Goal: Task Accomplishment & Management: Use online tool/utility

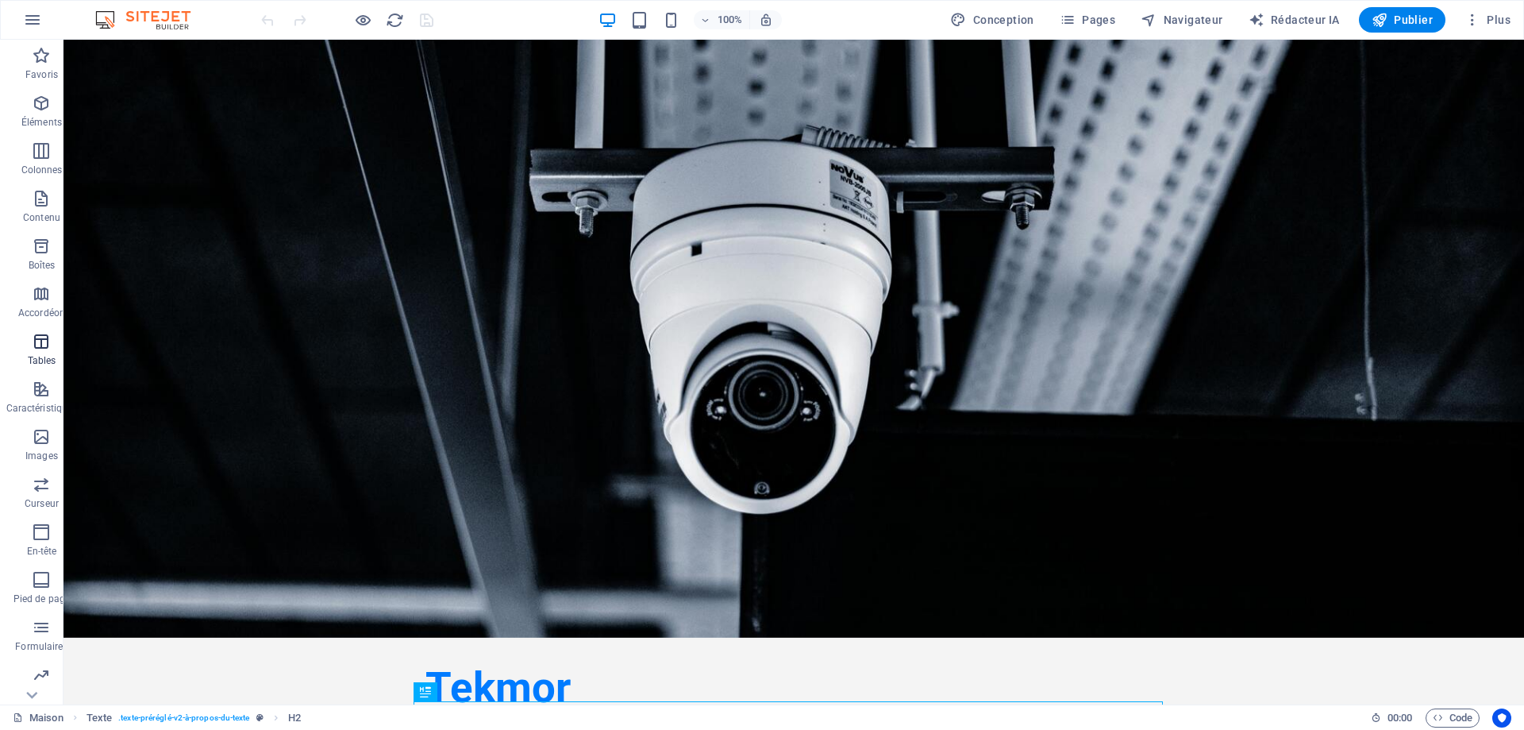
scroll to position [50, 0]
click at [1206, 15] on font "Navigateur" at bounding box center [1194, 19] width 60 height 13
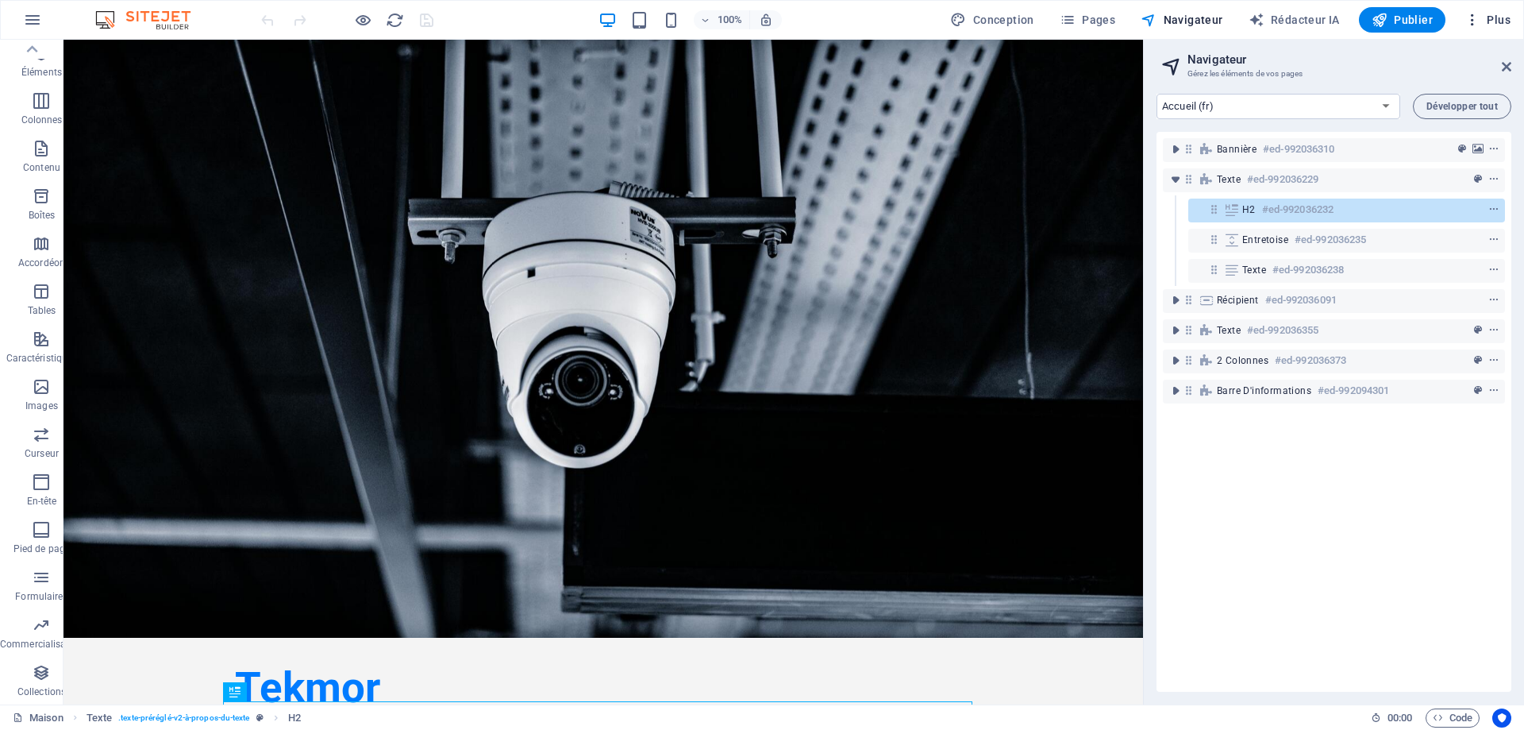
click at [1470, 23] on icon "button" at bounding box center [1473, 20] width 16 height 16
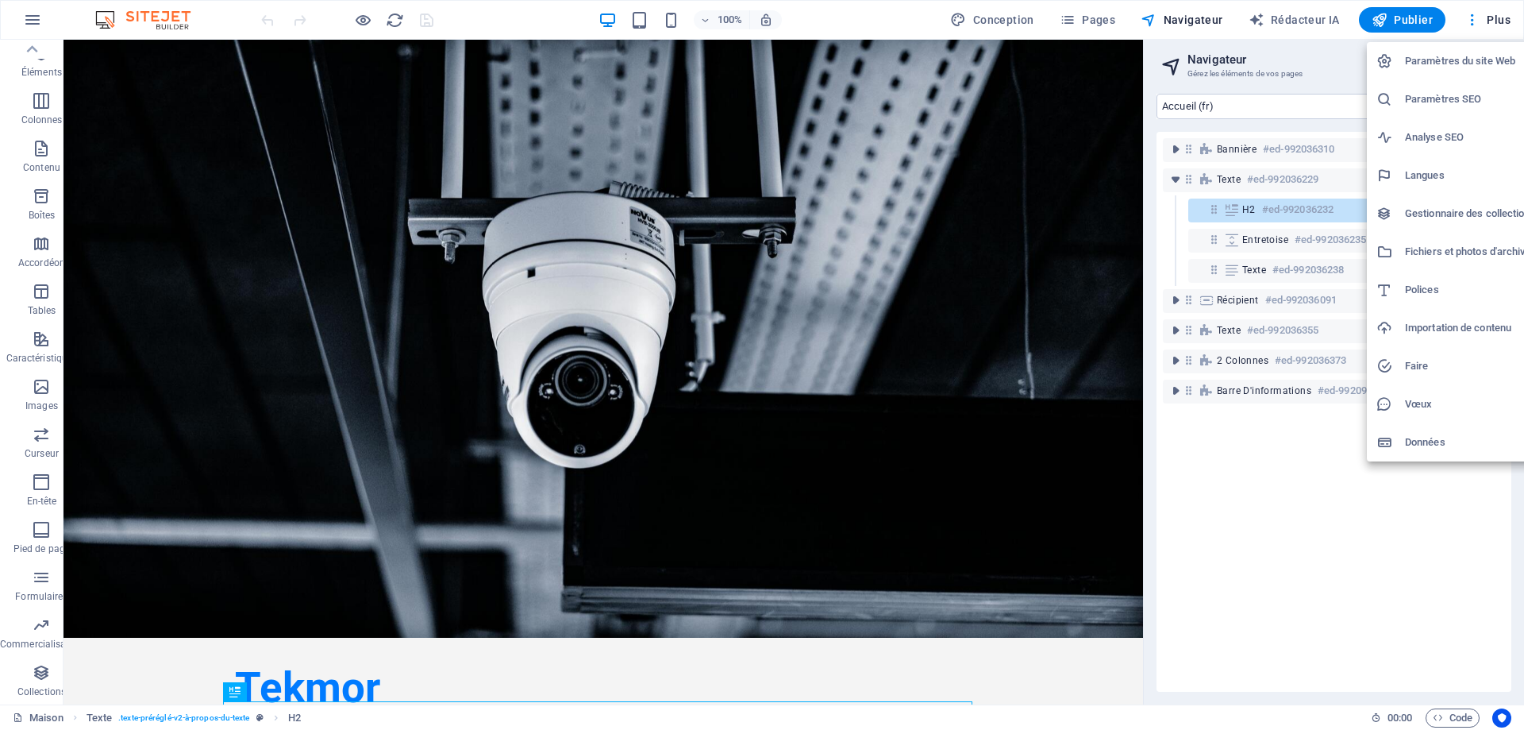
click at [1463, 210] on font "Gestionnaire des collections" at bounding box center [1470, 213] width 131 height 12
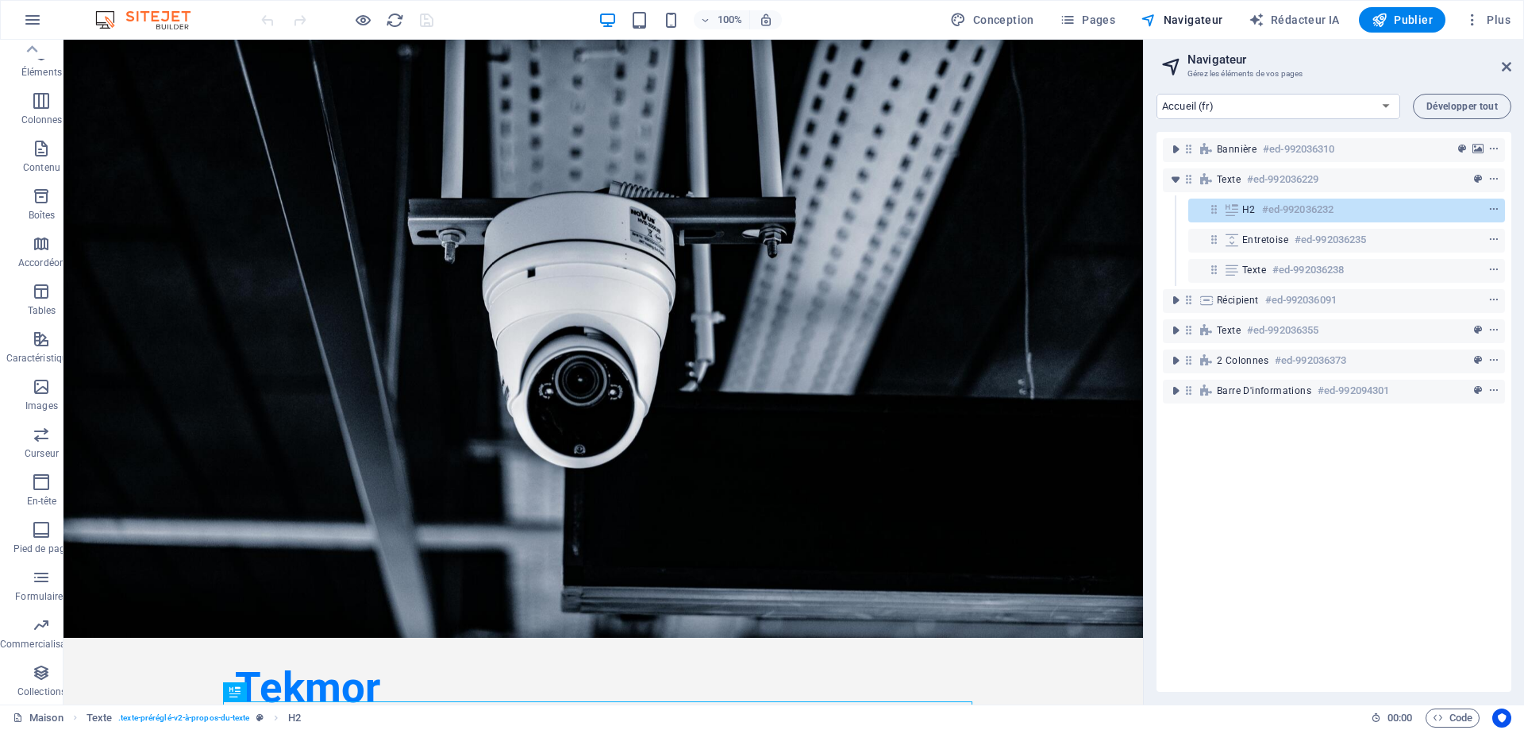
select select
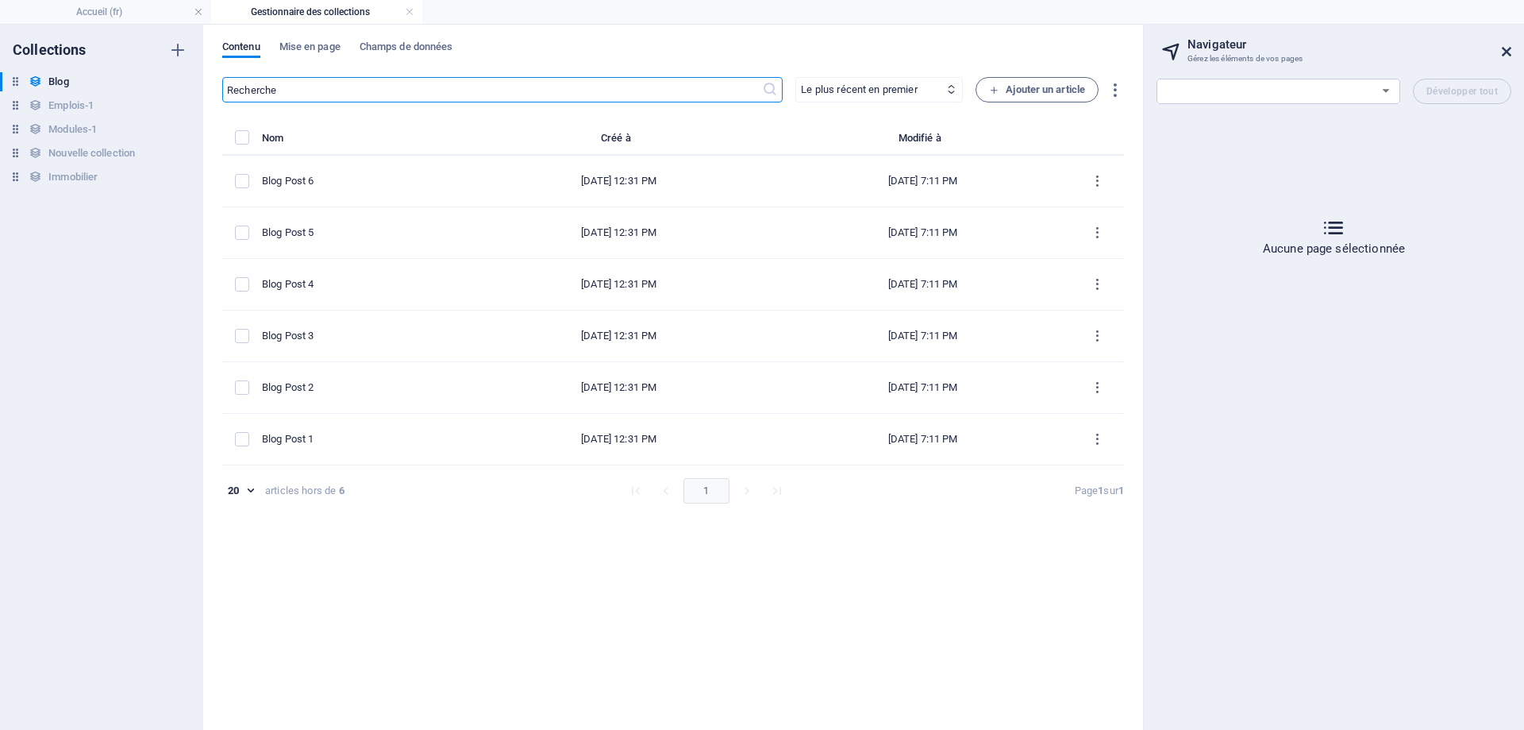
click at [1511, 52] on icon at bounding box center [1507, 51] width 10 height 13
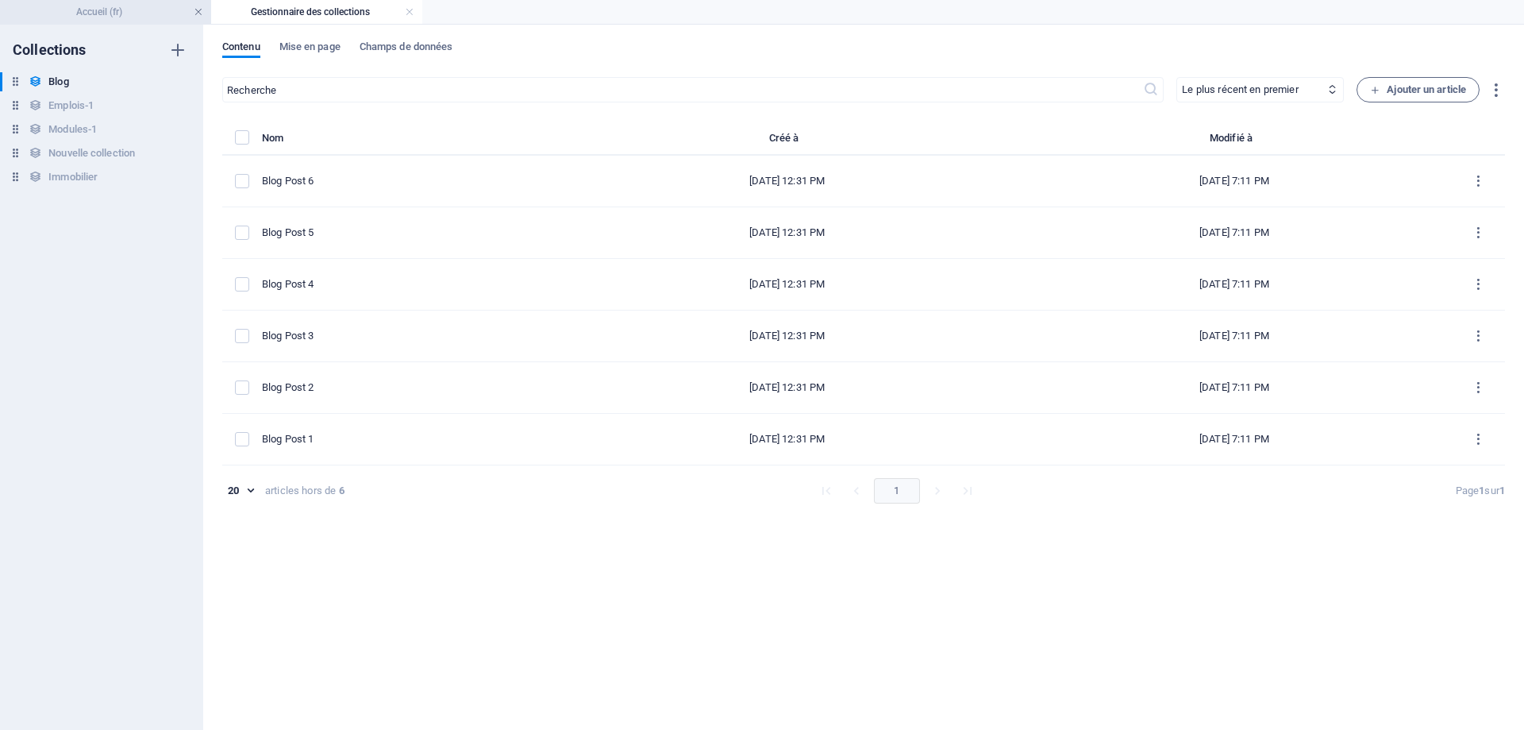
click at [201, 12] on link at bounding box center [199, 12] width 10 height 15
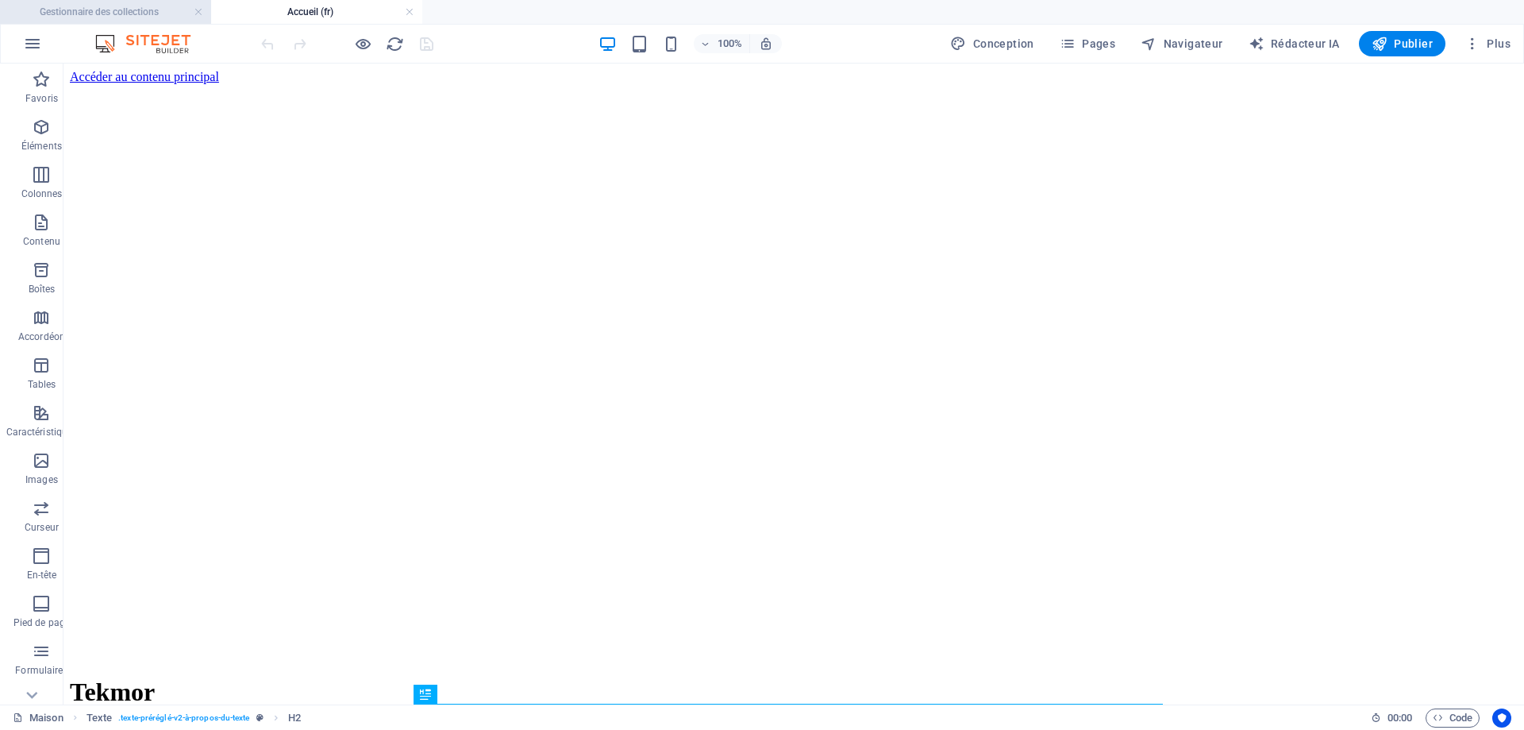
scroll to position [0, 0]
click at [37, 42] on icon "button" at bounding box center [32, 43] width 19 height 19
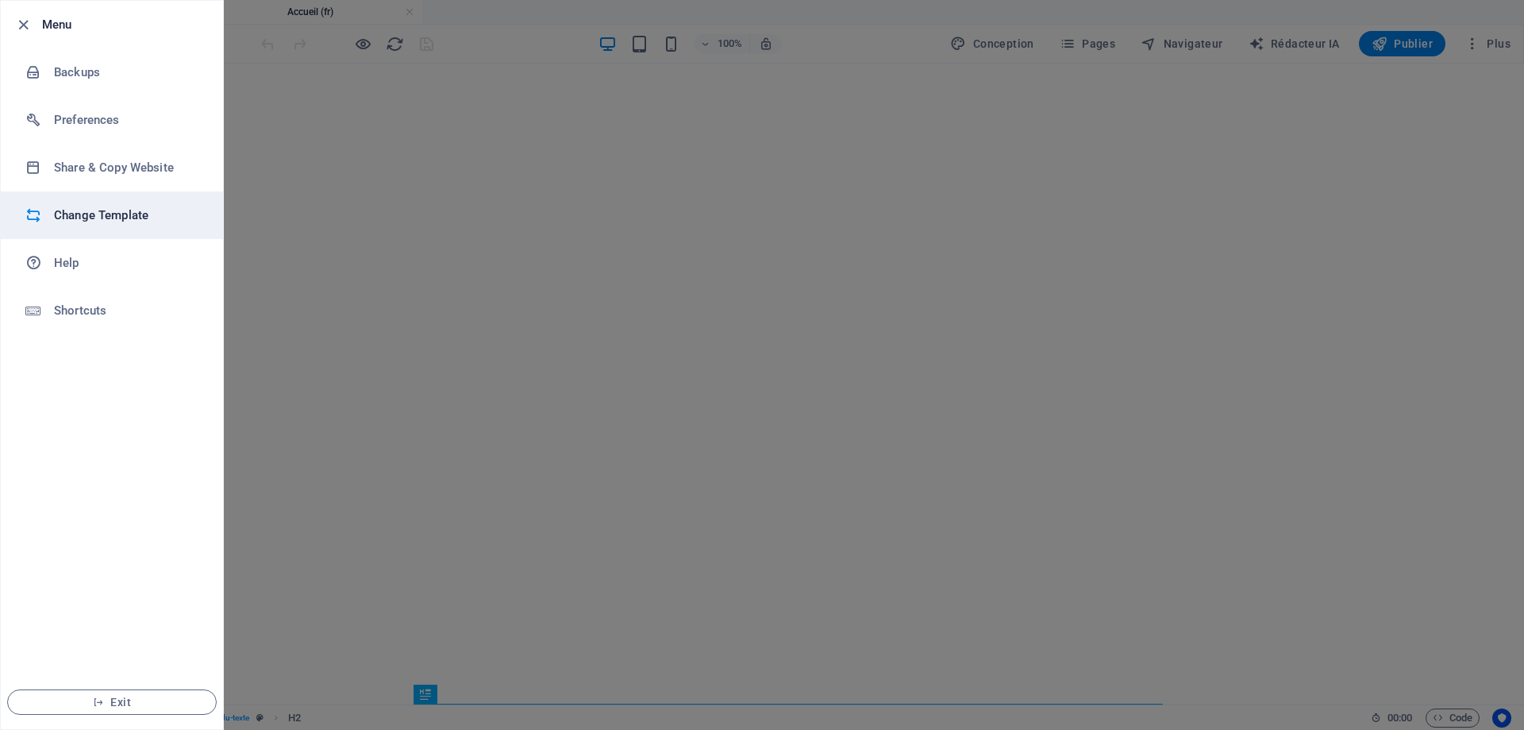
click at [97, 217] on h6 "Change Template" at bounding box center [127, 215] width 147 height 19
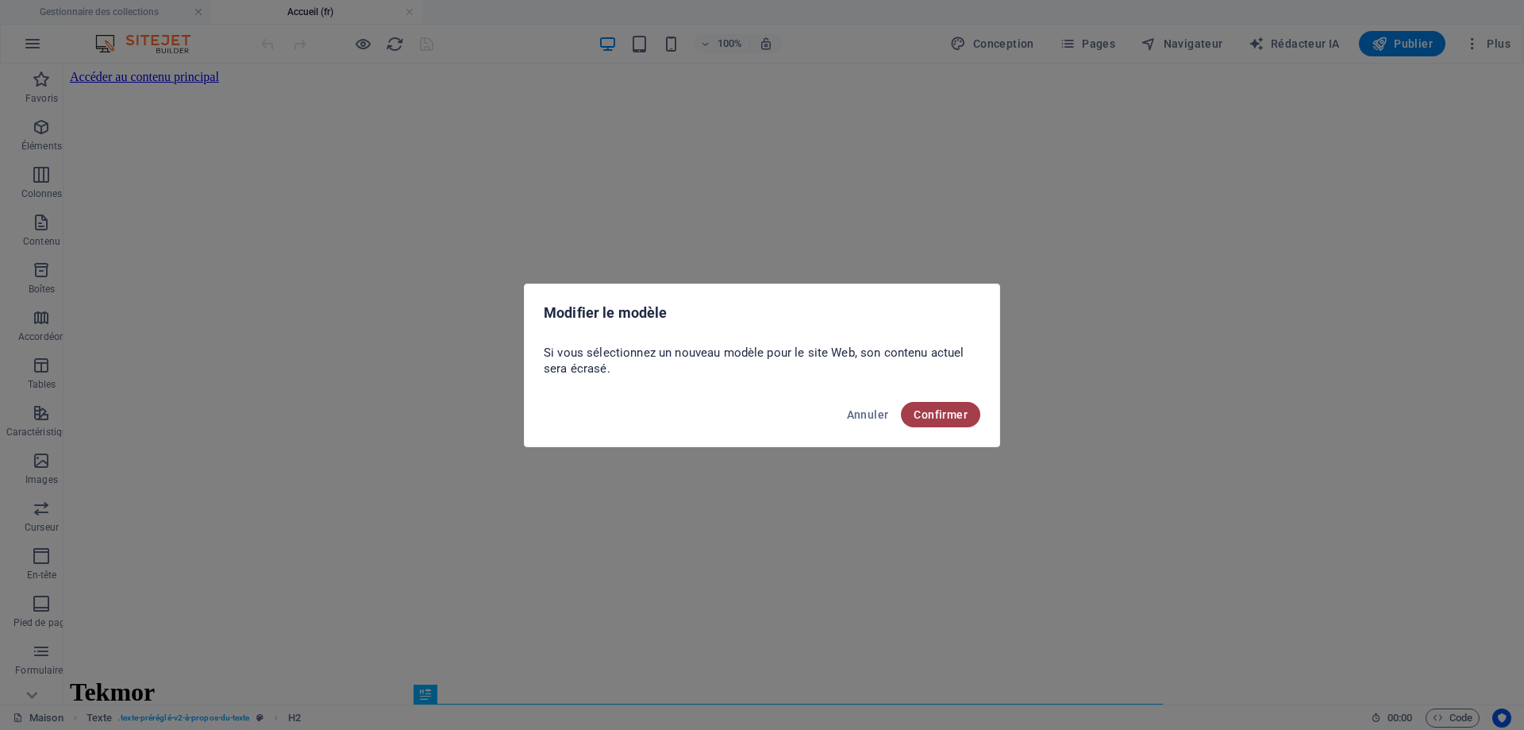
click at [945, 408] on font "Confirmer" at bounding box center [941, 414] width 54 height 13
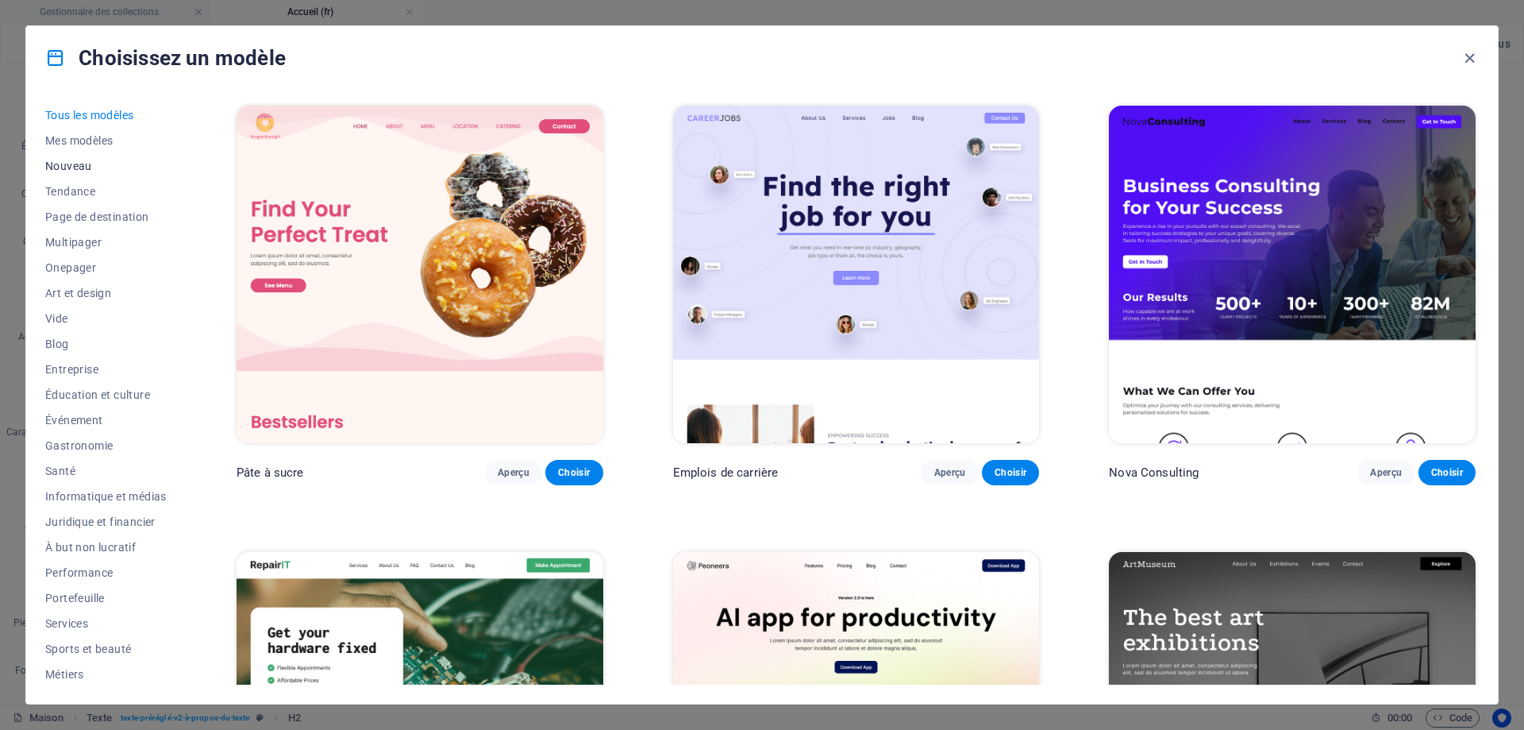
click at [73, 163] on font "Nouveau" at bounding box center [68, 166] width 47 height 13
click at [76, 163] on font "Nouveau" at bounding box center [68, 166] width 47 height 13
click at [72, 191] on font "Tendance" at bounding box center [70, 191] width 50 height 13
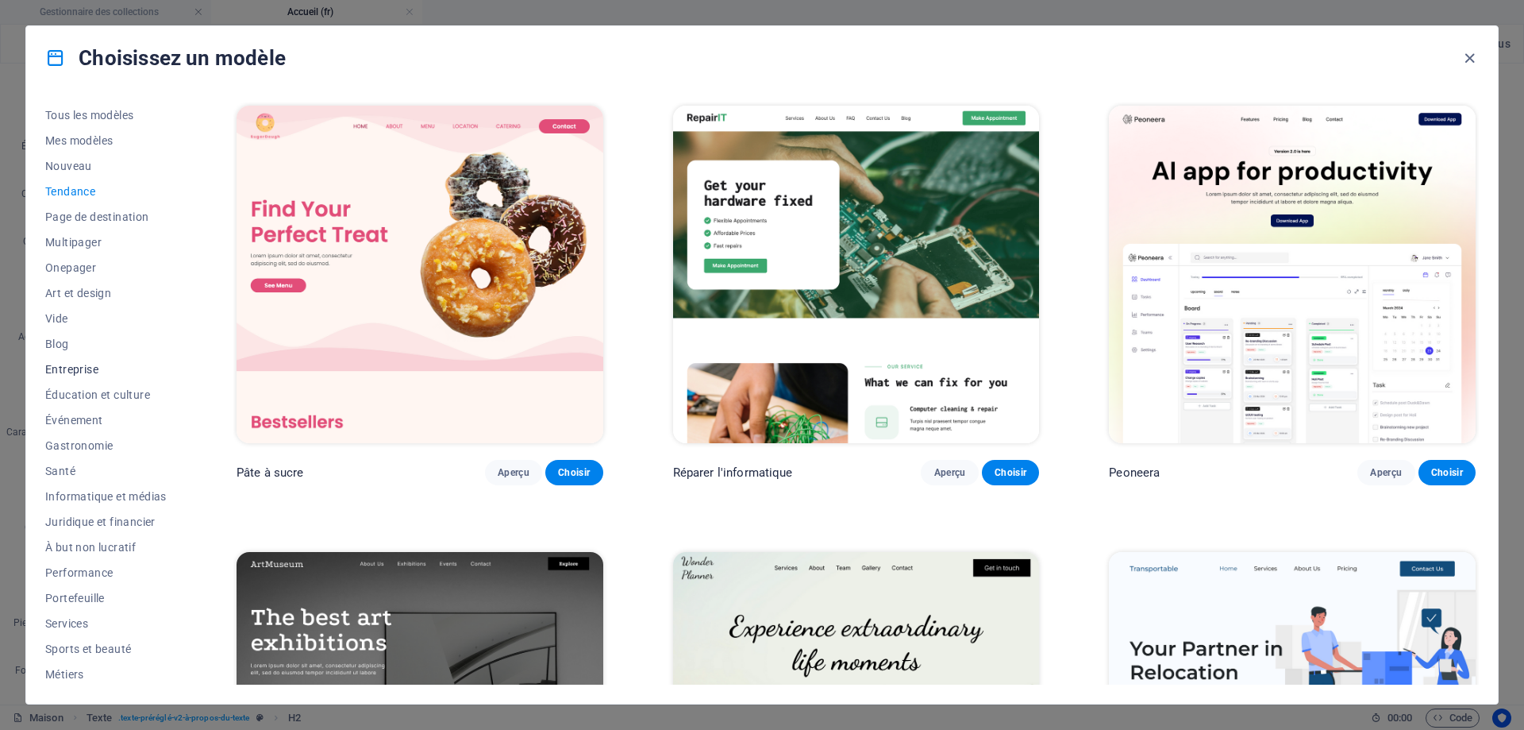
click at [87, 358] on button "Entreprise" at bounding box center [105, 368] width 121 height 25
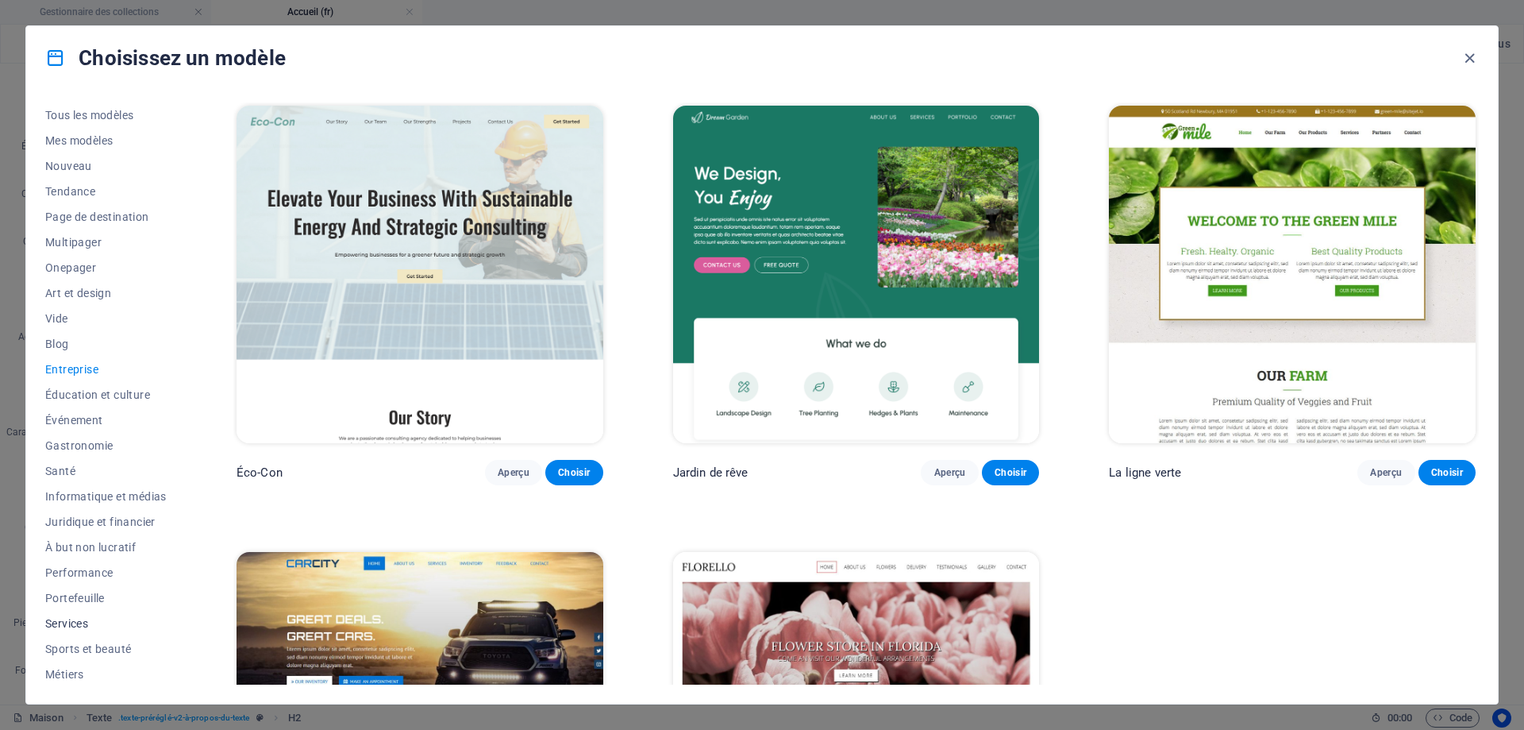
click at [69, 626] on font "Services" at bounding box center [66, 623] width 43 height 13
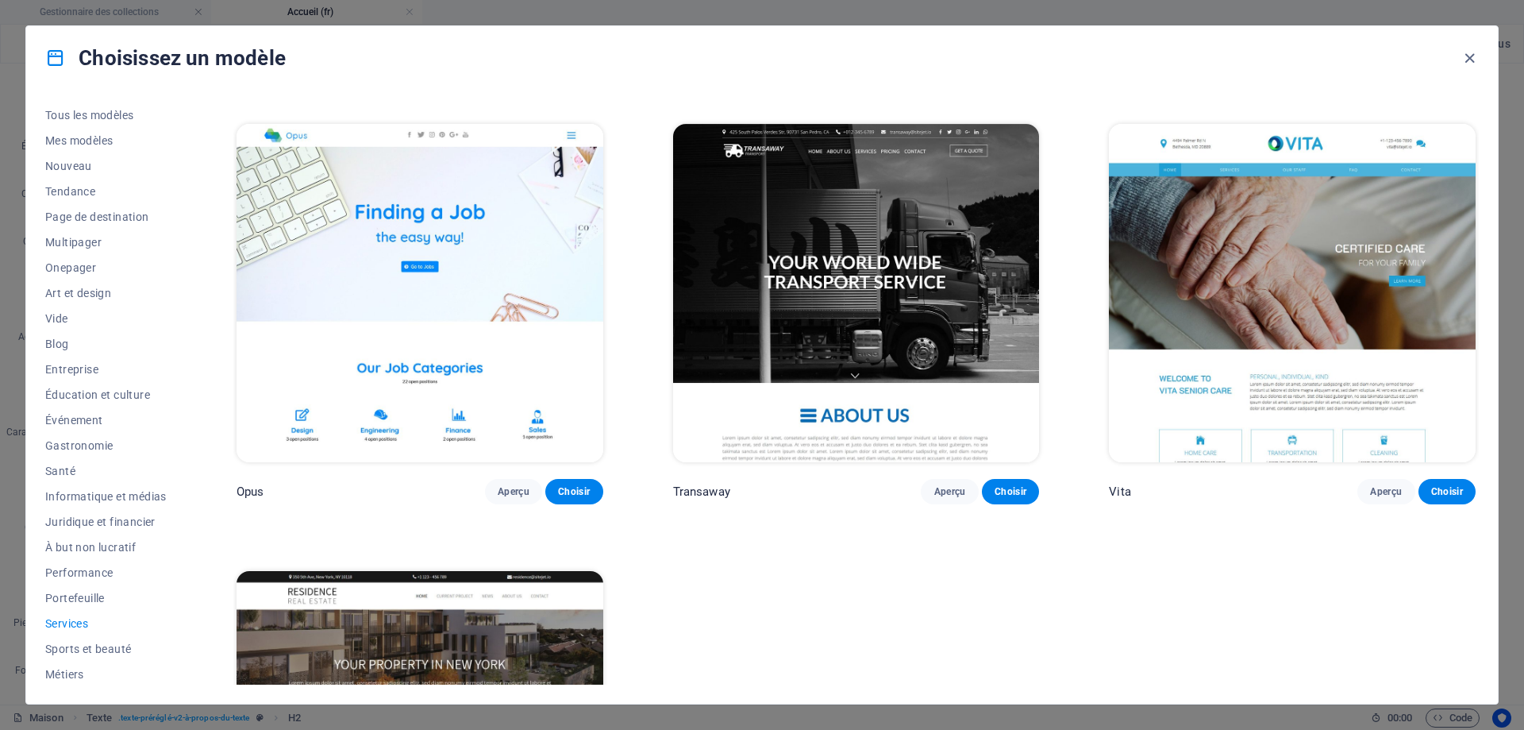
scroll to position [2909, 0]
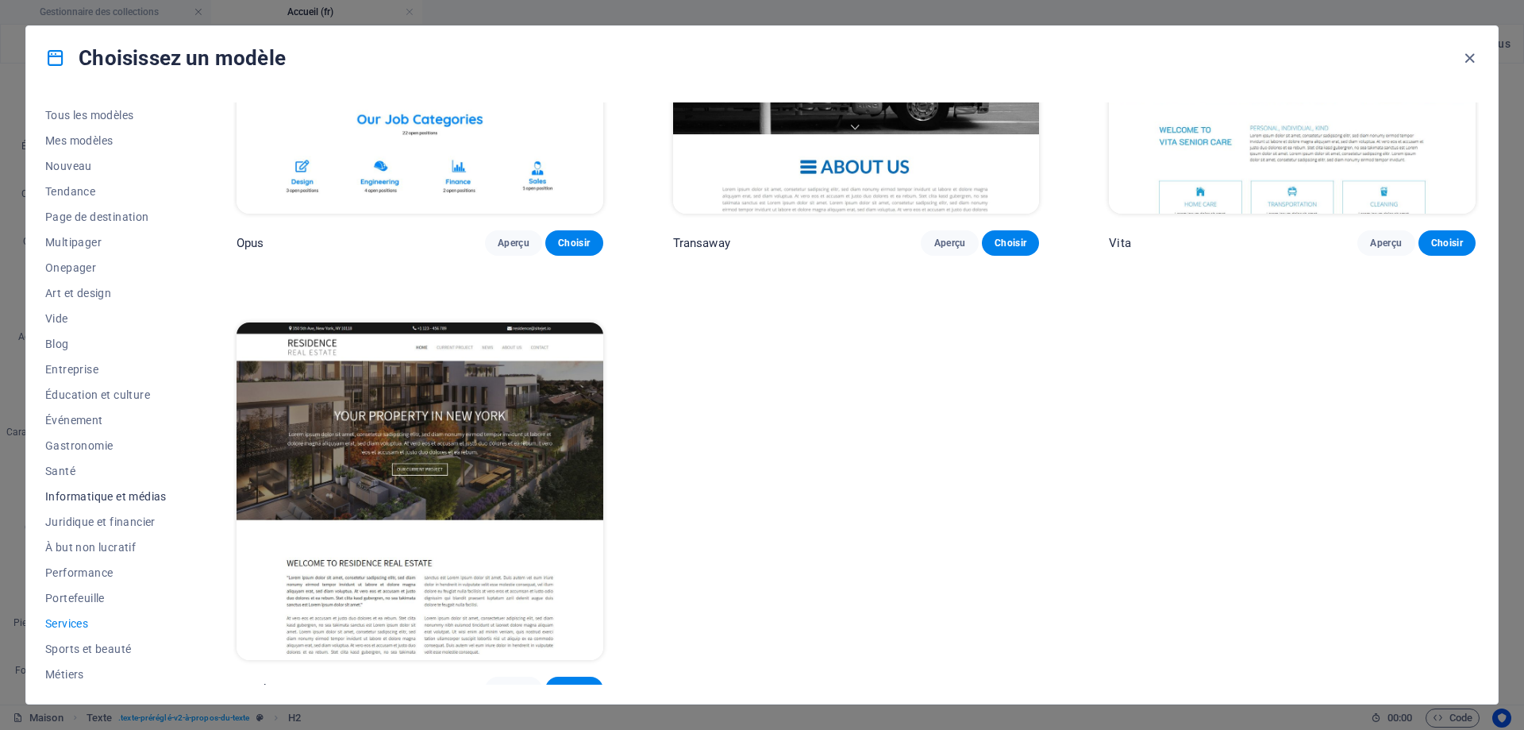
click at [128, 494] on font "Informatique et médias" at bounding box center [105, 496] width 121 height 13
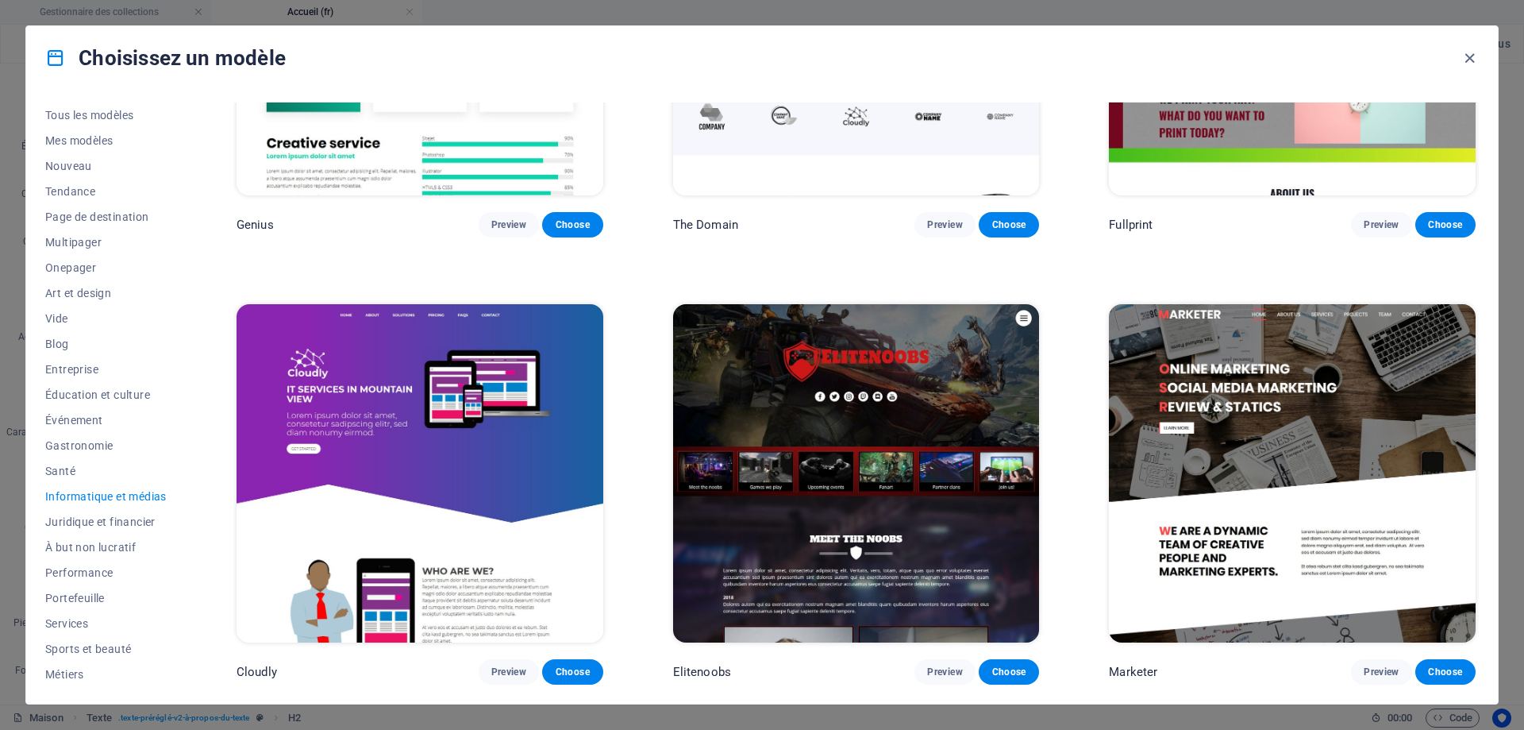
scroll to position [1132, 0]
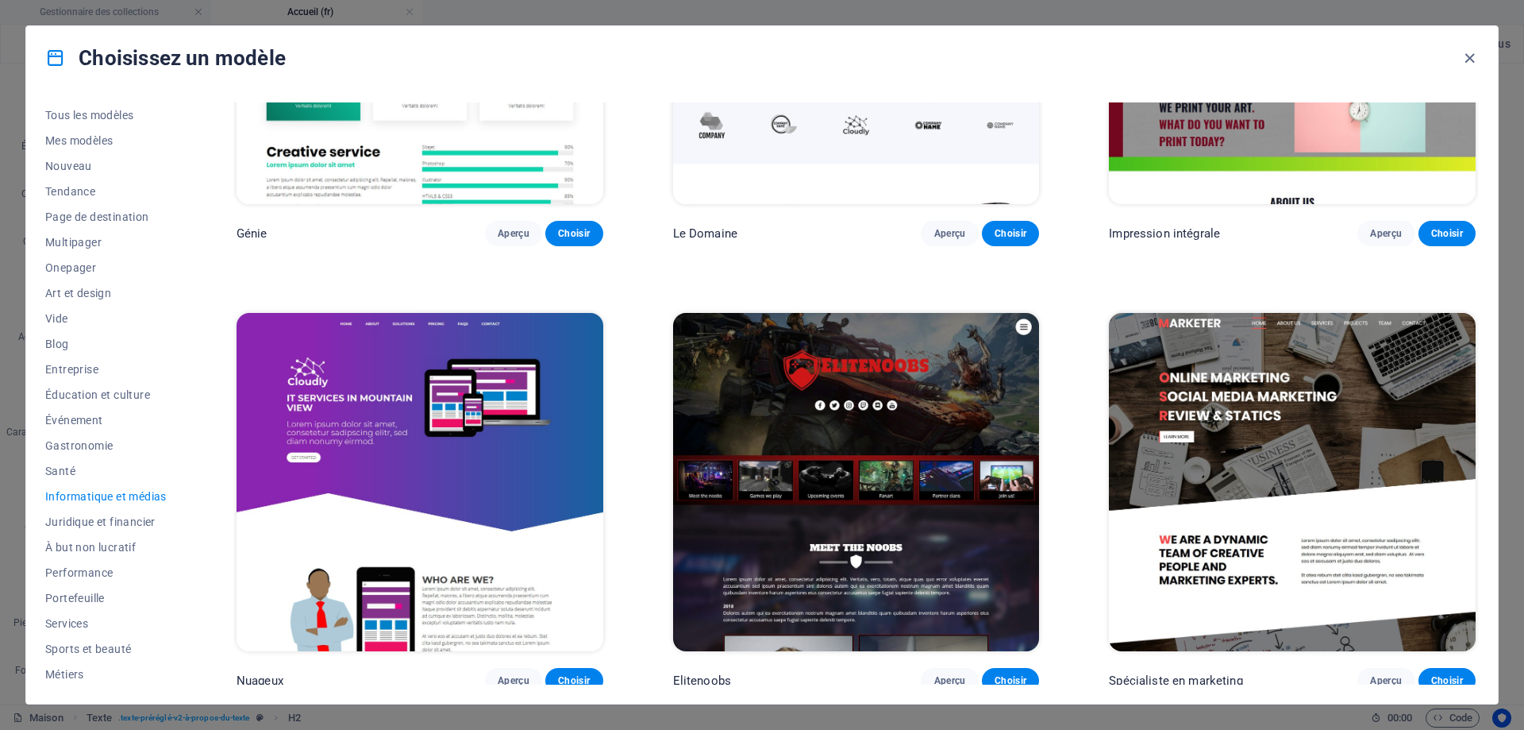
click at [128, 494] on font "Informatique et médias" at bounding box center [105, 496] width 121 height 13
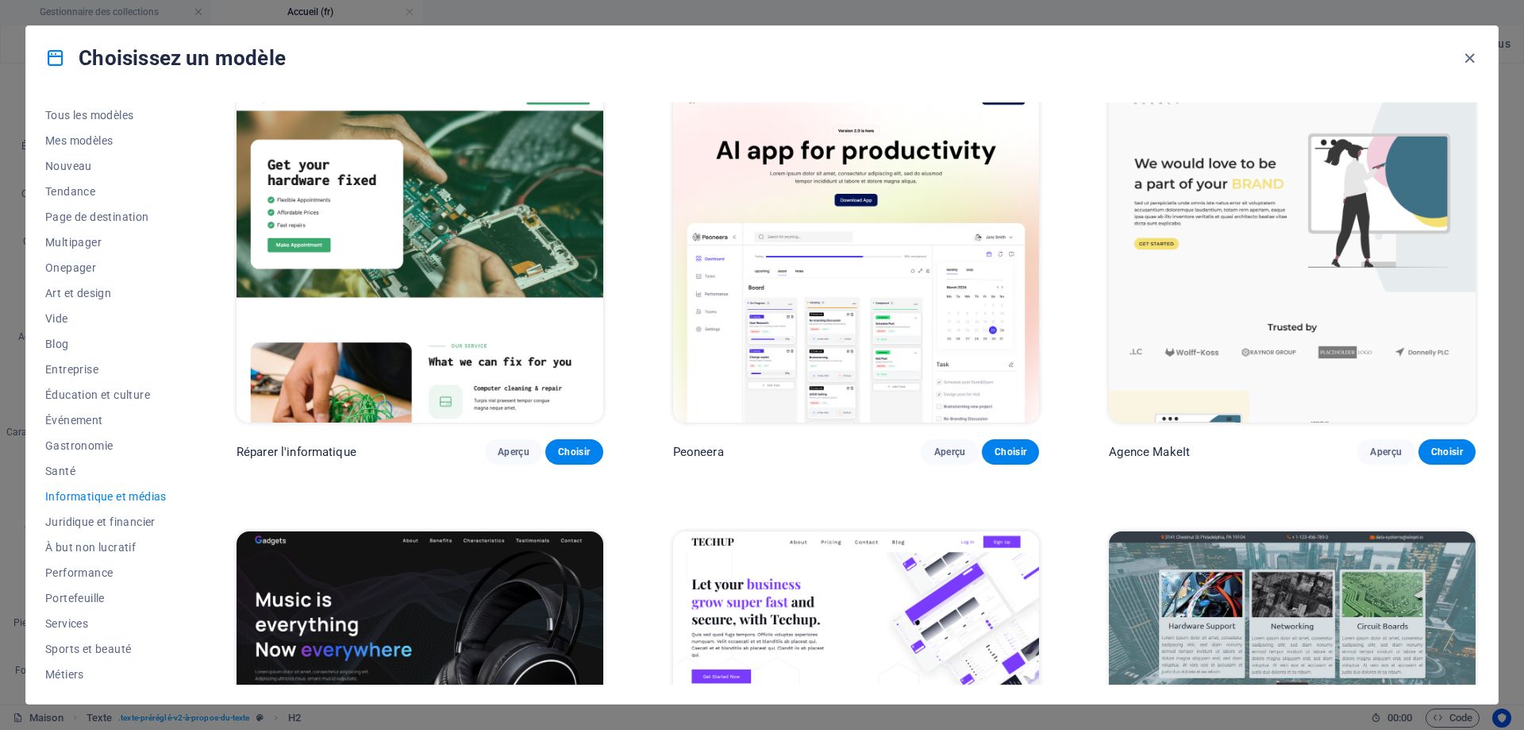
scroll to position [0, 0]
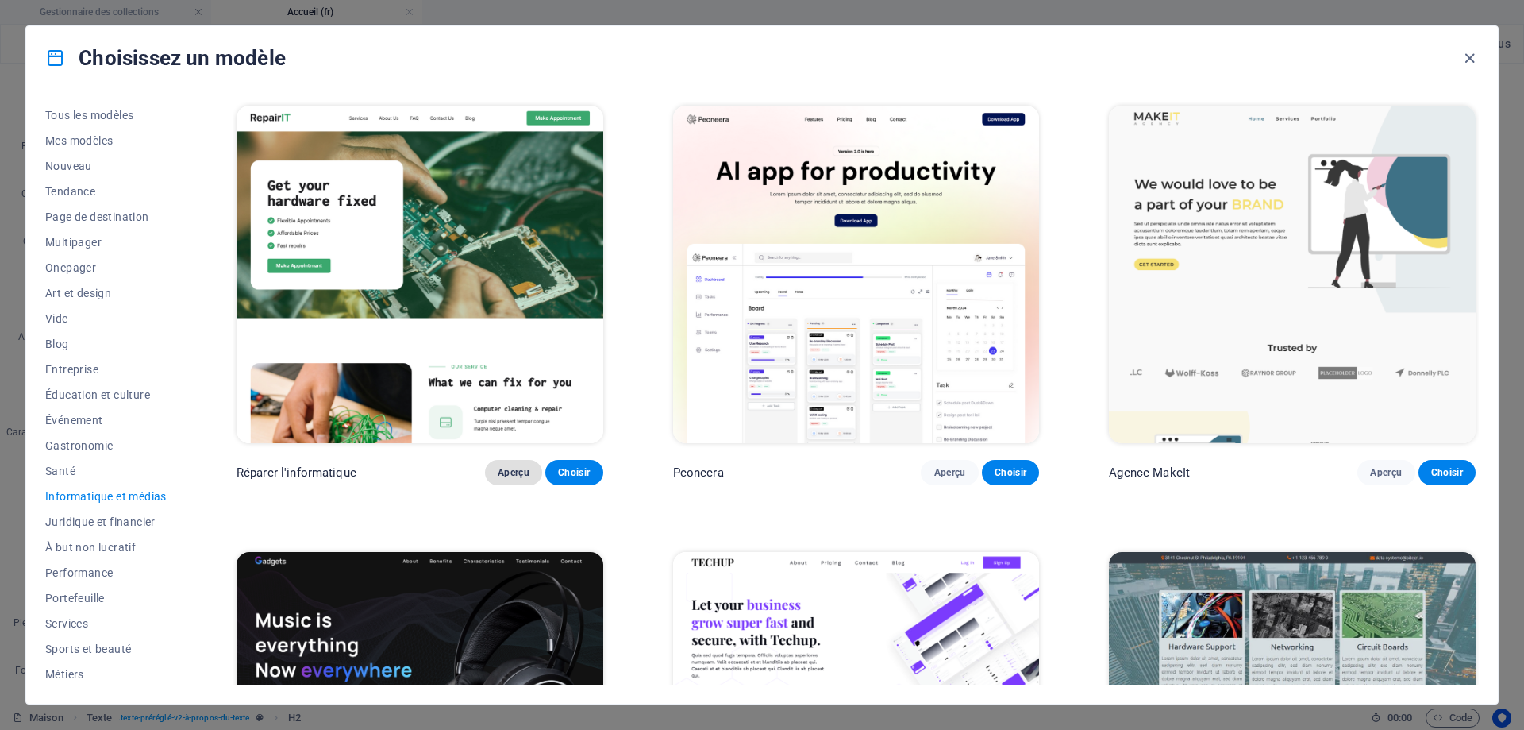
click at [518, 475] on font "Aperçu" at bounding box center [514, 472] width 32 height 11
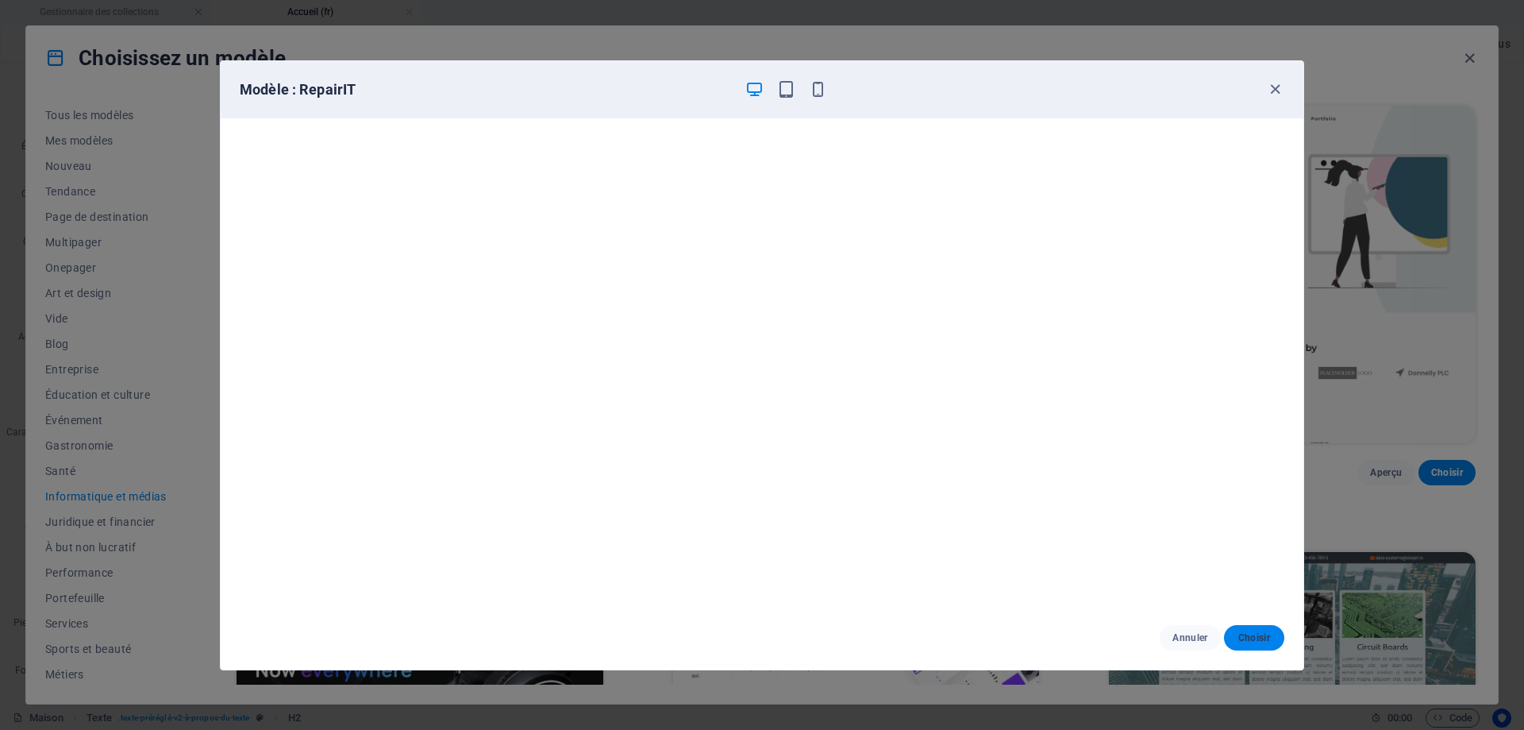
click at [1251, 636] on font "Choisir" at bounding box center [1254, 637] width 32 height 11
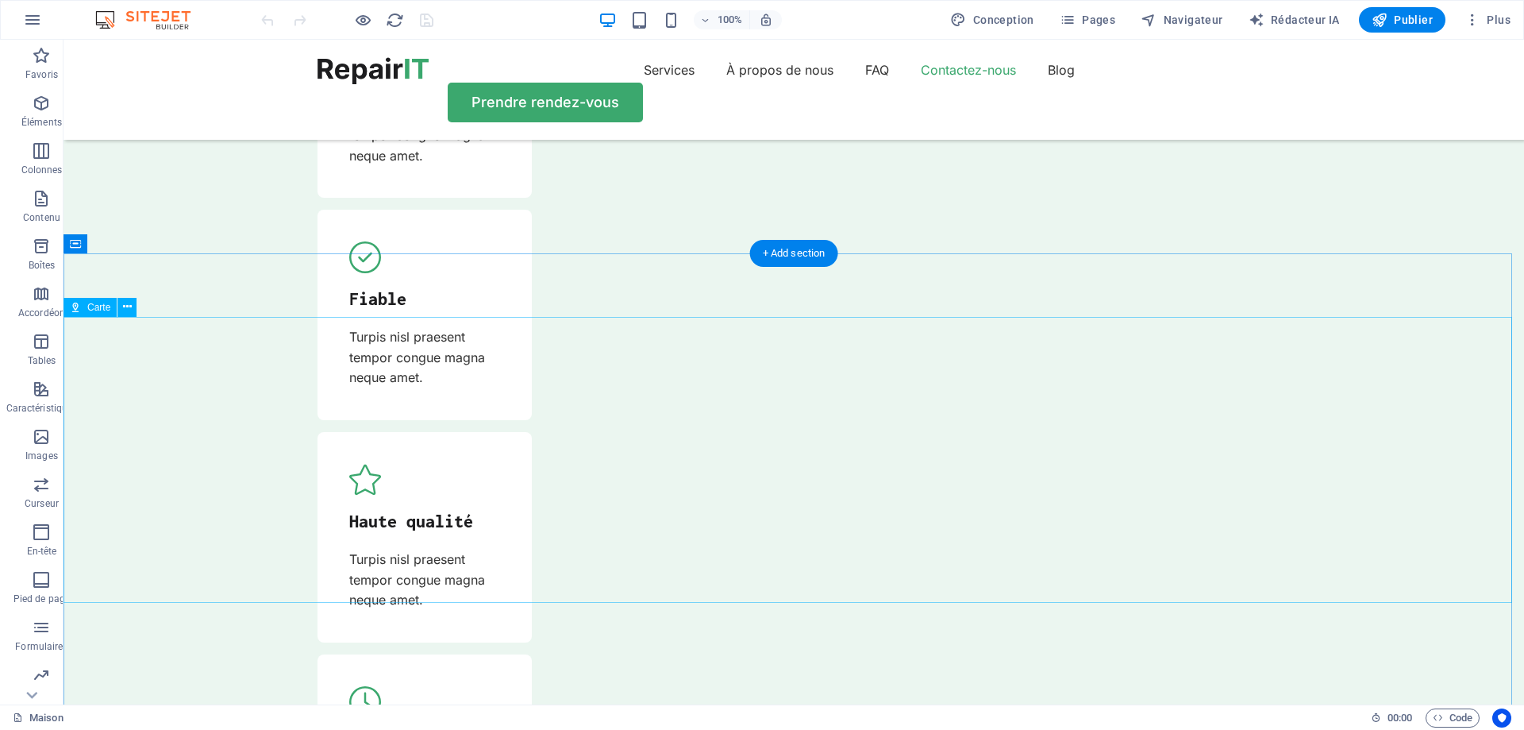
scroll to position [4922, 0]
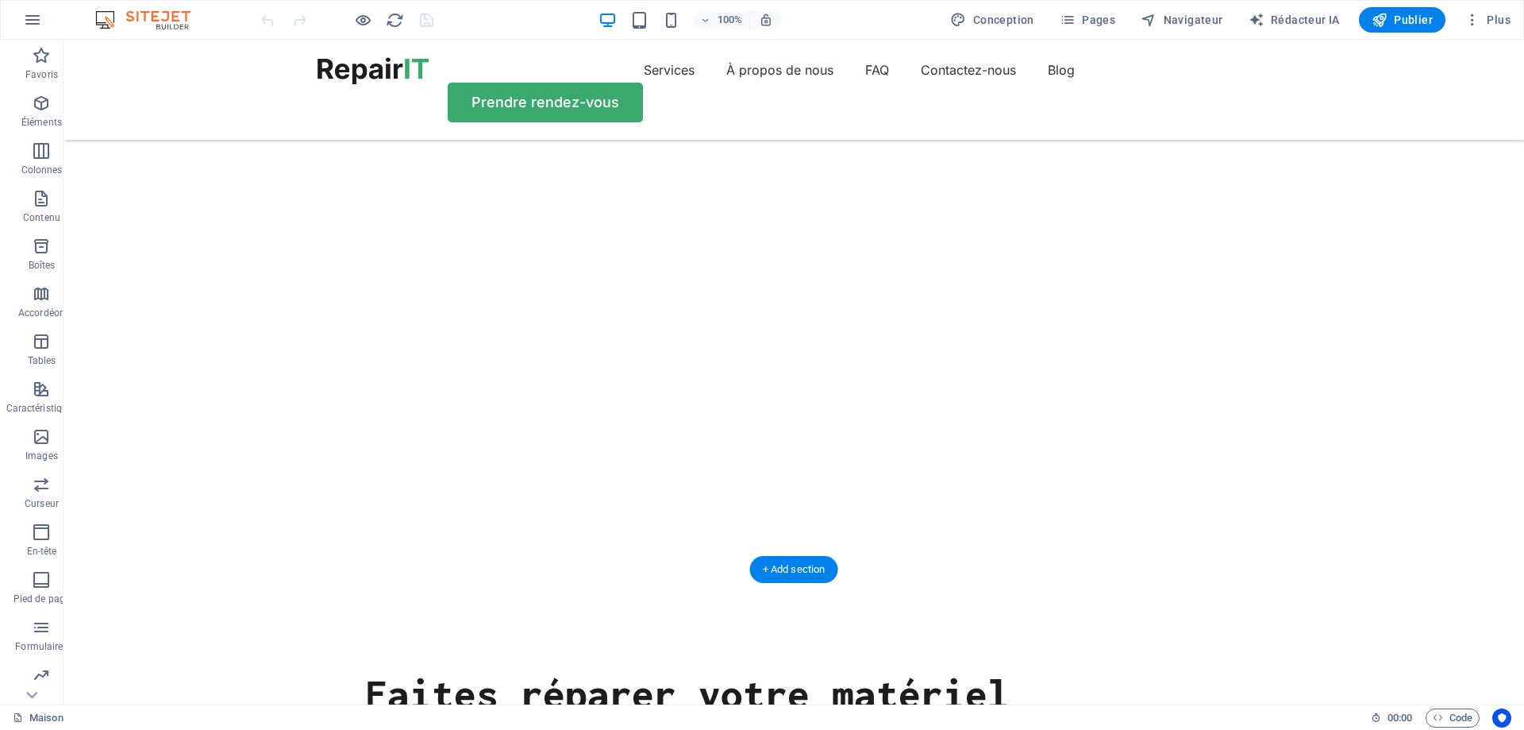
scroll to position [0, 0]
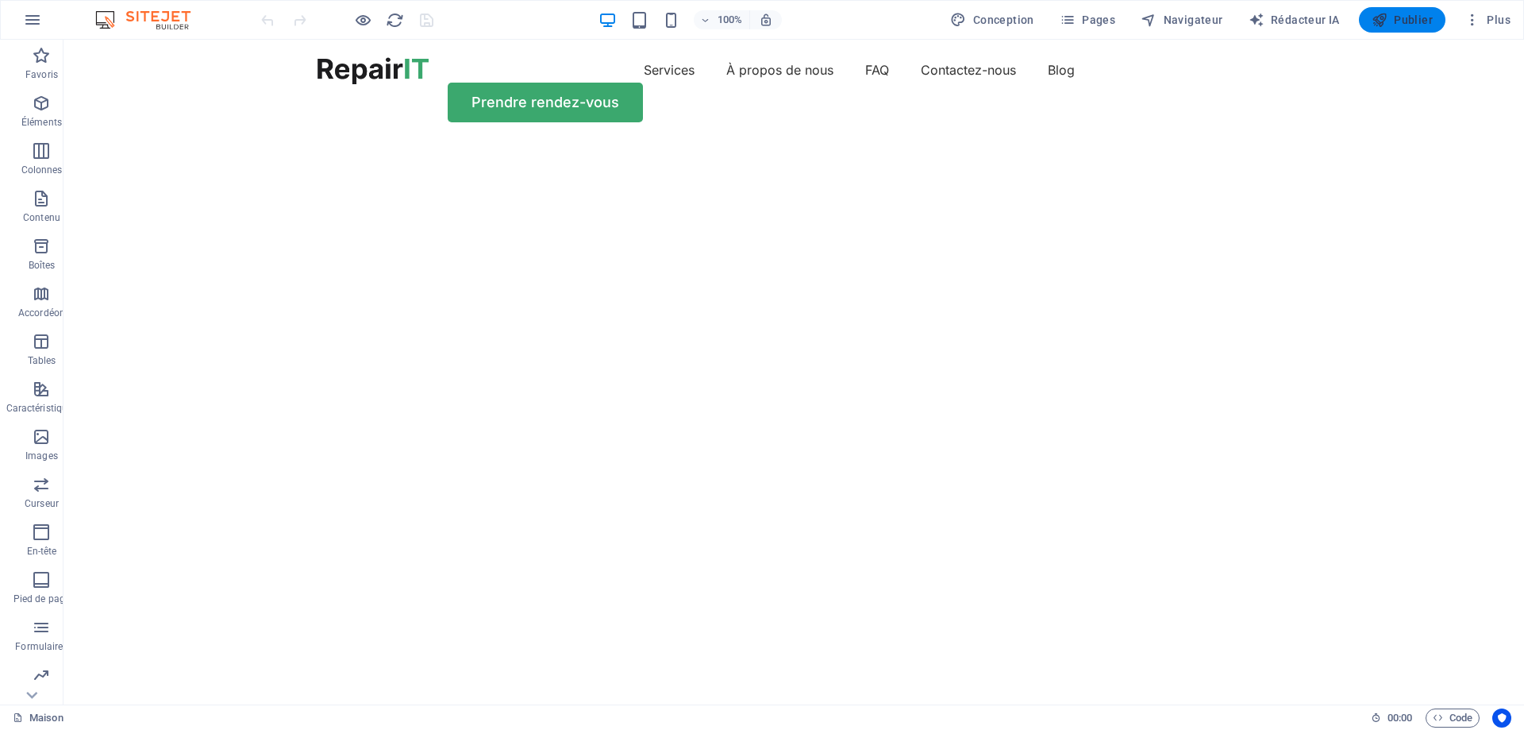
click at [1423, 22] on font "Publier" at bounding box center [1413, 19] width 39 height 13
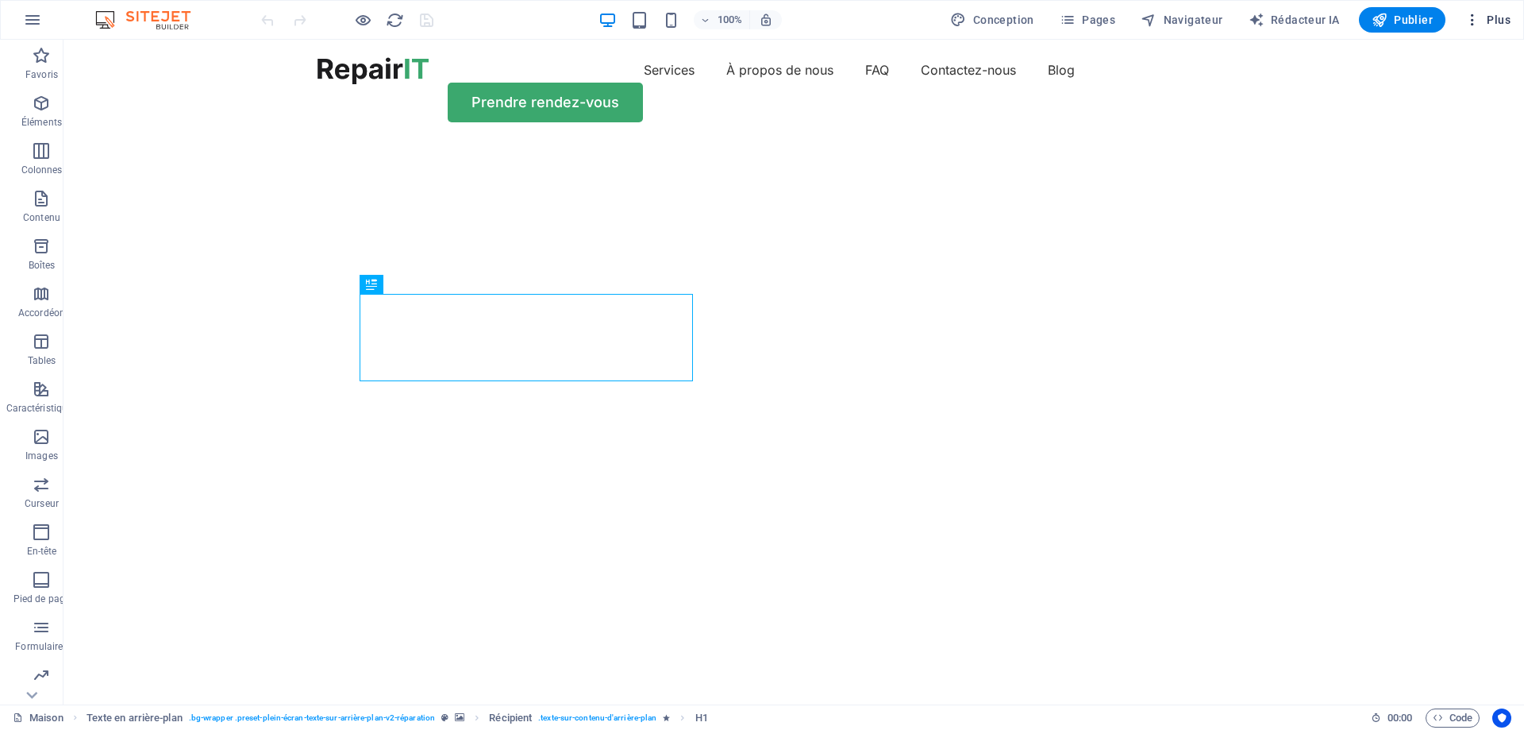
click at [1491, 15] on font "Plus" at bounding box center [1499, 19] width 24 height 13
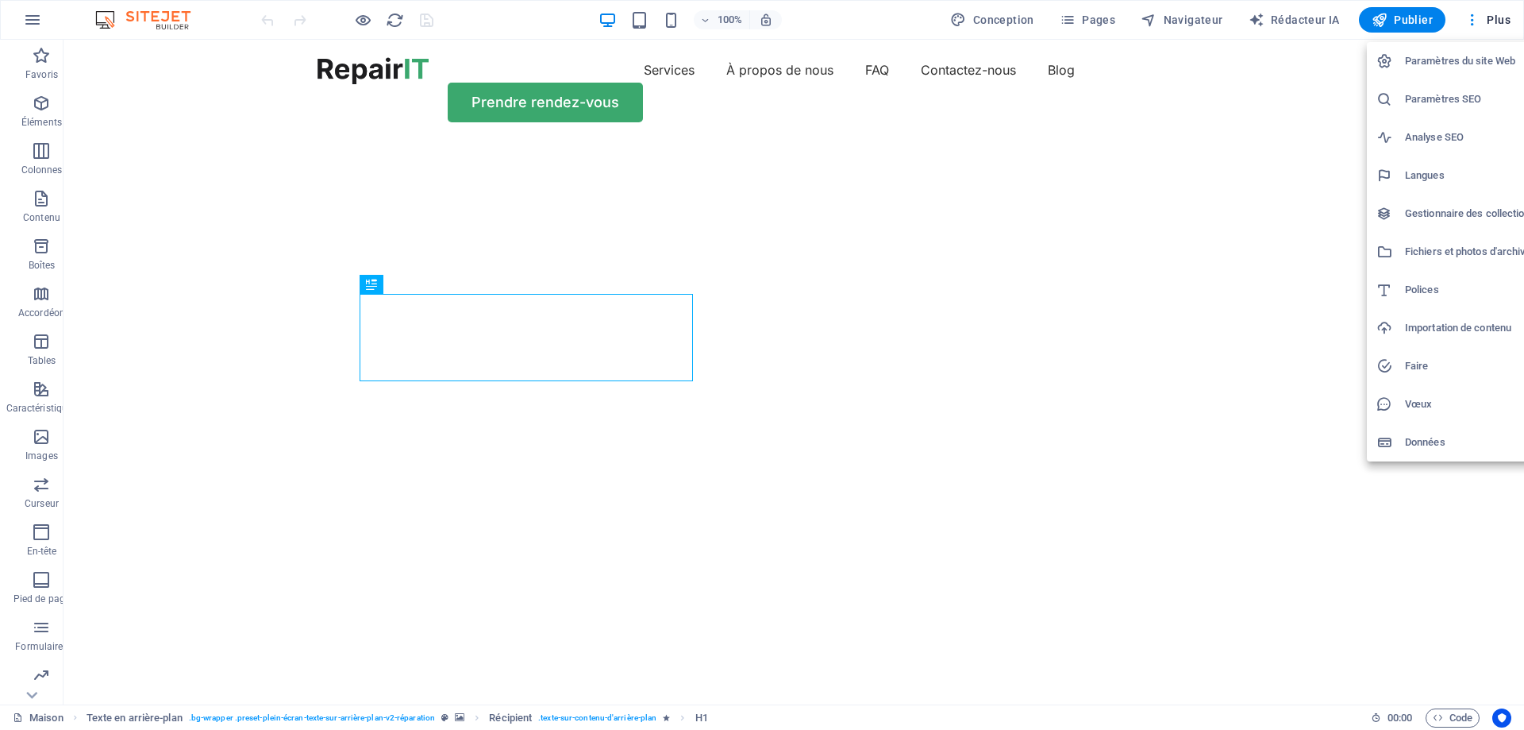
click at [1423, 179] on font "Langues" at bounding box center [1425, 175] width 40 height 12
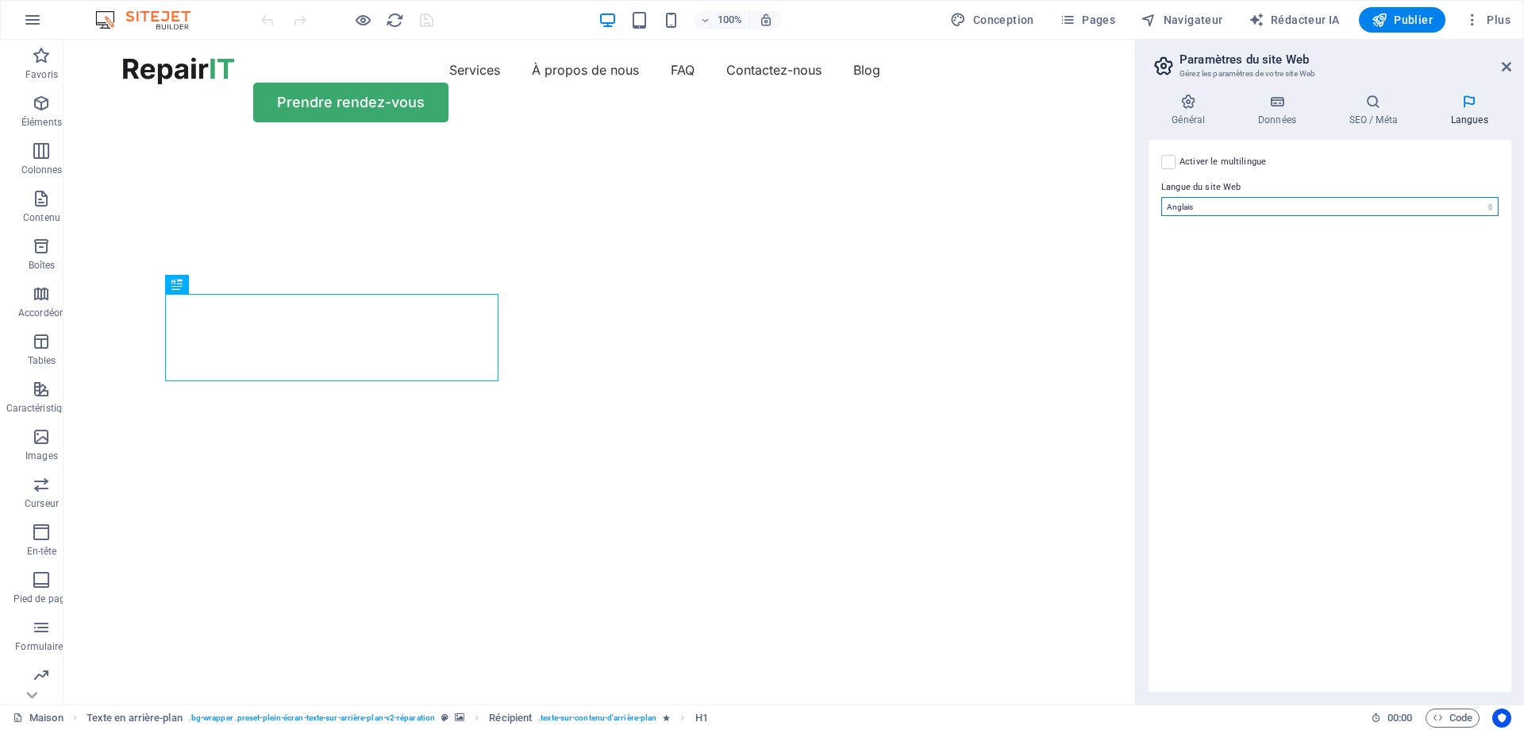
click at [1342, 211] on select "abkhaze Au loin afrikaans Akan albanais amharique arabe Aragonais arménien Assa…" at bounding box center [1329, 206] width 337 height 19
select select "49"
click at [1161, 197] on select "abkhaze Au loin afrikaans Akan albanais amharique arabe Aragonais arménien Assa…" at bounding box center [1329, 206] width 337 height 19
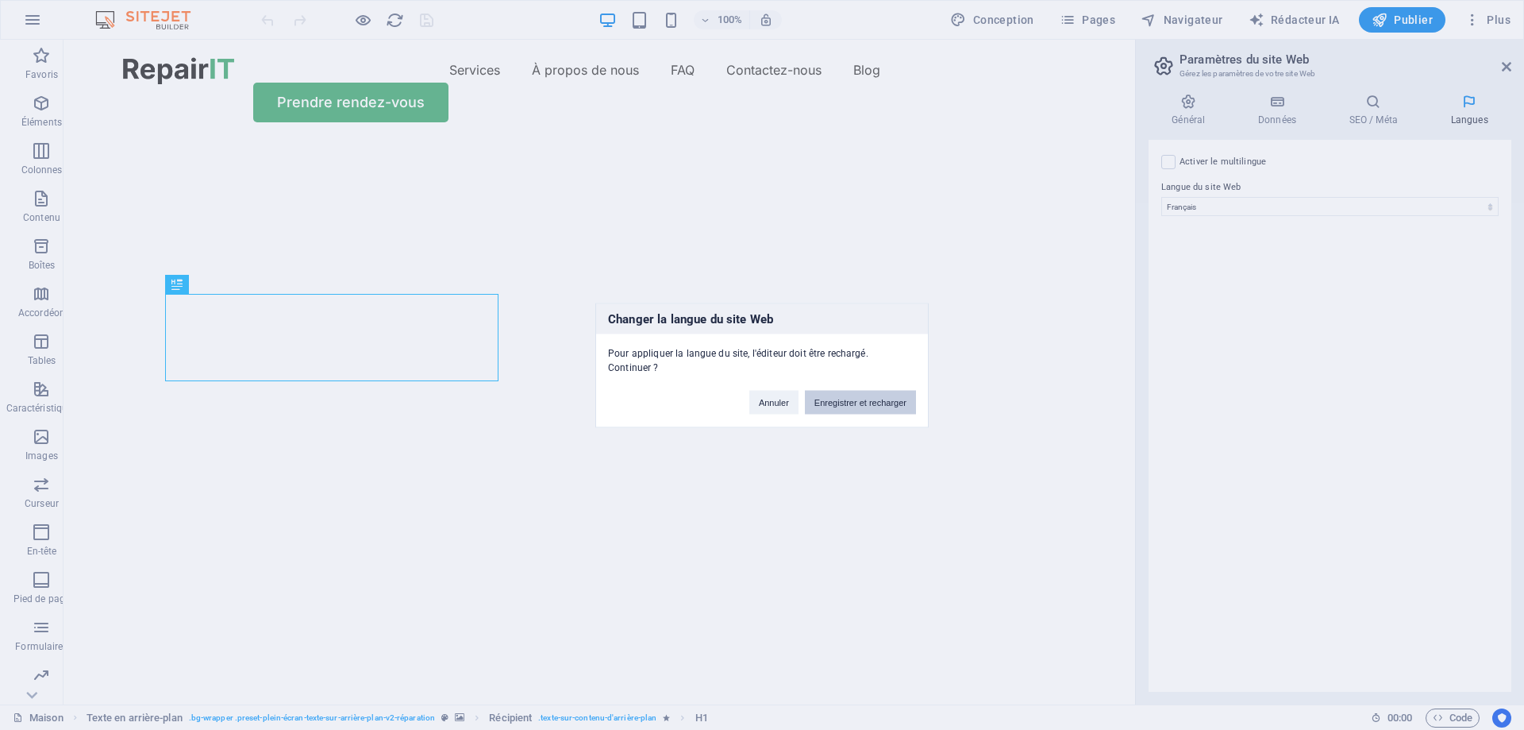
click at [876, 402] on font "Enregistrer et recharger" at bounding box center [860, 402] width 92 height 10
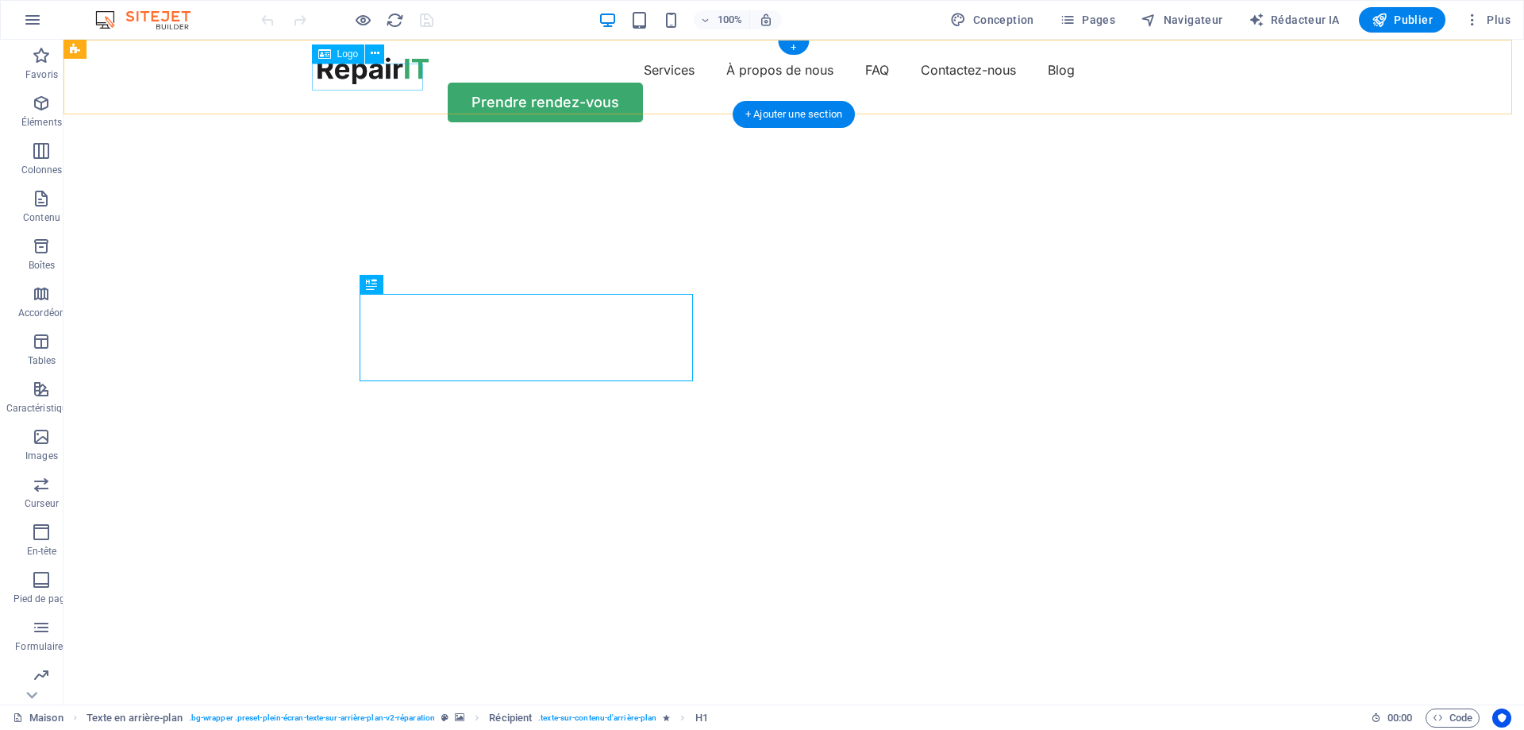
click at [360, 79] on div at bounding box center [373, 70] width 111 height 27
click at [80, 79] on div "Menu Services À propos de nous FAQ Contactez-nous Blog Prendre rendez-vous" at bounding box center [794, 90] width 1461 height 100
select select "px"
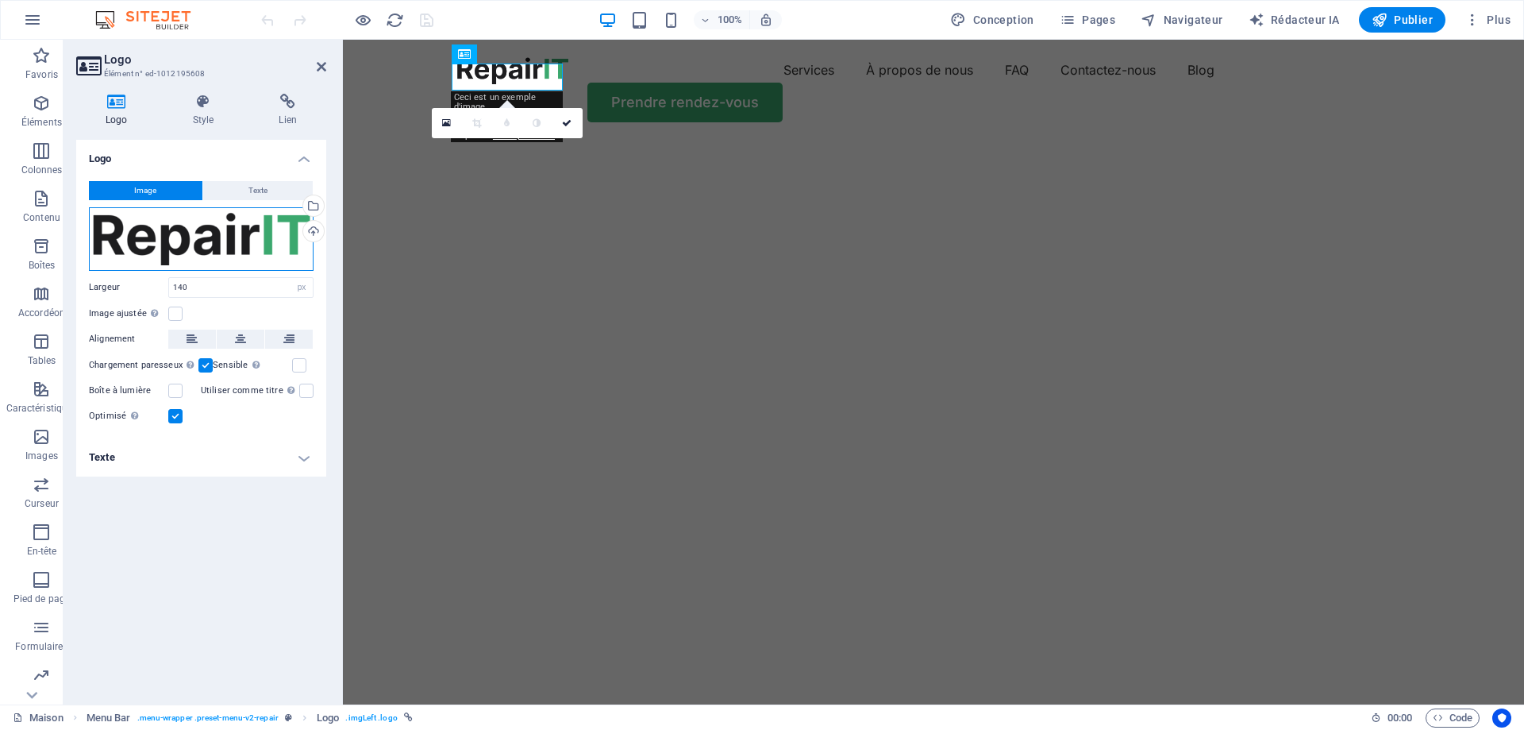
click at [248, 234] on div "Faites glisser les fichiers ici, cliquez pour choisir des fichiers ou sélection…" at bounding box center [201, 239] width 225 height 64
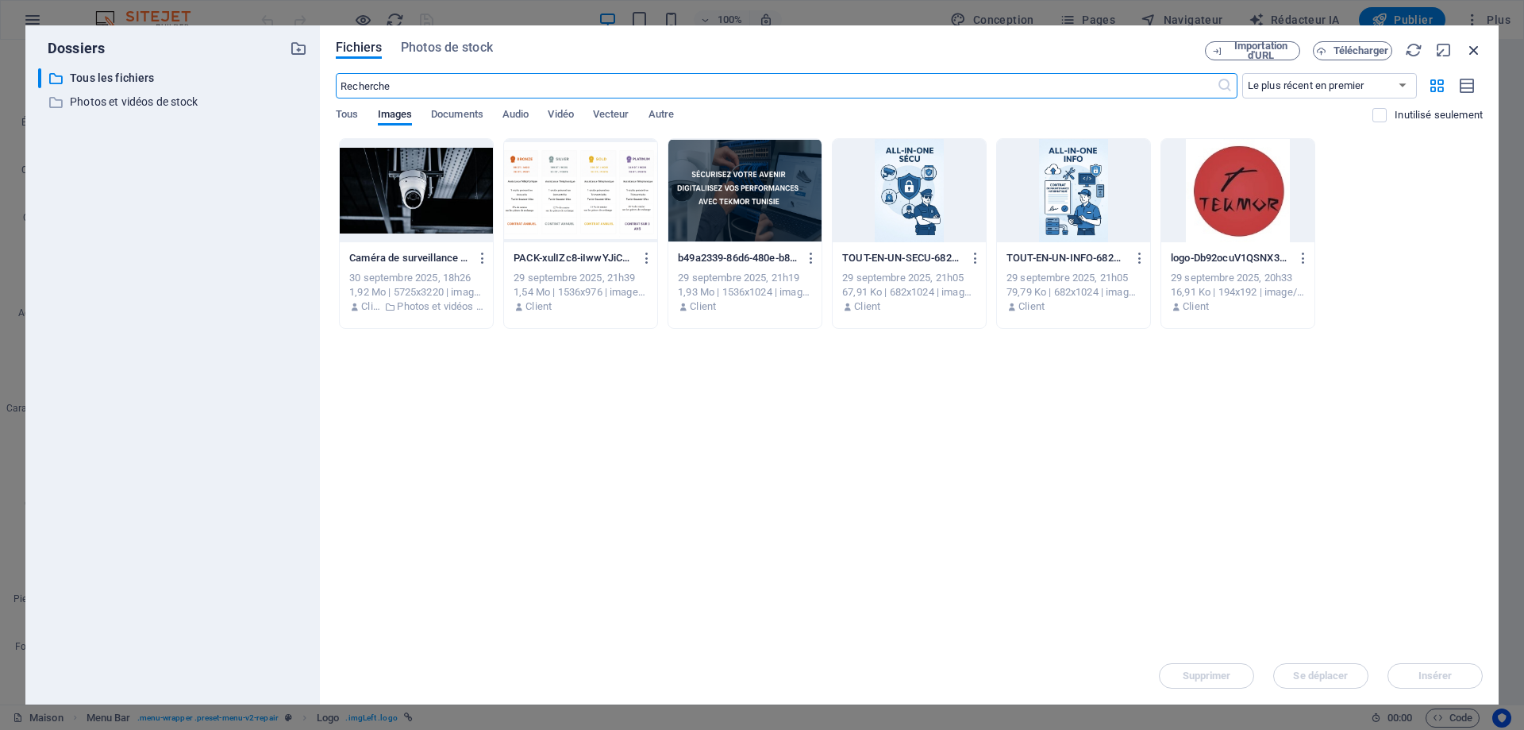
click at [1480, 51] on icon "button" at bounding box center [1473, 49] width 17 height 17
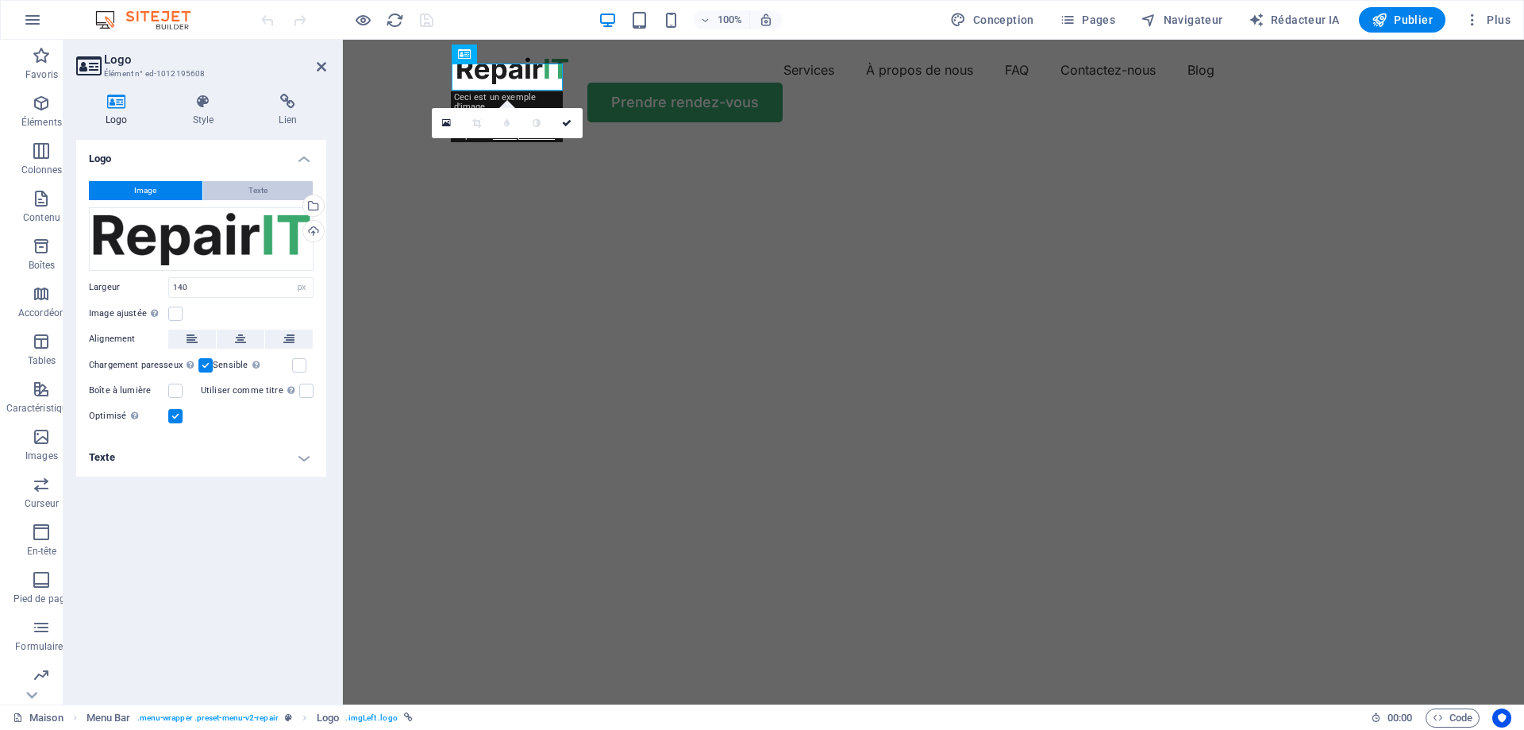
click at [255, 186] on font "Texte" at bounding box center [257, 190] width 19 height 9
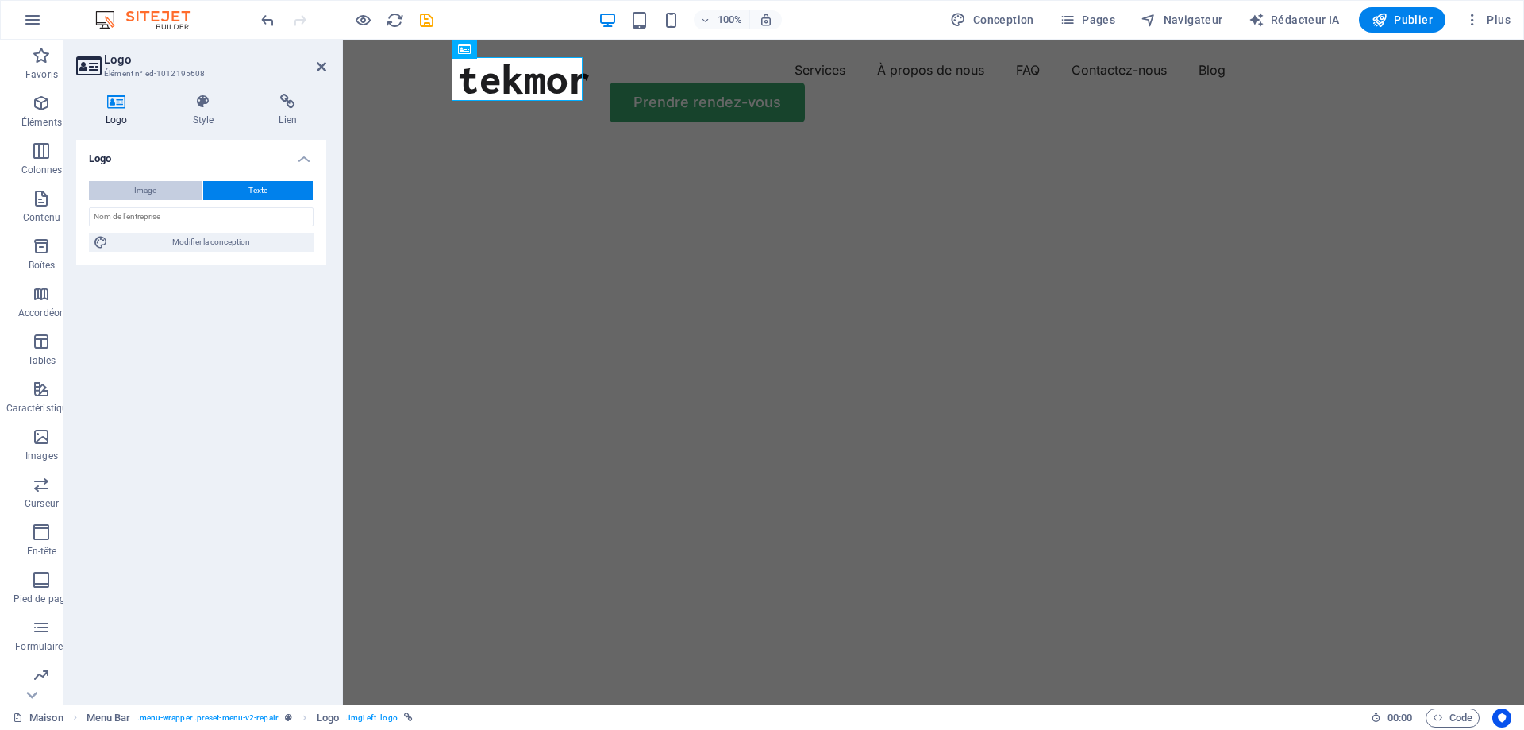
click at [167, 185] on button "Image" at bounding box center [146, 190] width 114 height 19
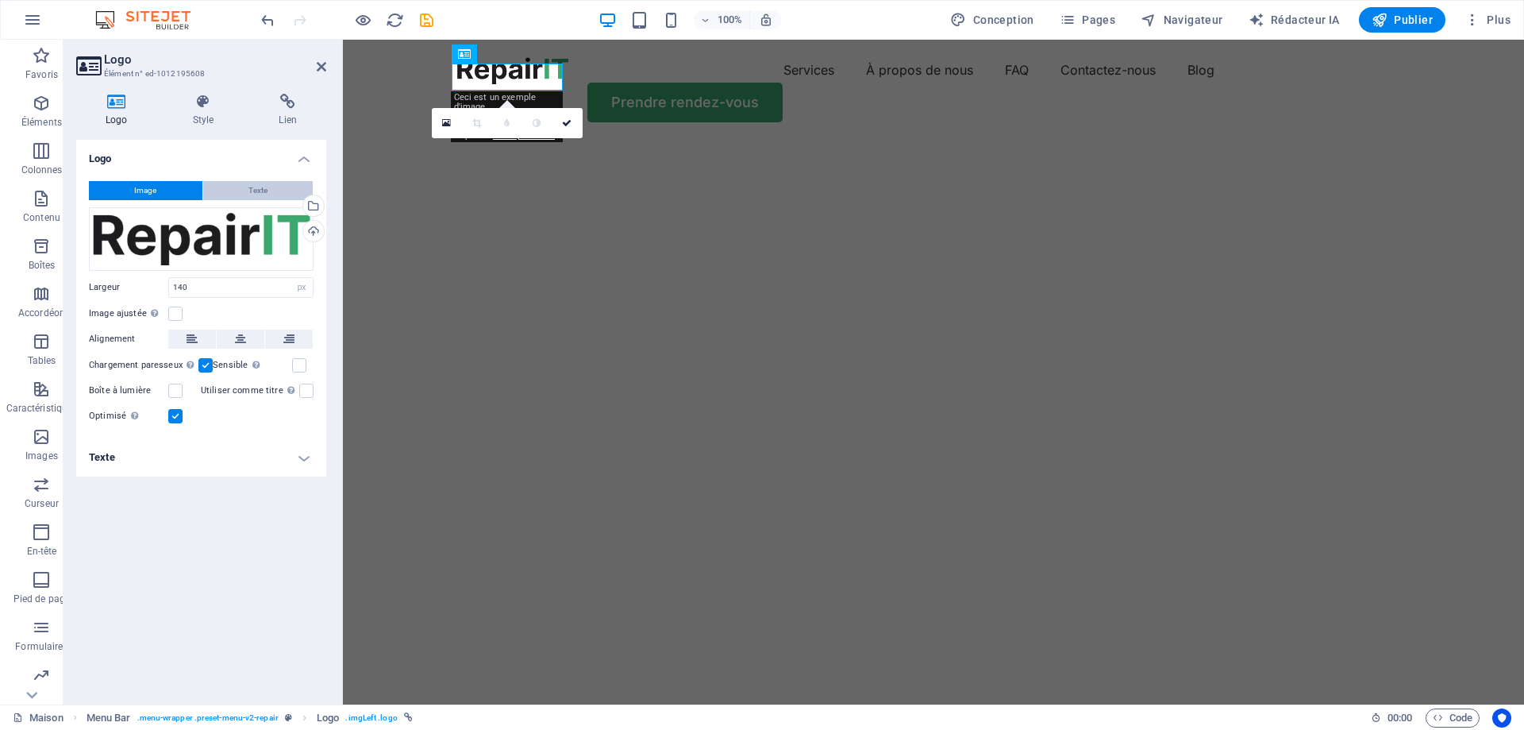
click at [237, 187] on button "Texte" at bounding box center [258, 190] width 110 height 19
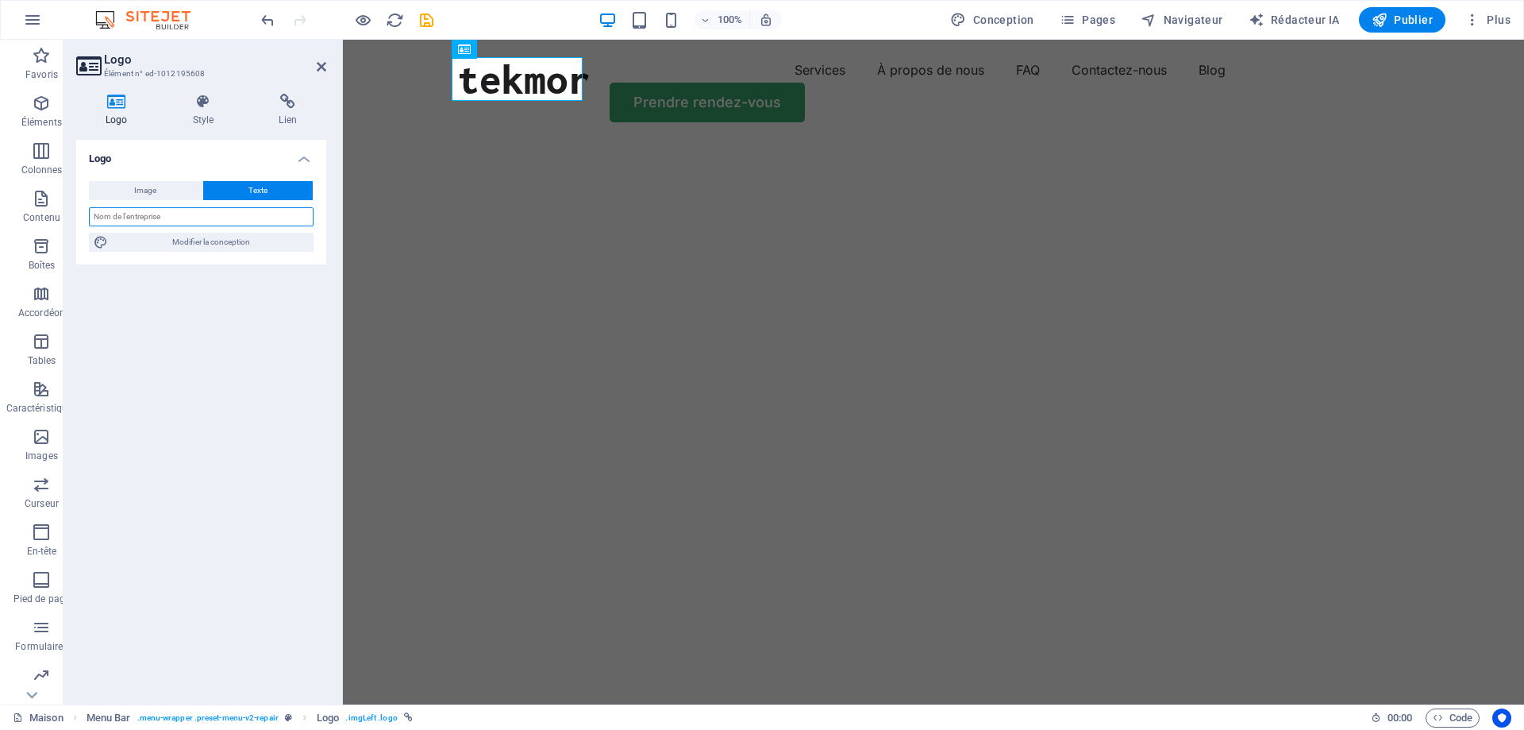
click at [160, 214] on input "text" at bounding box center [201, 216] width 225 height 19
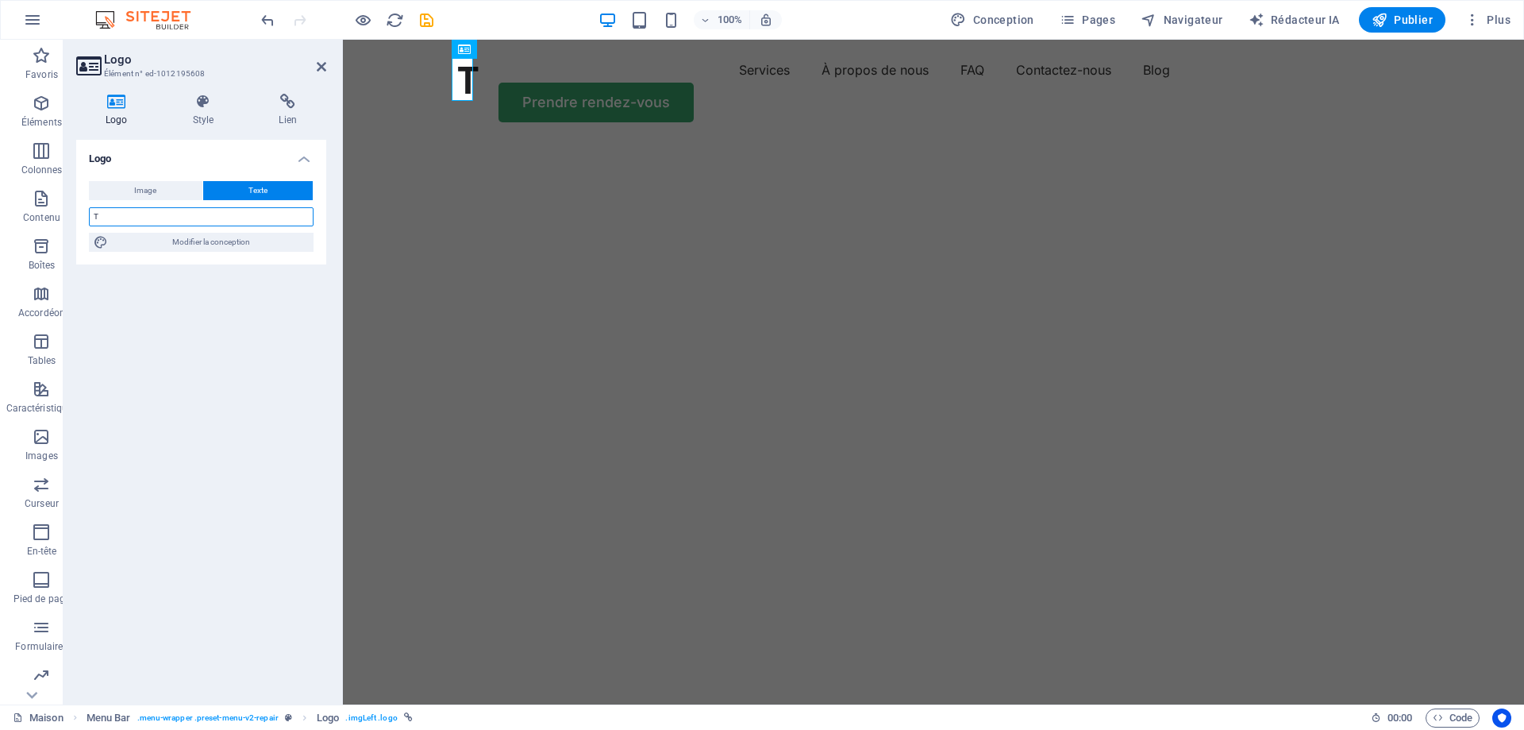
type input "T"
click at [160, 214] on input "T" at bounding box center [201, 216] width 225 height 19
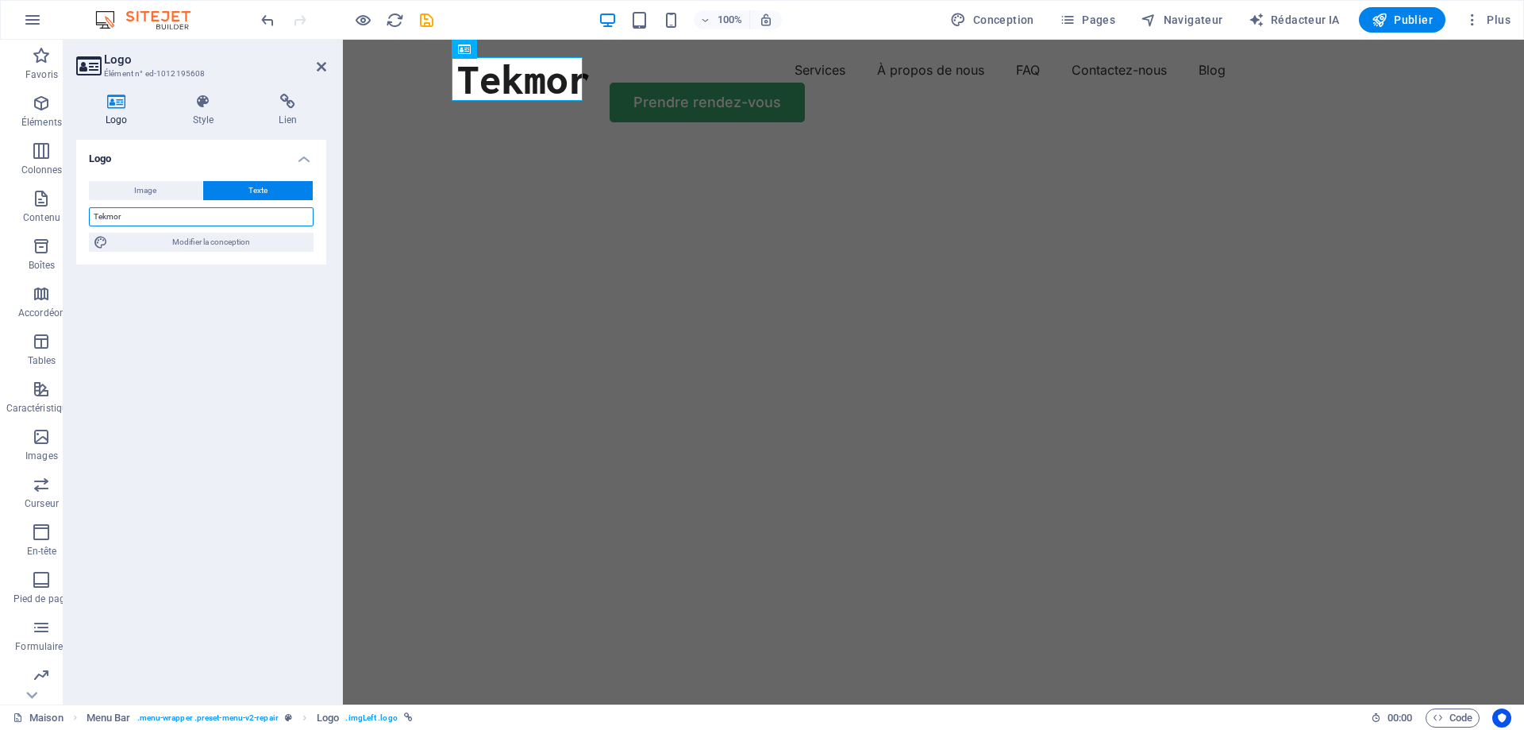
type input "Tekmor"
click at [680, 140] on img "1/2" at bounding box center [927, 140] width 1169 height 0
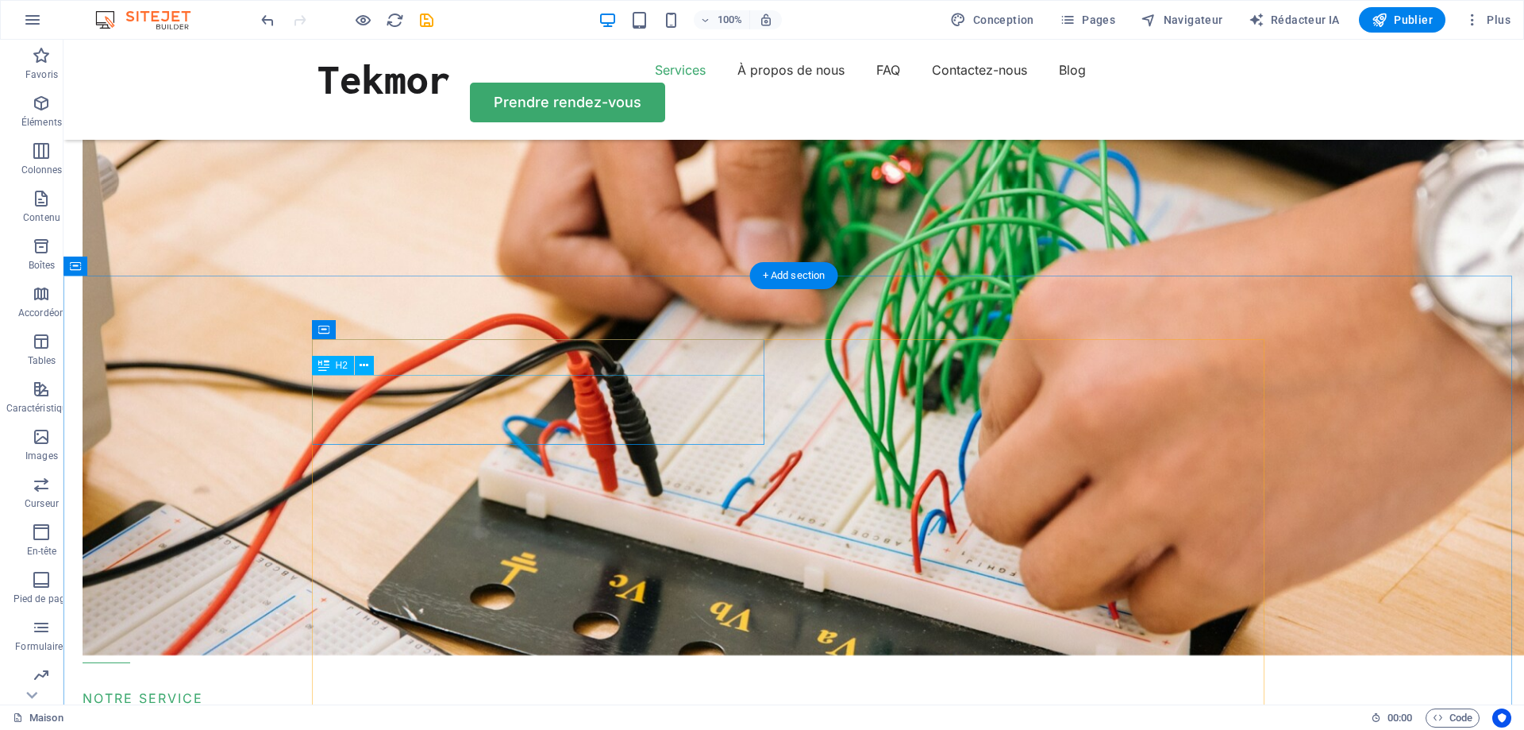
scroll to position [1746, 0]
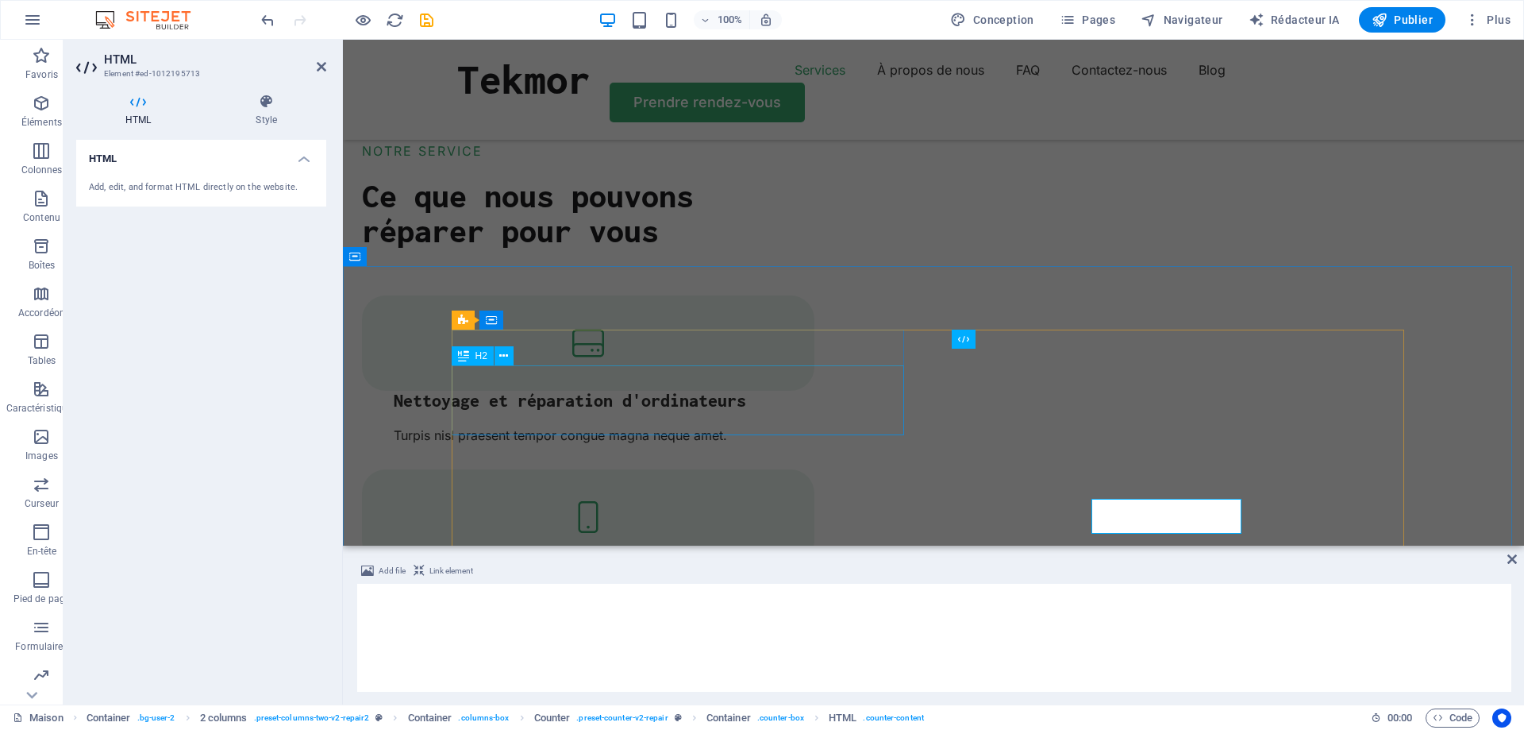
scroll to position [1596, 0]
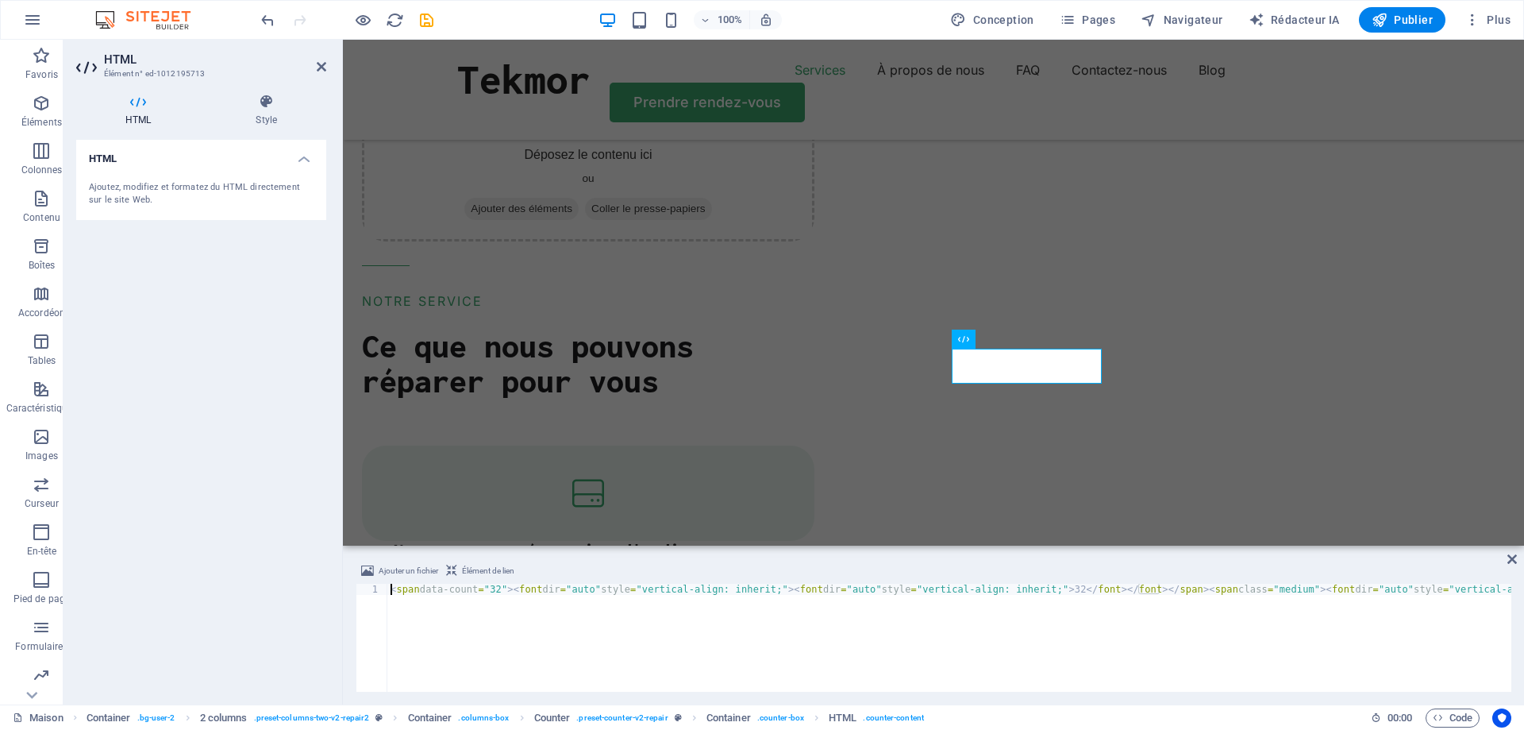
click at [258, 183] on font "Ajoutez, modifiez et formatez du HTML directement sur le site Web." at bounding box center [194, 194] width 211 height 24
click at [275, 98] on icon at bounding box center [266, 102] width 120 height 16
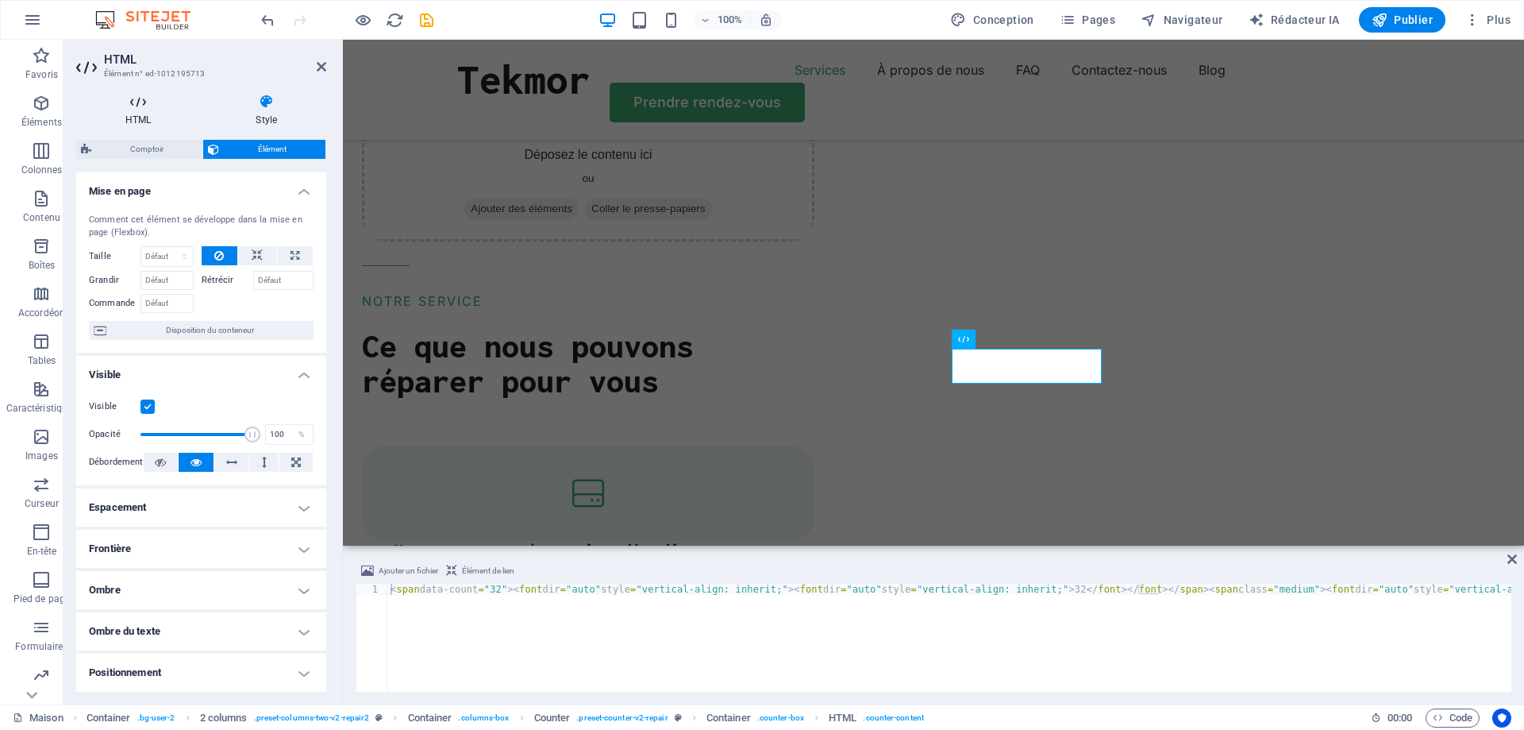
click at [145, 112] on h4 "HTML" at bounding box center [141, 110] width 130 height 33
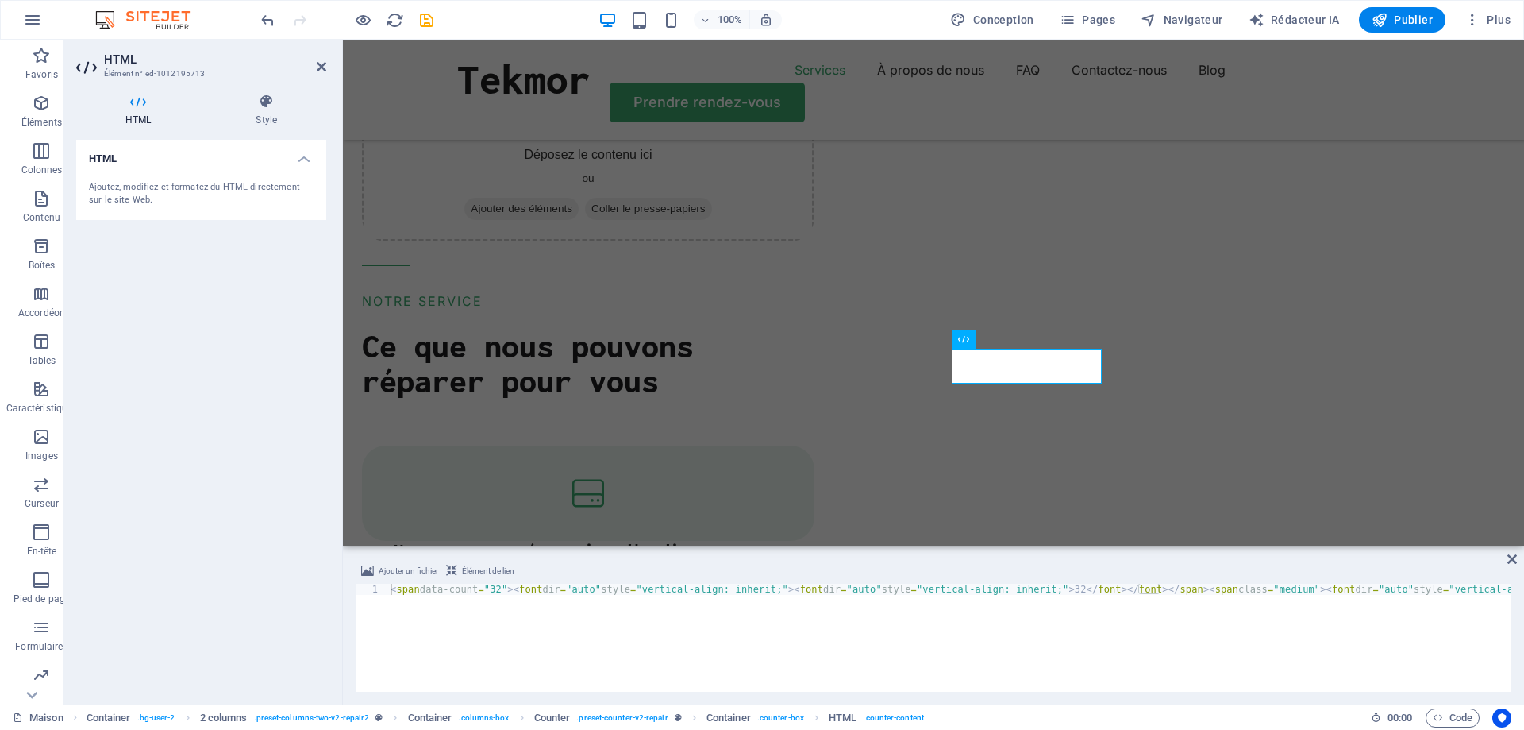
click at [301, 162] on h4 "HTML" at bounding box center [201, 154] width 250 height 29
click at [316, 159] on h4 "HTML" at bounding box center [201, 159] width 250 height 38
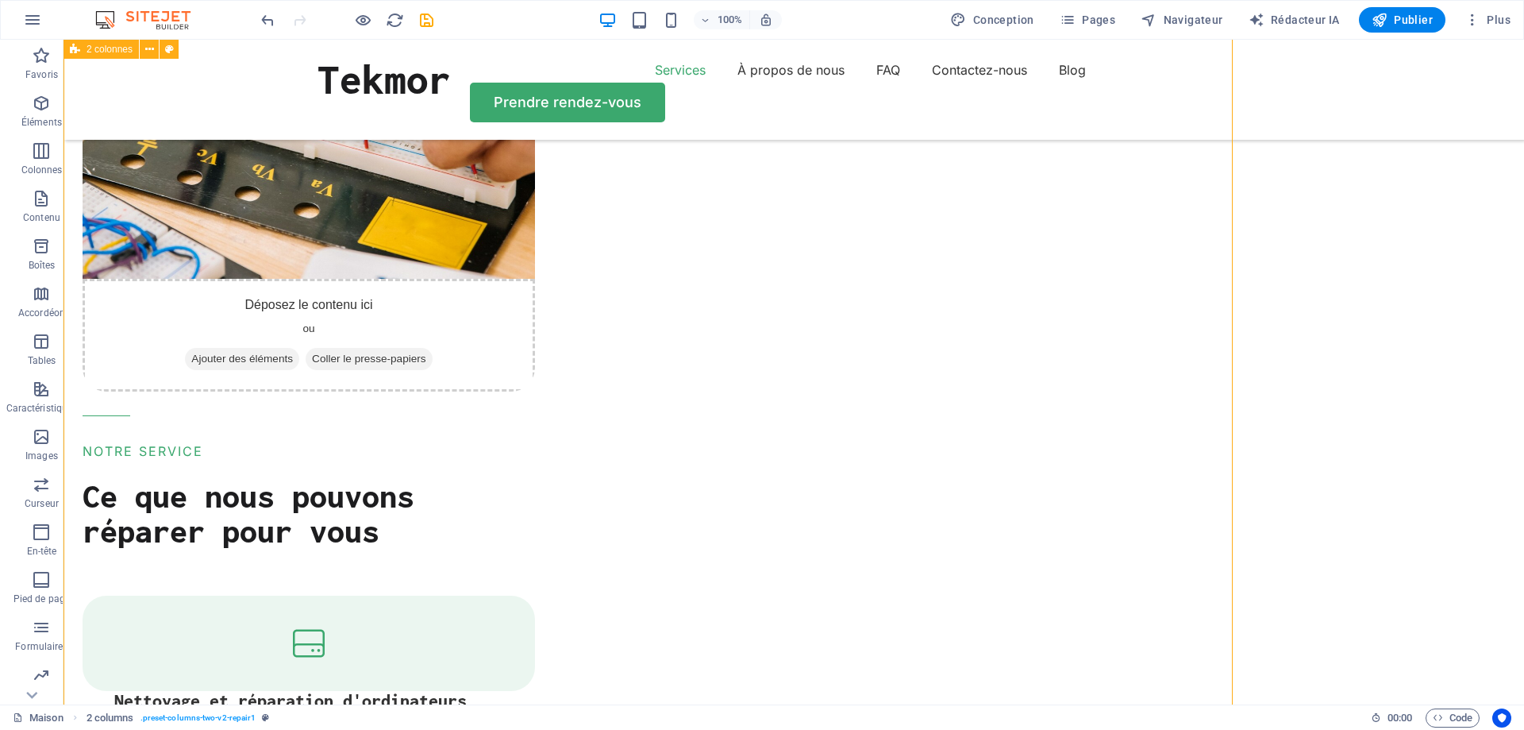
scroll to position [1047, 0]
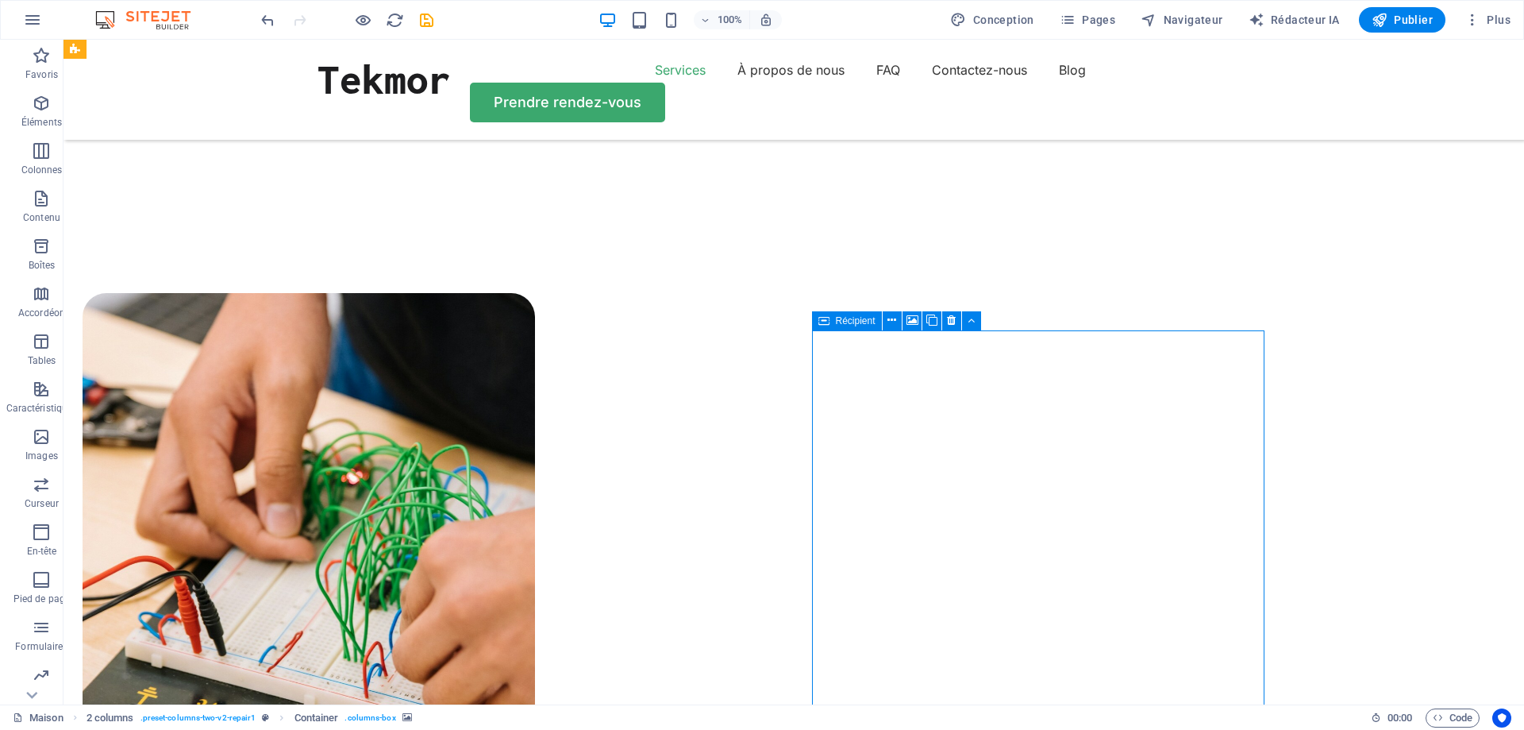
select select "px"
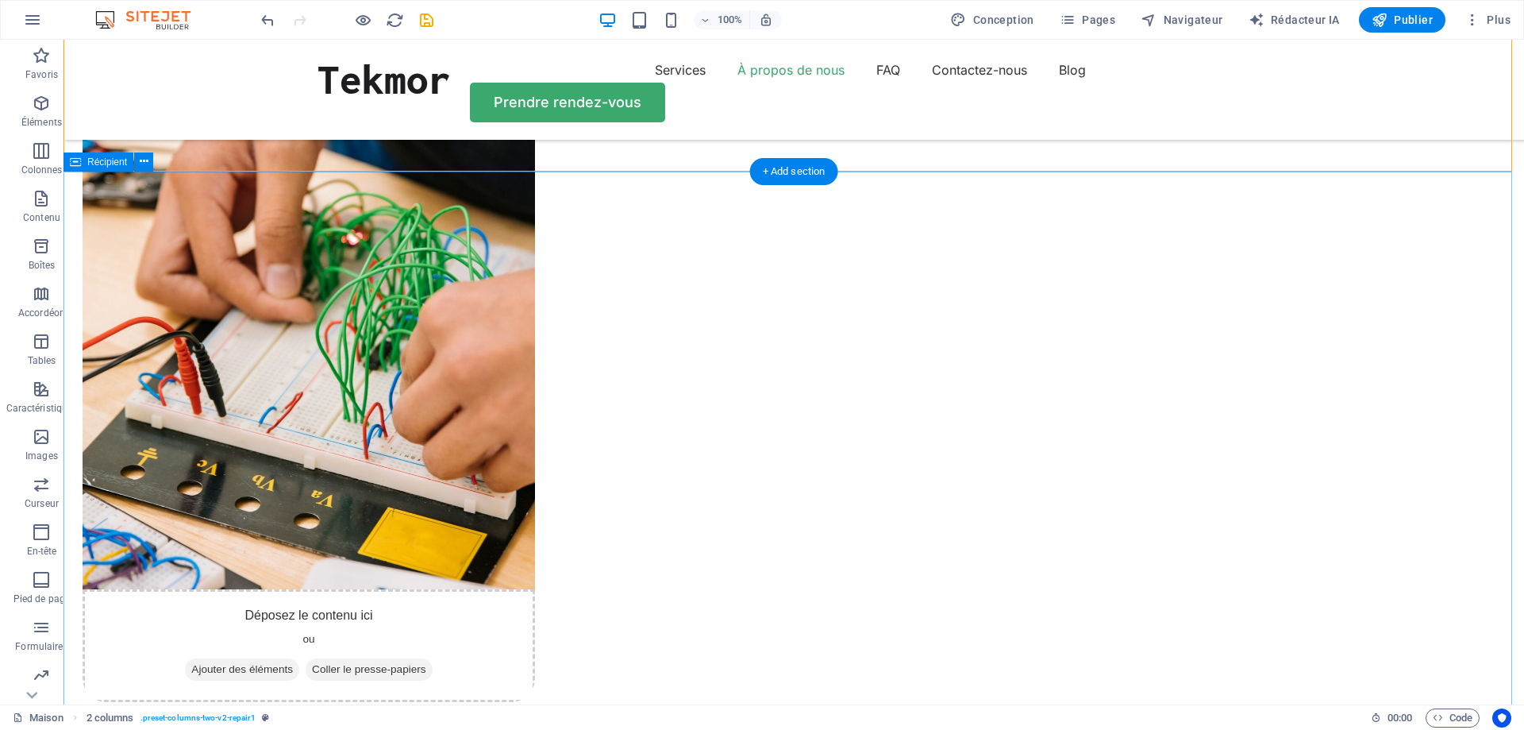
scroll to position [1841, 0]
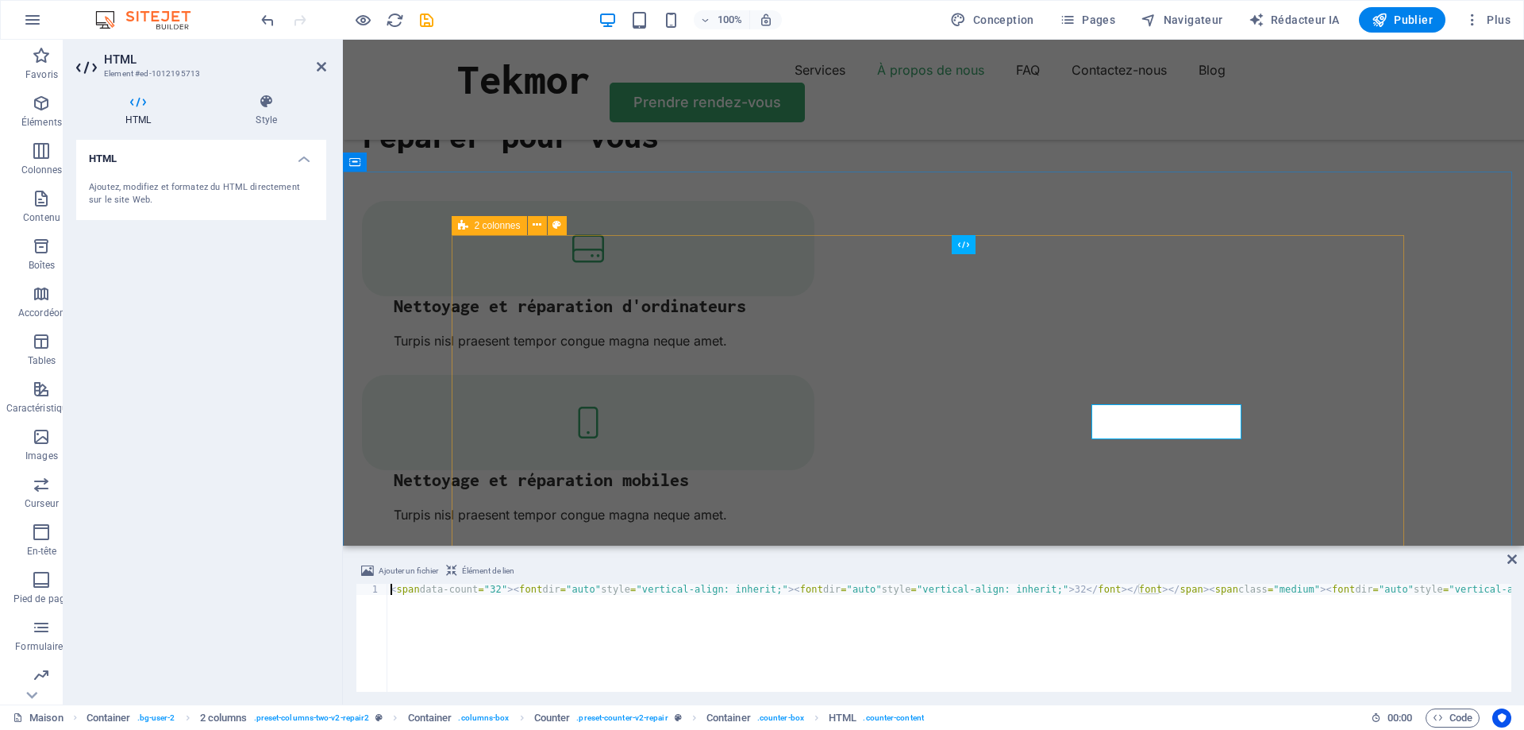
scroll to position [1691, 0]
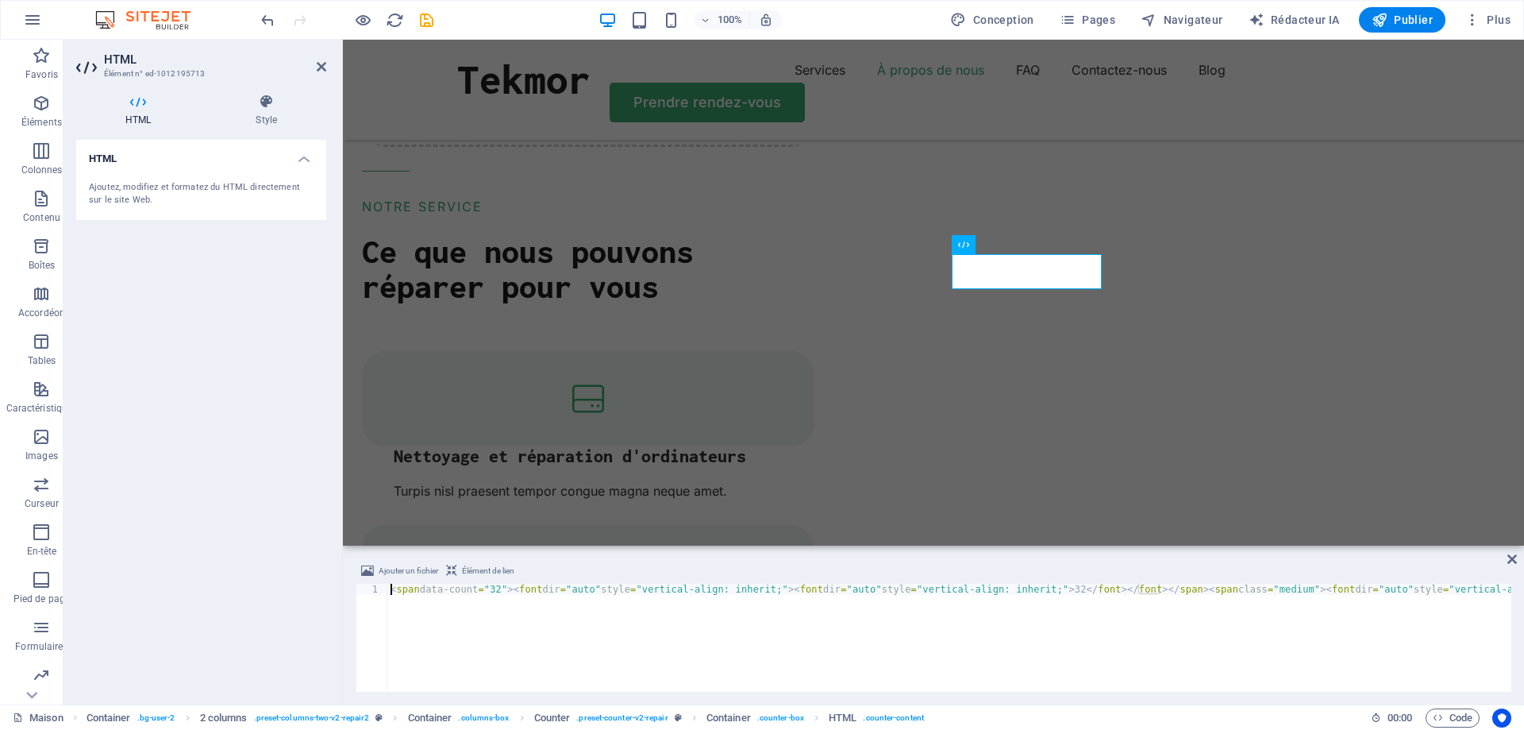
click at [511, 591] on div "< span data-count = "32" > < font dir = "auto" style = "vertical-align: inherit…" at bounding box center [1465, 646] width 2157 height 127
drag, startPoint x: 505, startPoint y: 587, endPoint x: 514, endPoint y: 587, distance: 8.8
click at [514, 587] on div "< span data-count = "32" font dir = "auto" style = "vertical-align: inherit;" >…" at bounding box center [1460, 646] width 2146 height 127
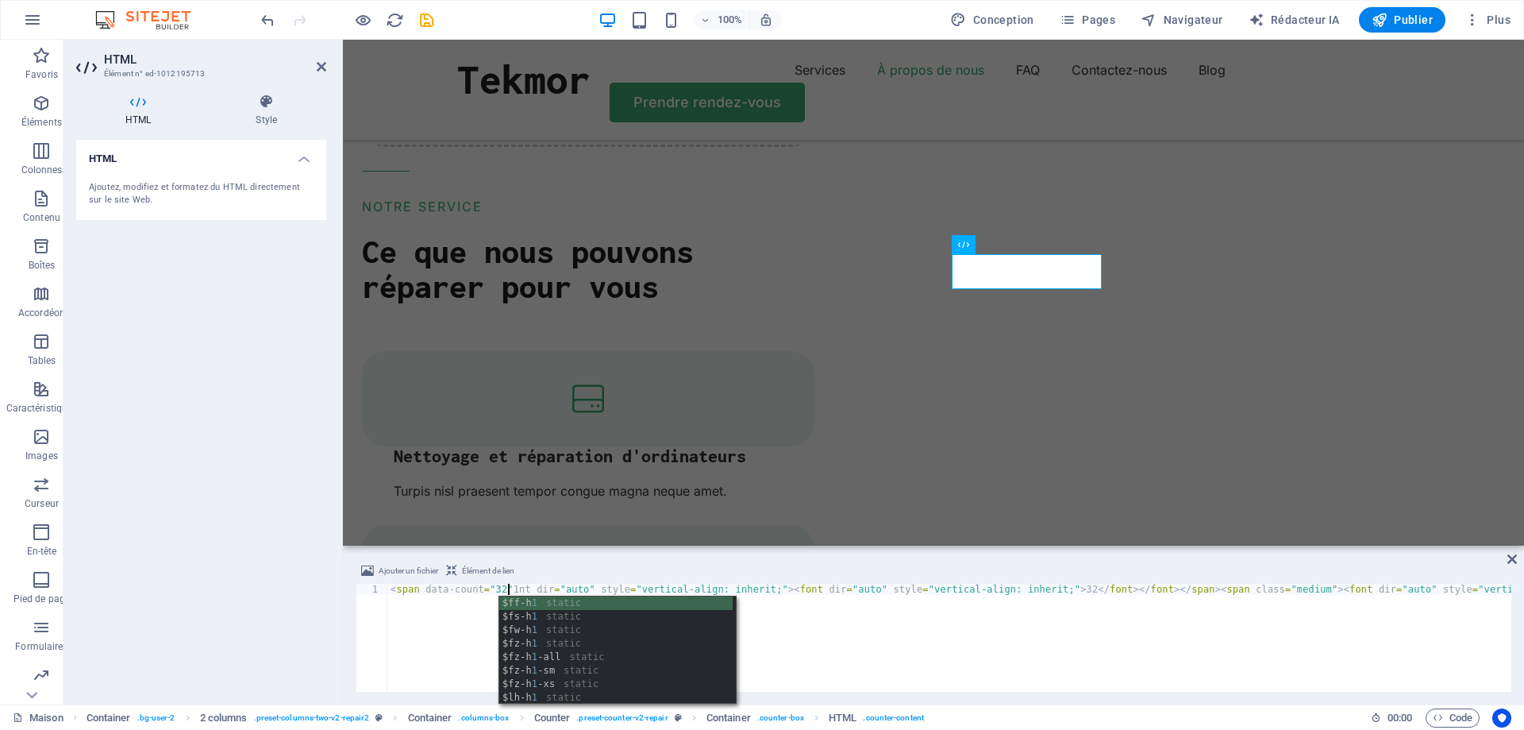
scroll to position [0, 10]
click at [938, 622] on div "< span data-count = "32" 1nt dir = "auto" style = "vertical-align: inherit;" > …" at bounding box center [1457, 646] width 2141 height 127
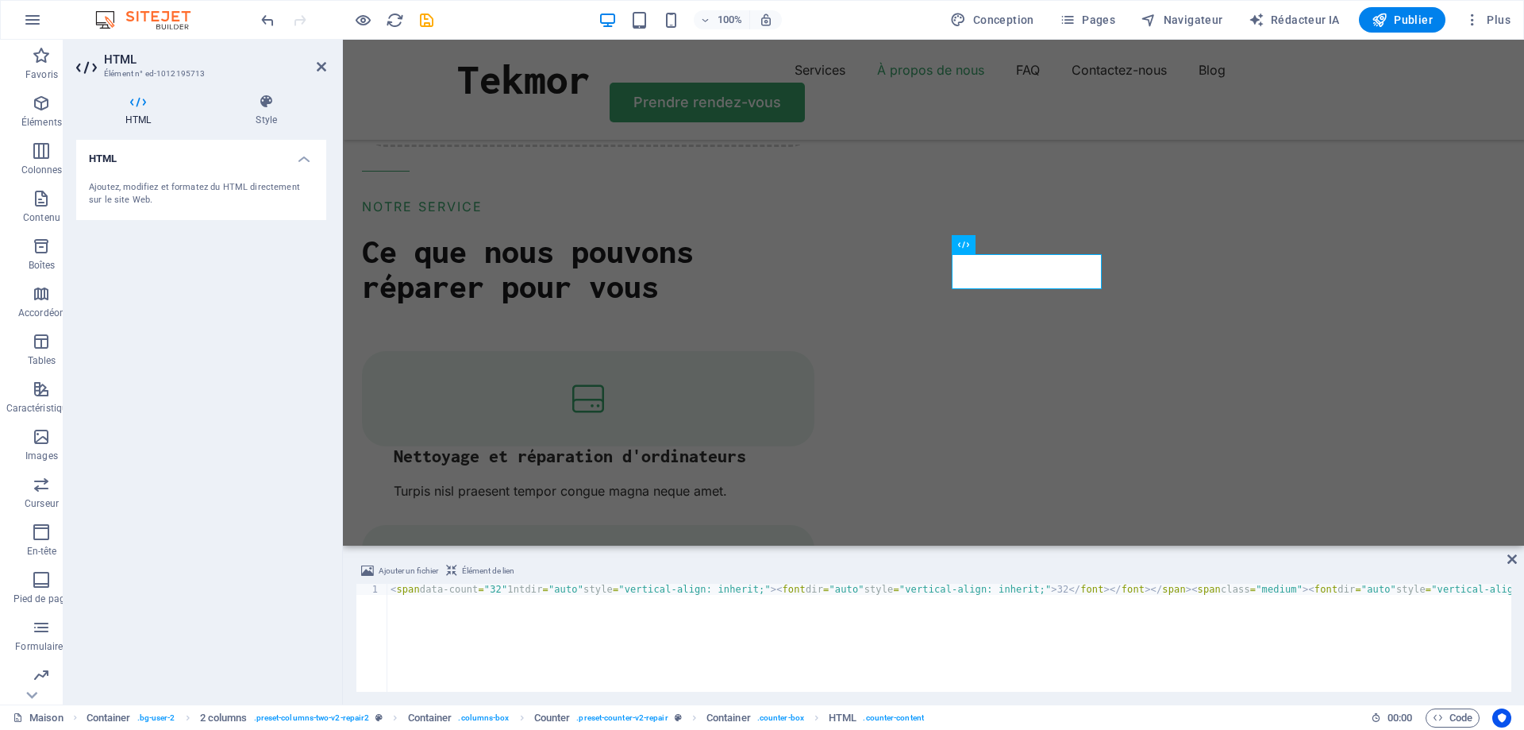
scroll to position [0, 0]
click at [522, 609] on div "< span data-count = "32" 1nt dir = "auto" style = "vertical-align: inherit;" > …" at bounding box center [1457, 646] width 2141 height 127
click at [453, 619] on div "< span data-count = "32" 1nt dir = "auto" style = "vertical-align: inherit;" > …" at bounding box center [440, 646] width 2141 height 127
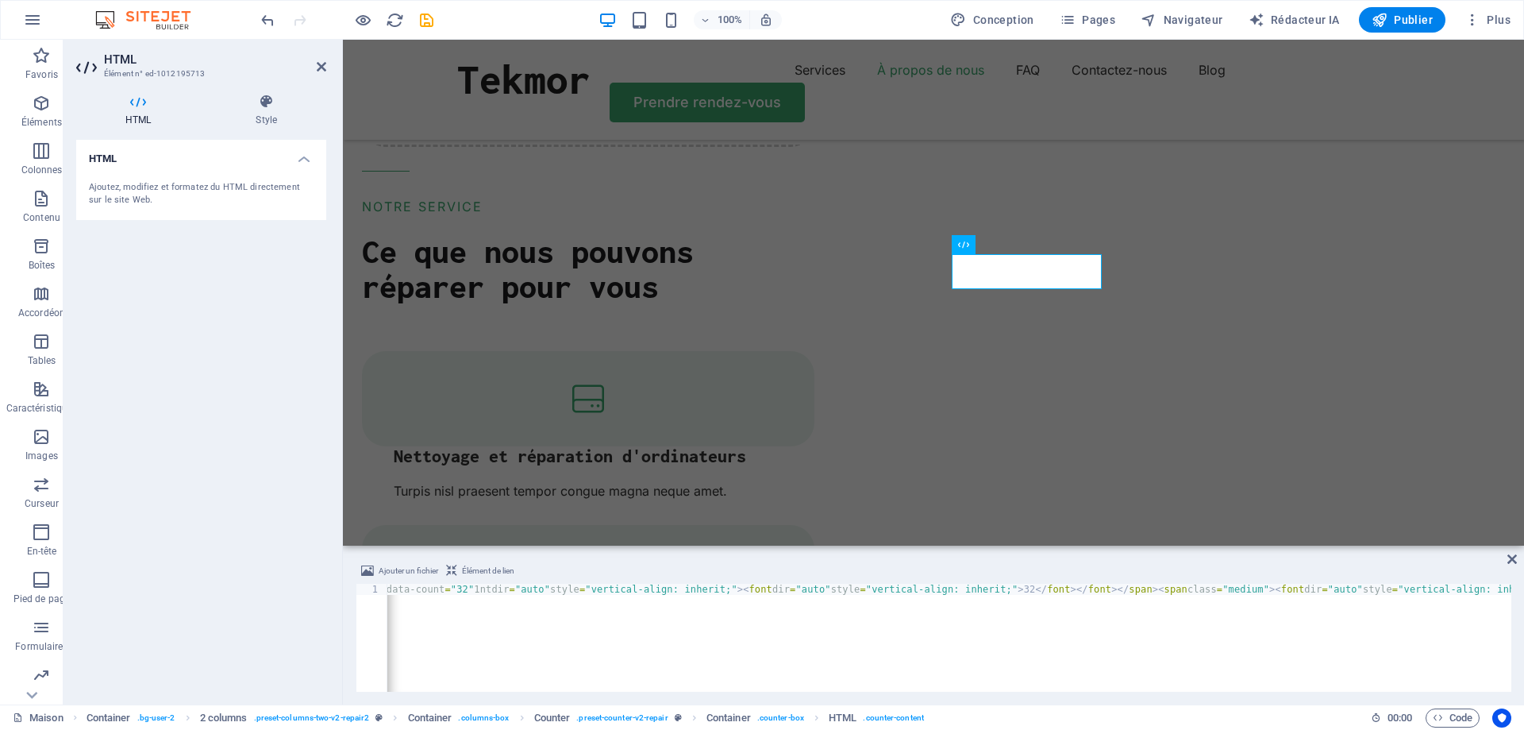
click at [477, 590] on div "< span data-count = "32" 1nt dir = "auto" style = "vertical-align: inherit;" > …" at bounding box center [1424, 646] width 2141 height 127
click at [1091, 587] on div "< span data-count = "32" nt dir = "auto" style = "vertical-align: inherit;" > <…" at bounding box center [1421, 646] width 2135 height 127
type textarea "<span data-count="32"nt dir="auto" style="vertical-align: inherit;"><font dir="…"
drag, startPoint x: 1399, startPoint y: 663, endPoint x: 992, endPoint y: 155, distance: 650.6
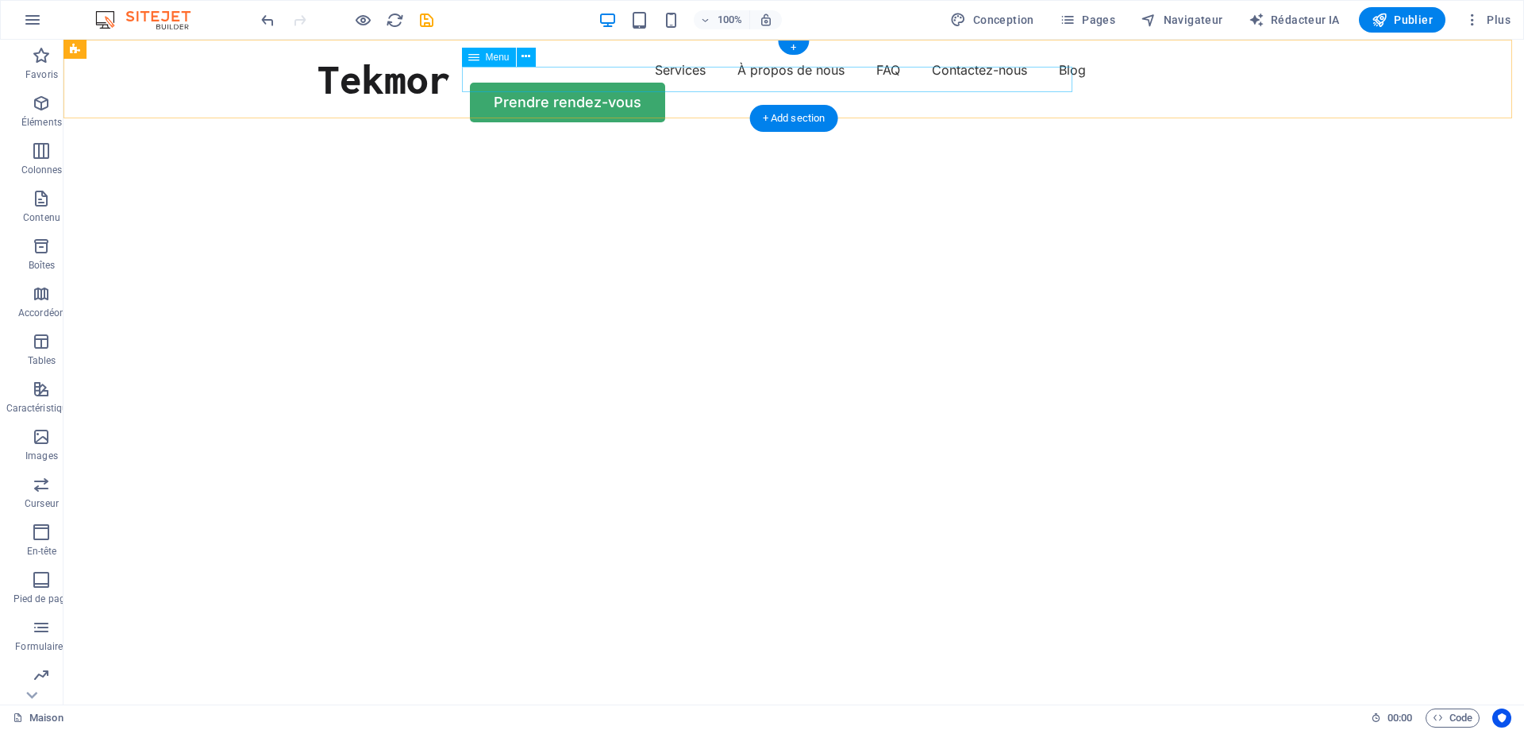
click at [569, 83] on nav "Services À propos de nous FAQ Contactez-nous Blog" at bounding box center [794, 69] width 953 height 25
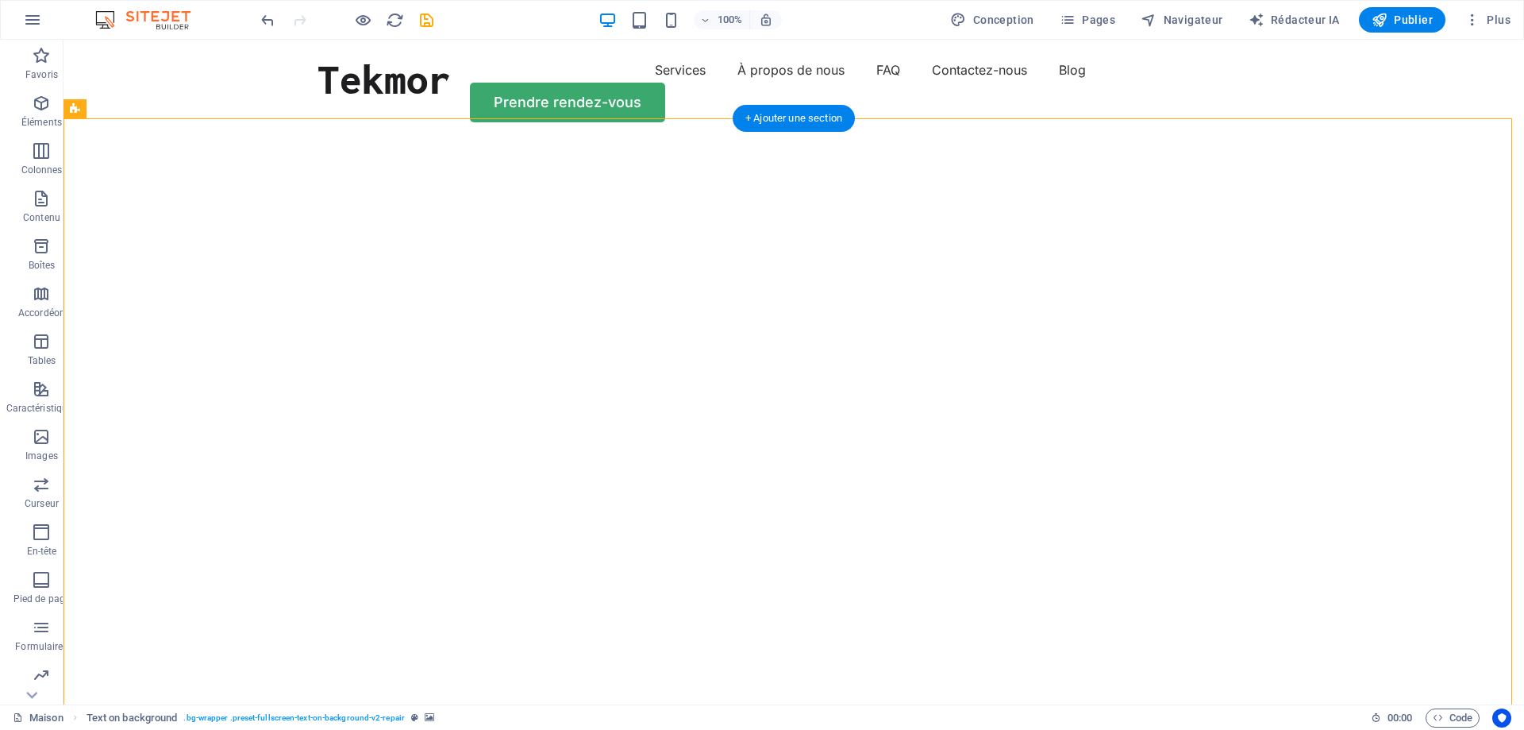
select select "vh"
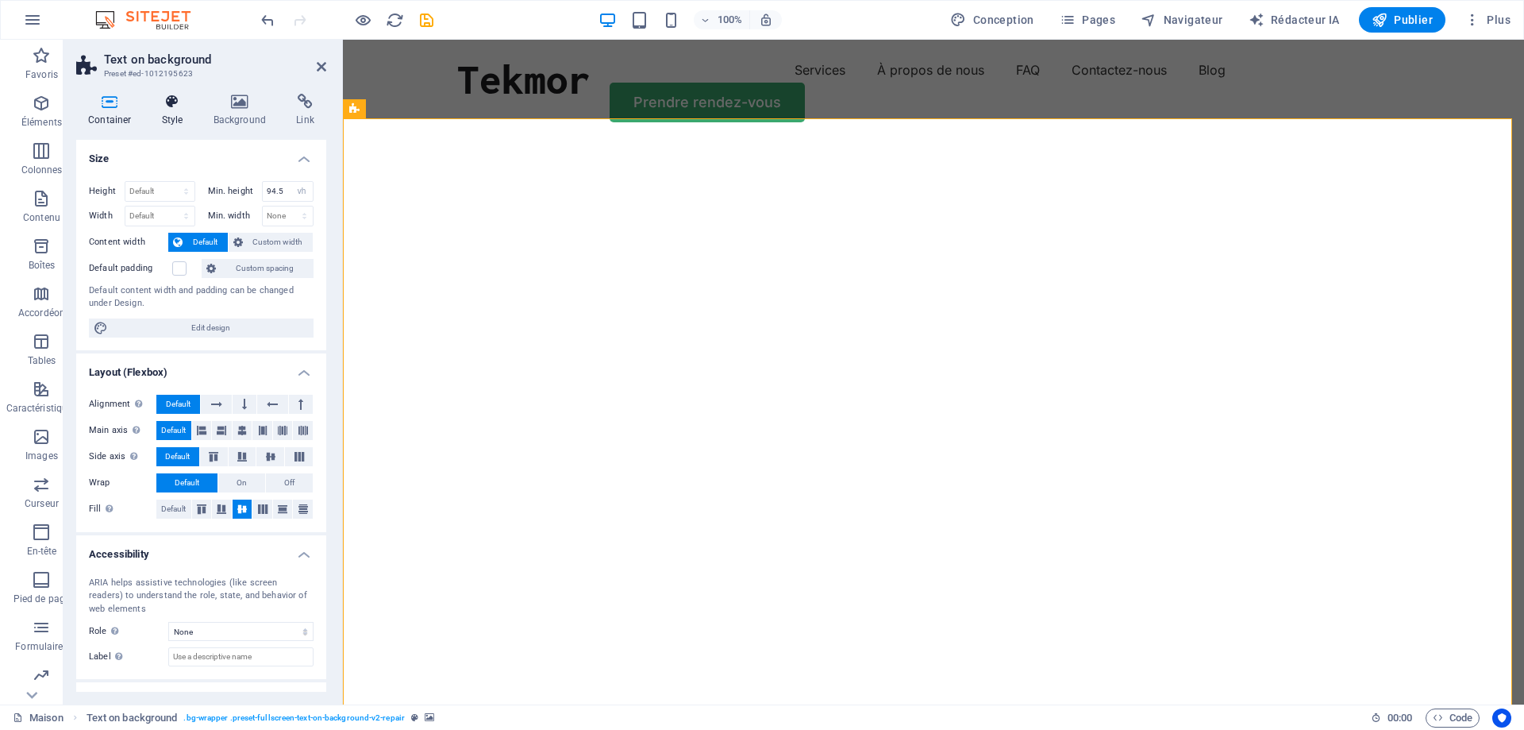
click at [176, 106] on icon at bounding box center [172, 102] width 45 height 16
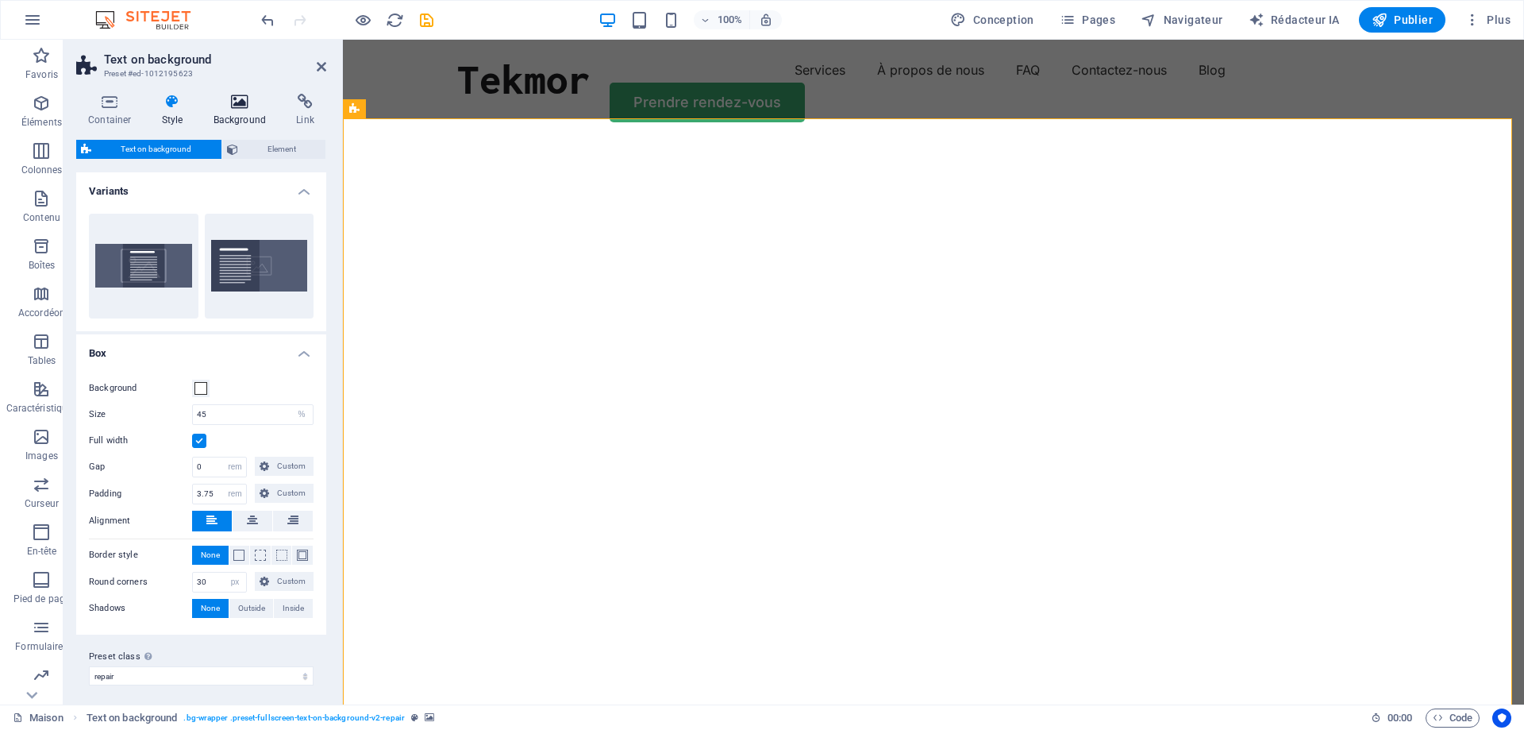
click at [240, 105] on icon at bounding box center [240, 102] width 77 height 16
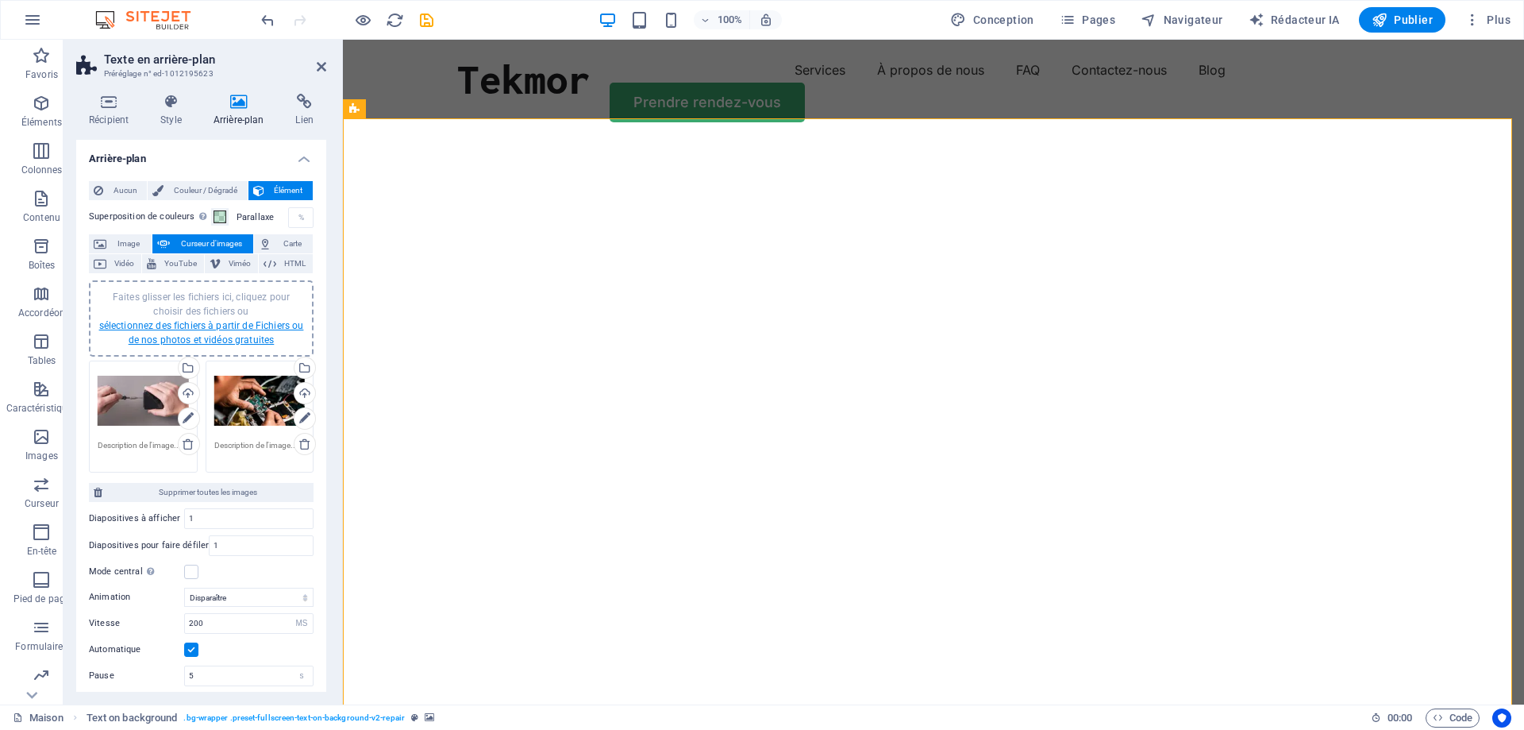
click at [218, 321] on font "sélectionnez des fichiers à partir de Fichiers ou de nos photos et vidéos gratu…" at bounding box center [201, 332] width 205 height 25
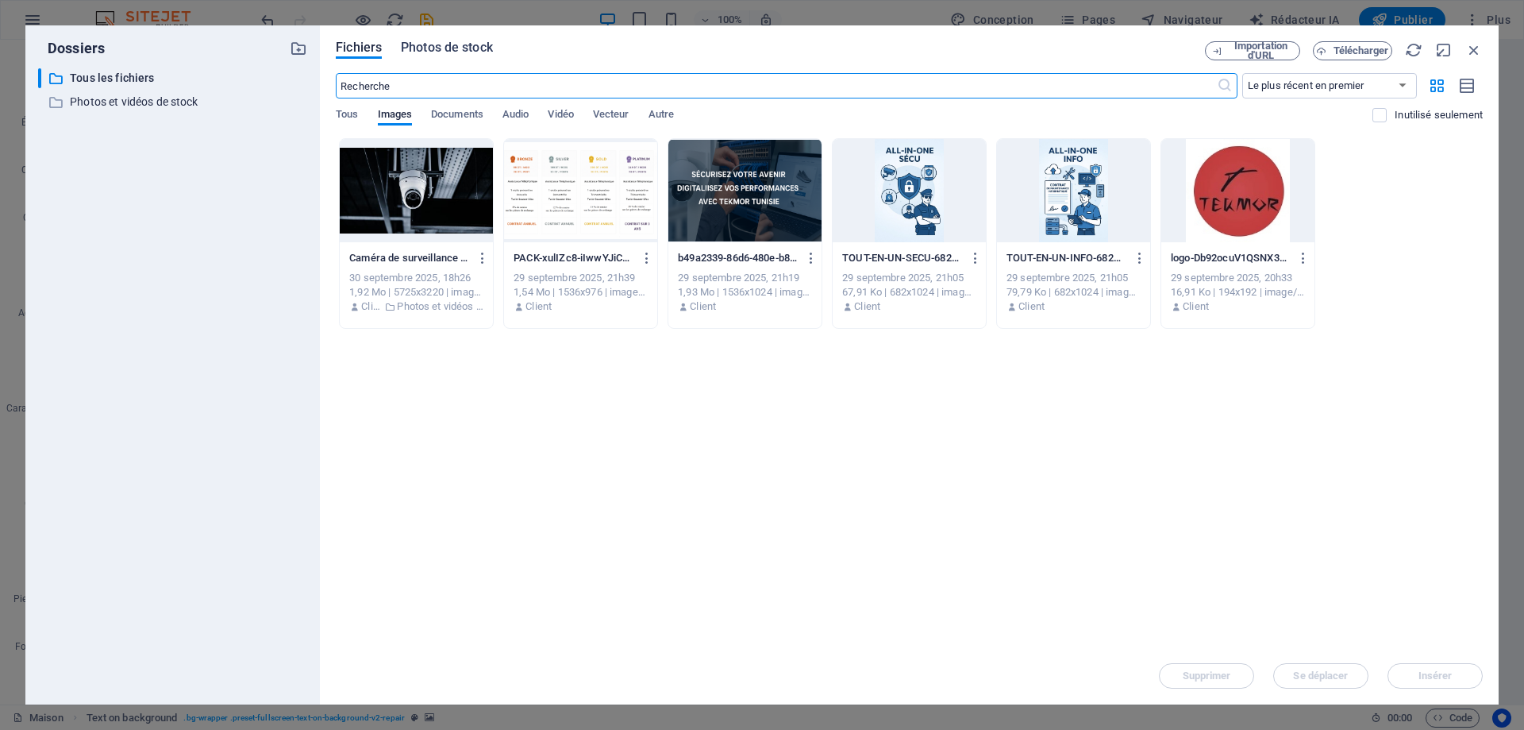
click at [483, 48] on font "Photos de stock" at bounding box center [447, 47] width 92 height 15
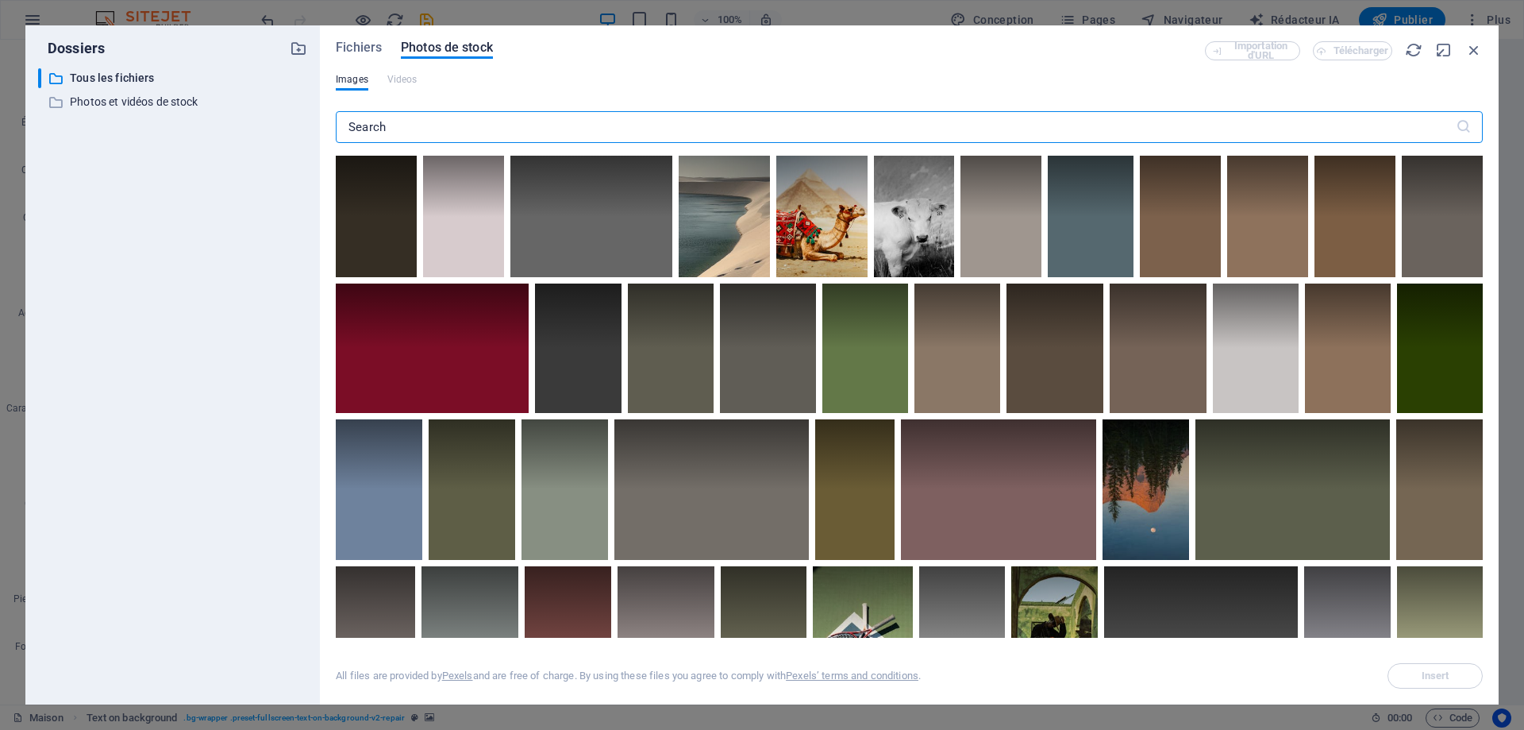
click at [453, 122] on input "text" at bounding box center [896, 127] width 1120 height 32
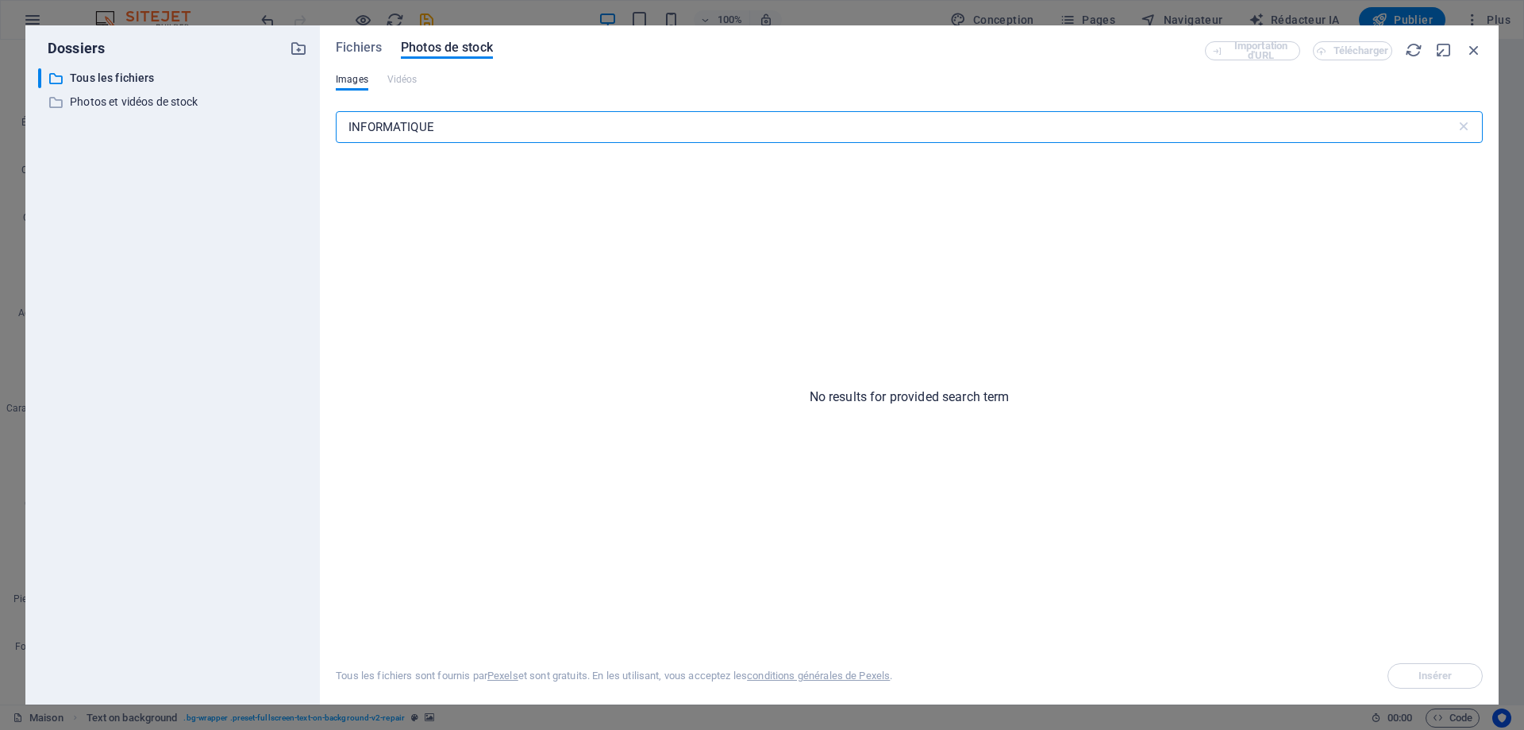
drag, startPoint x: 453, startPoint y: 122, endPoint x: 288, endPoint y: 127, distance: 165.2
click at [288, 127] on div "Dossiers ​ All files Tous les fichiers ​ Stock photos & videos Photos et vidéos…" at bounding box center [761, 364] width 1473 height 679
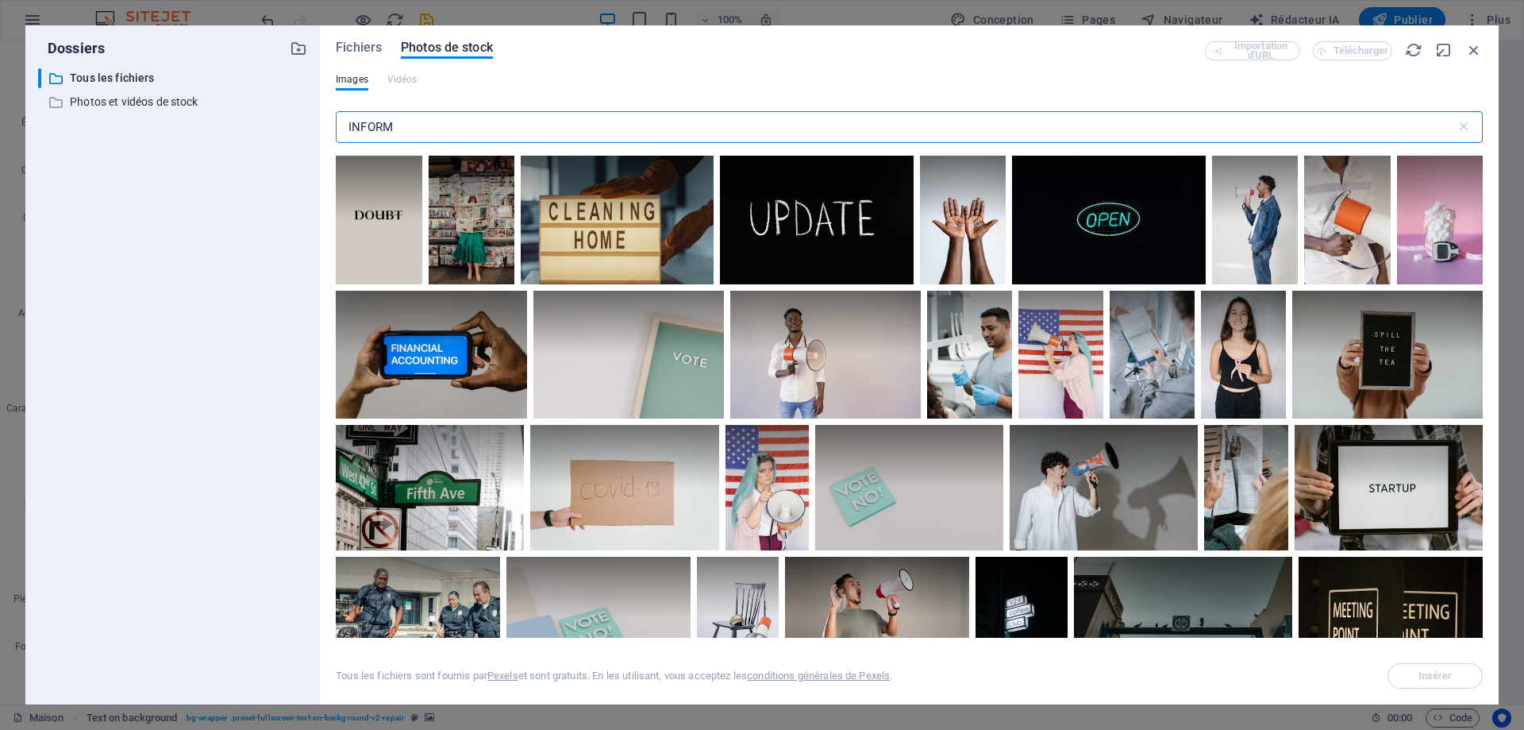
drag, startPoint x: 302, startPoint y: 124, endPoint x: 276, endPoint y: 125, distance: 26.2
click at [276, 125] on div "Dossiers ​ All files Tous les fichiers ​ Stock photos & videos Photos et vidéos…" at bounding box center [761, 364] width 1473 height 679
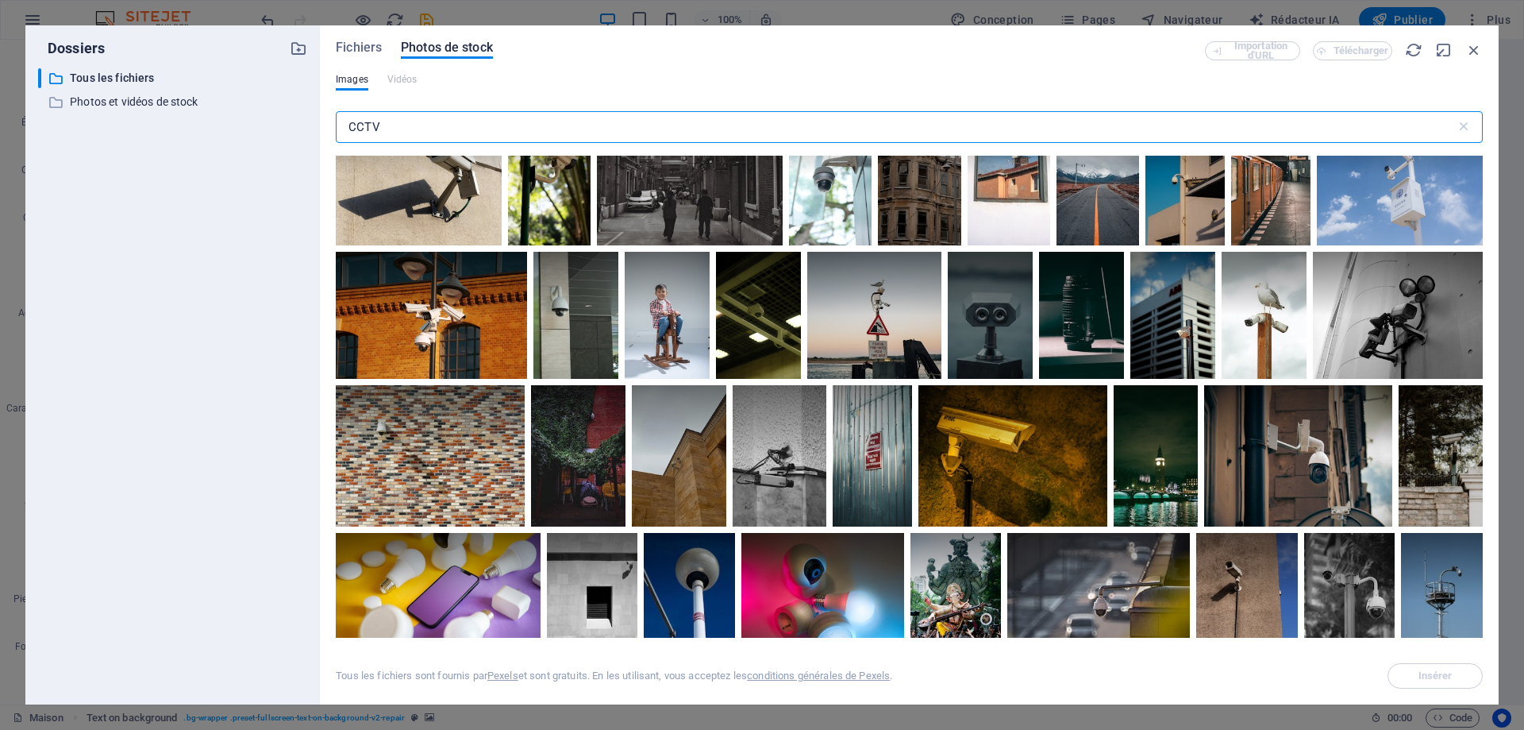
scroll to position [873, 0]
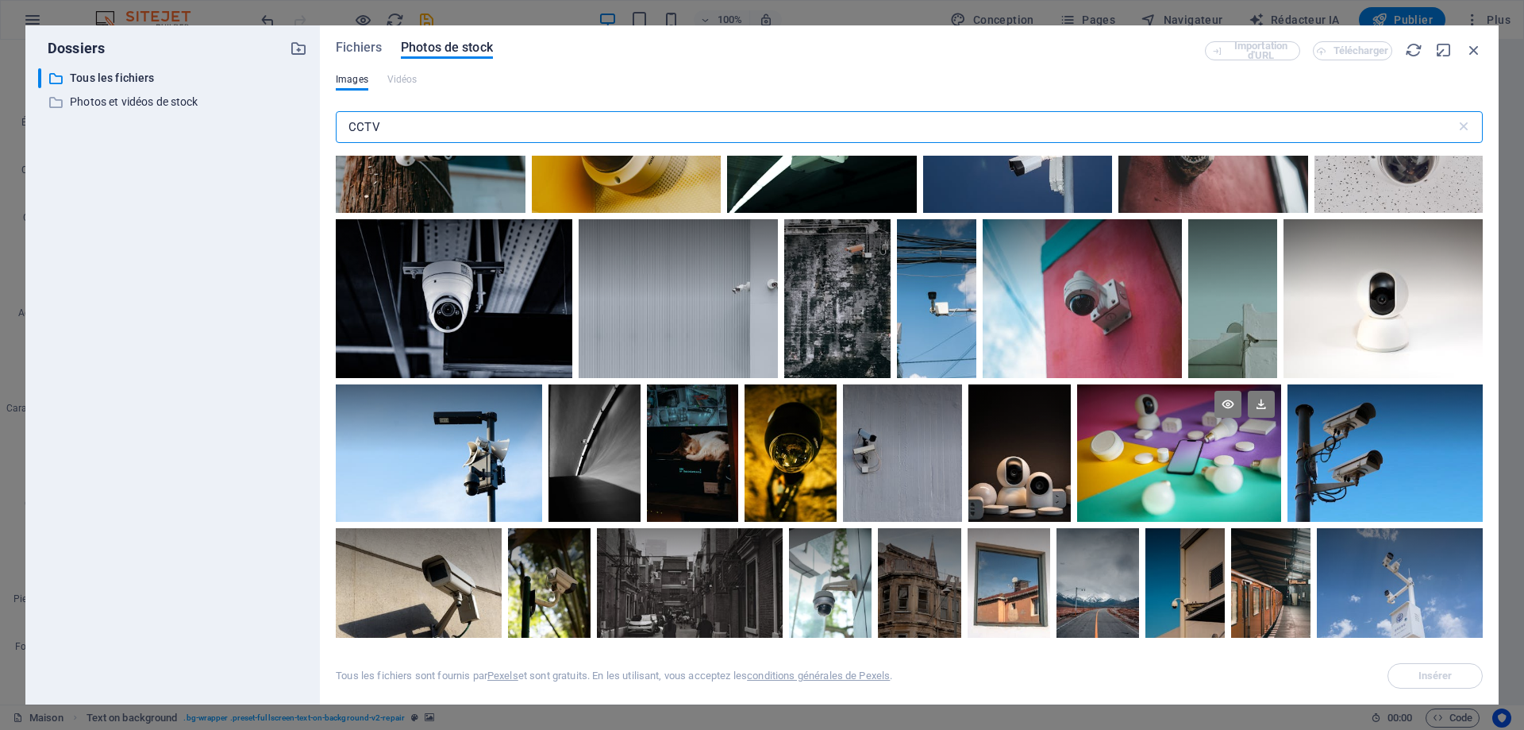
type input "CCTV"
click at [1170, 454] on div at bounding box center [1179, 453] width 204 height 138
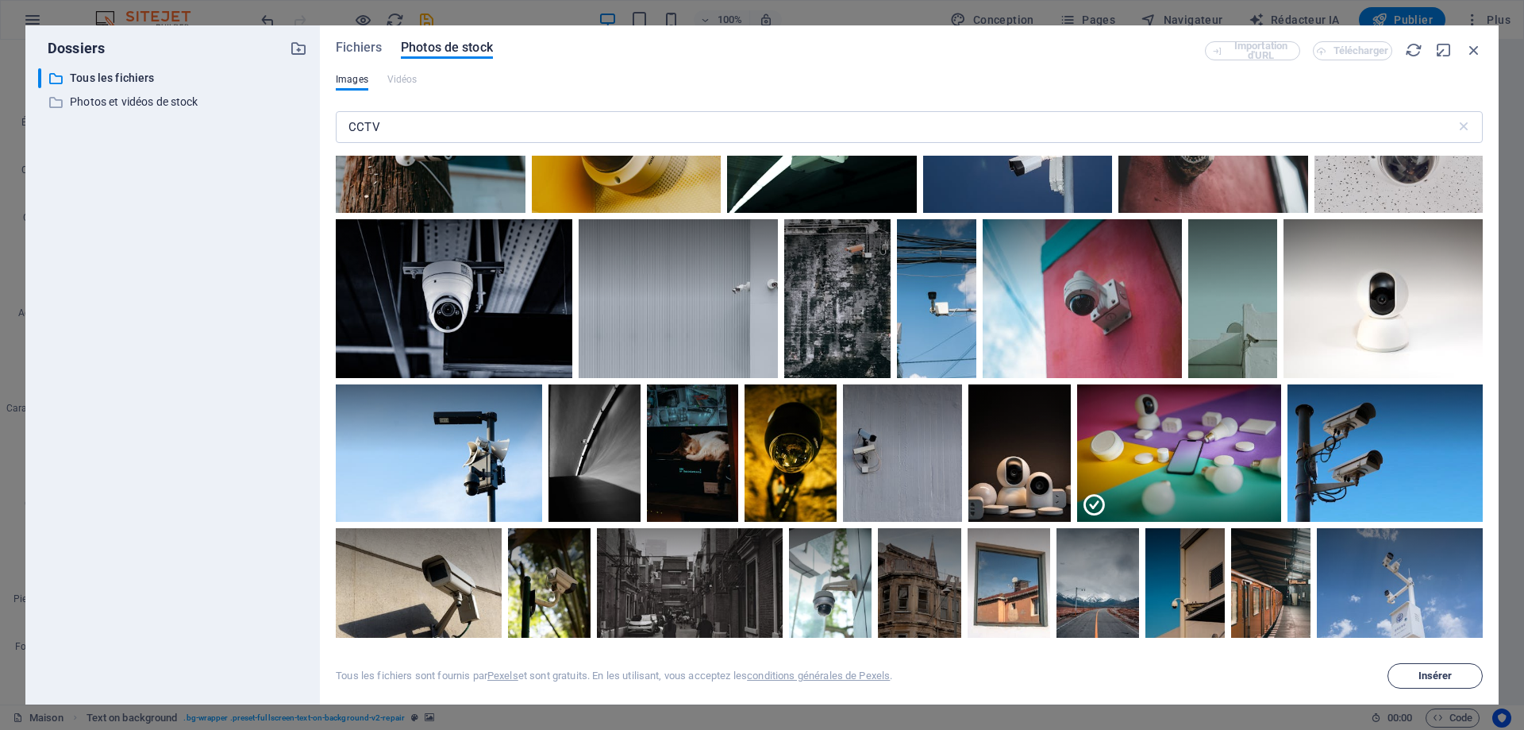
click at [1433, 672] on font "Insérer" at bounding box center [1436, 675] width 34 height 12
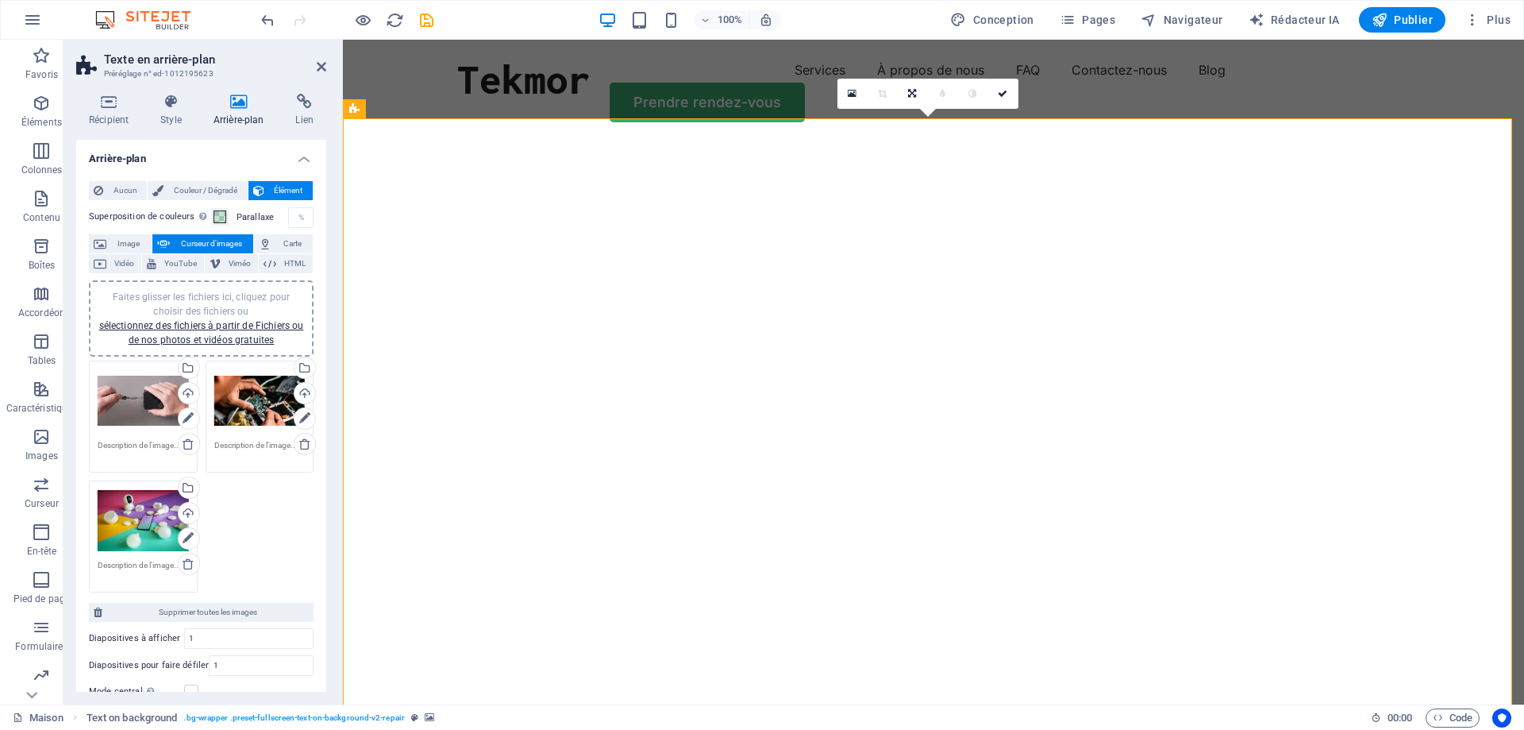
click at [189, 318] on div "Faites glisser les fichiers ici, cliquez pour choisir des fichiers ou sélection…" at bounding box center [201, 318] width 206 height 57
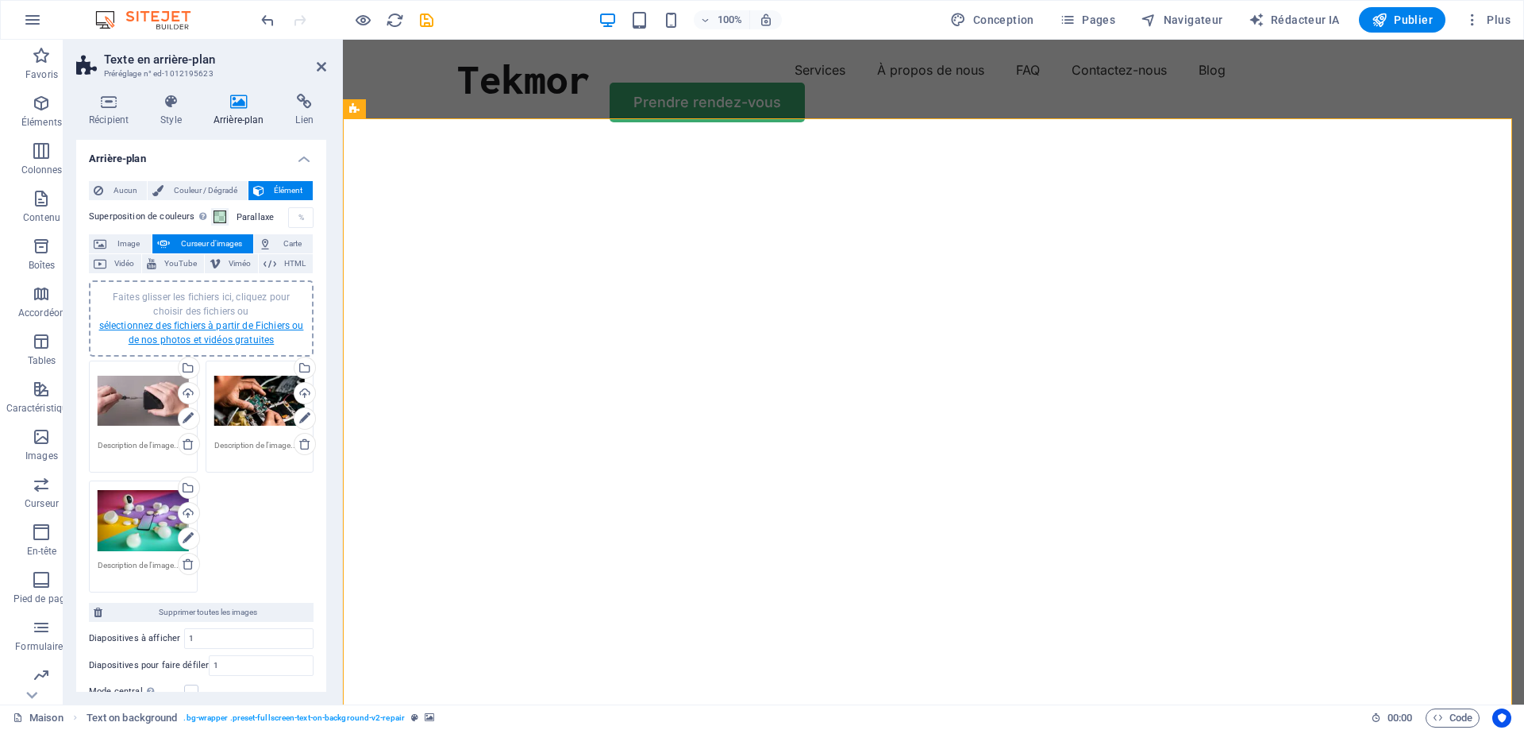
click at [143, 334] on font "sélectionnez des fichiers à partir de Fichiers ou de nos photos et vidéos gratu…" at bounding box center [201, 332] width 205 height 25
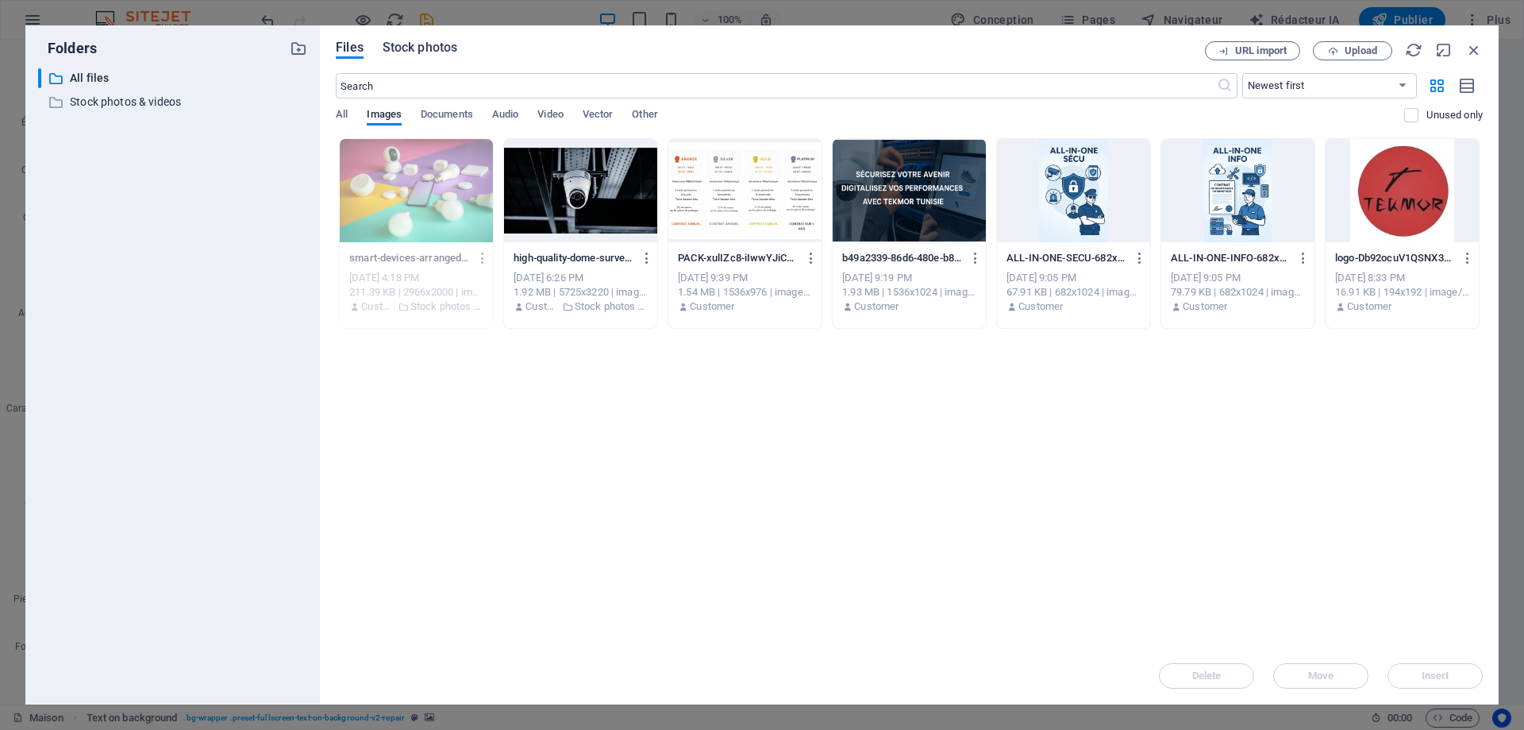
click at [427, 45] on span "Stock photos" at bounding box center [420, 47] width 75 height 19
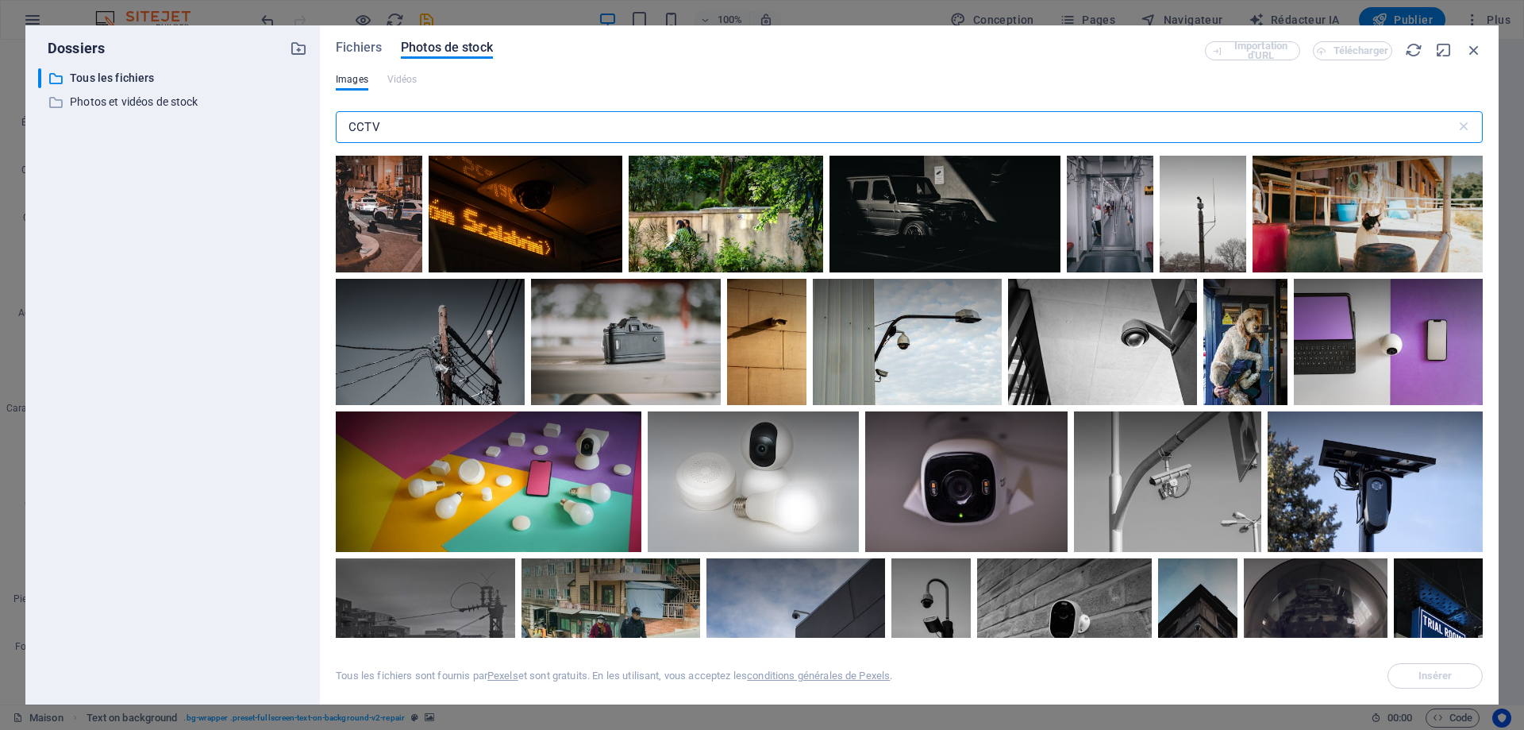
scroll to position [3413, 0]
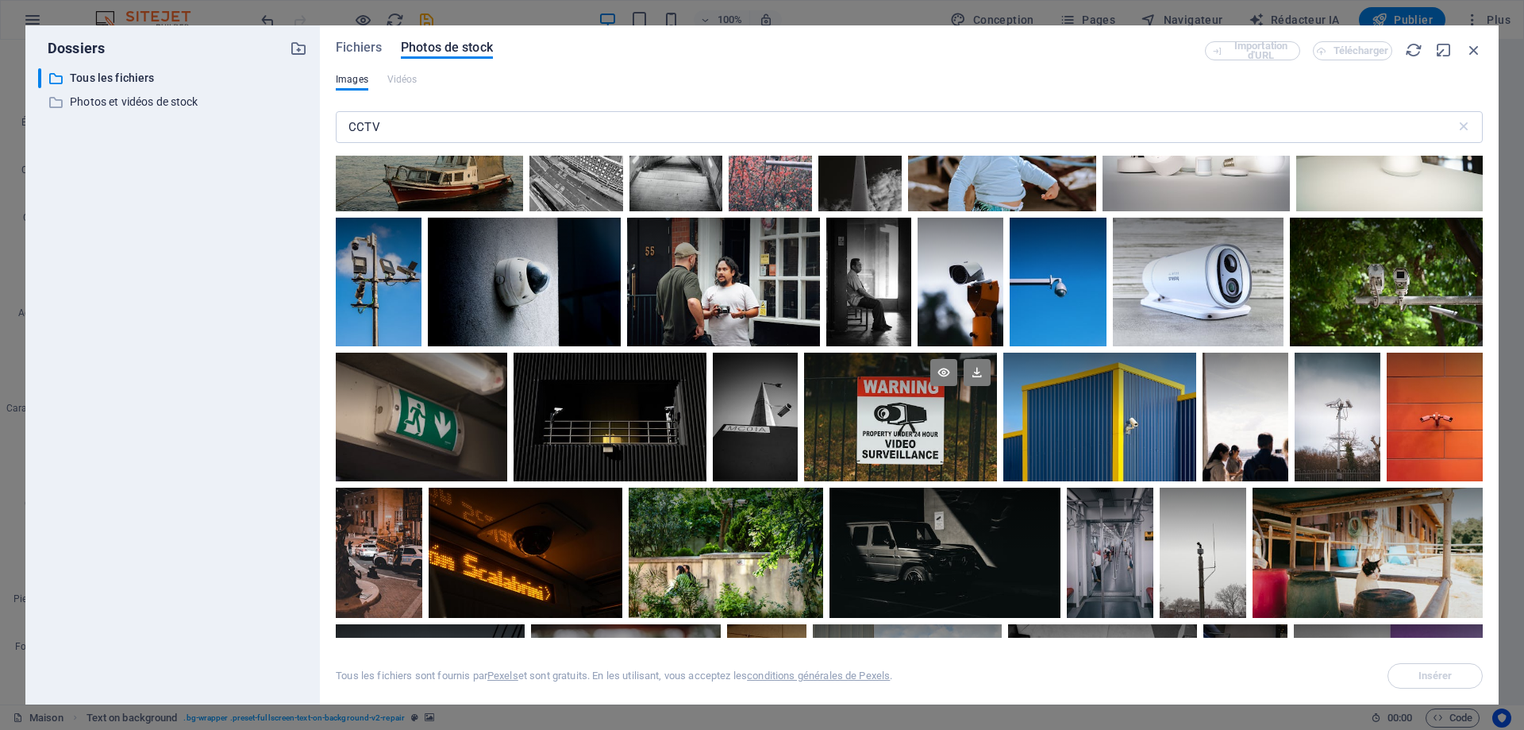
click at [907, 433] on div at bounding box center [900, 416] width 193 height 129
click at [1455, 673] on span "Insérer" at bounding box center [1435, 676] width 81 height 10
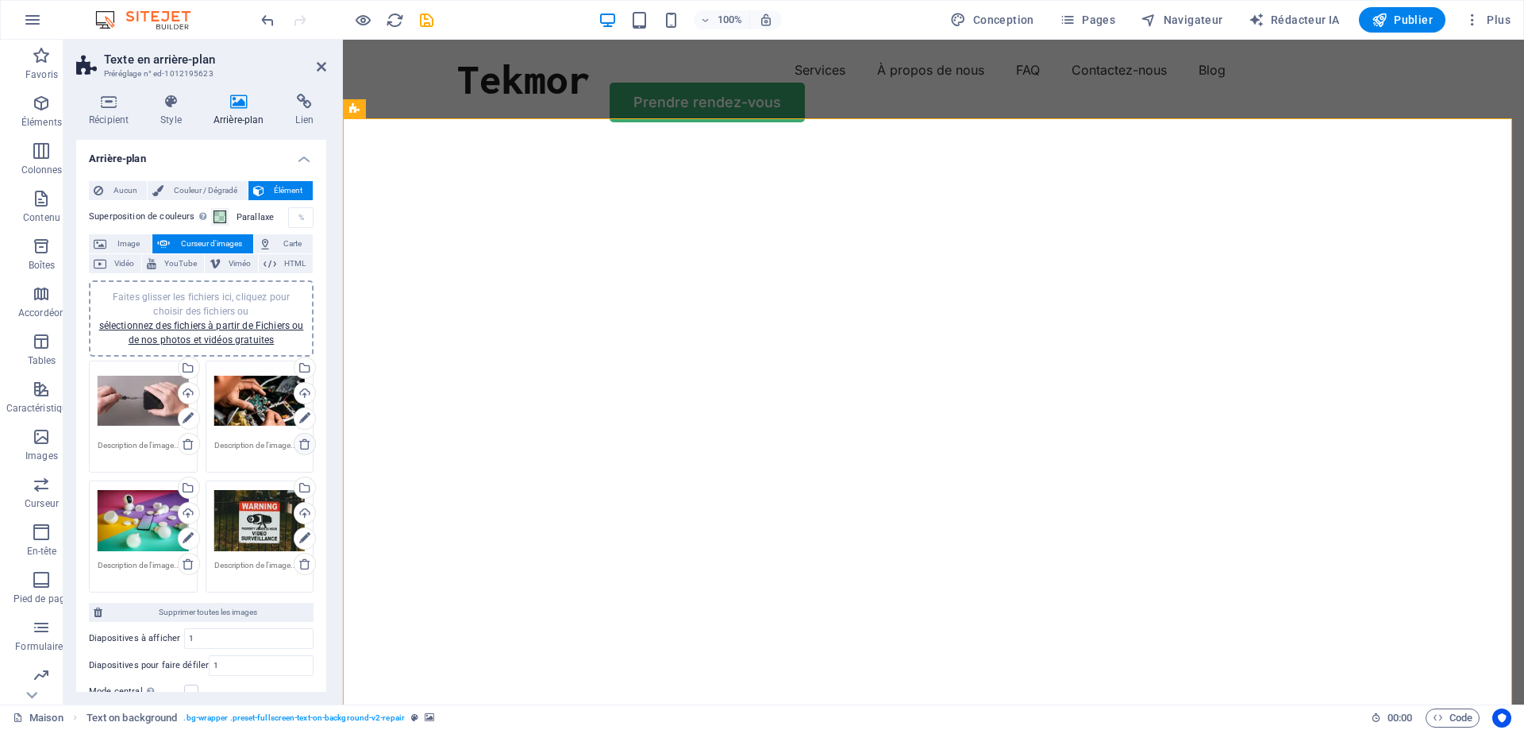
click at [298, 441] on icon at bounding box center [304, 443] width 13 height 13
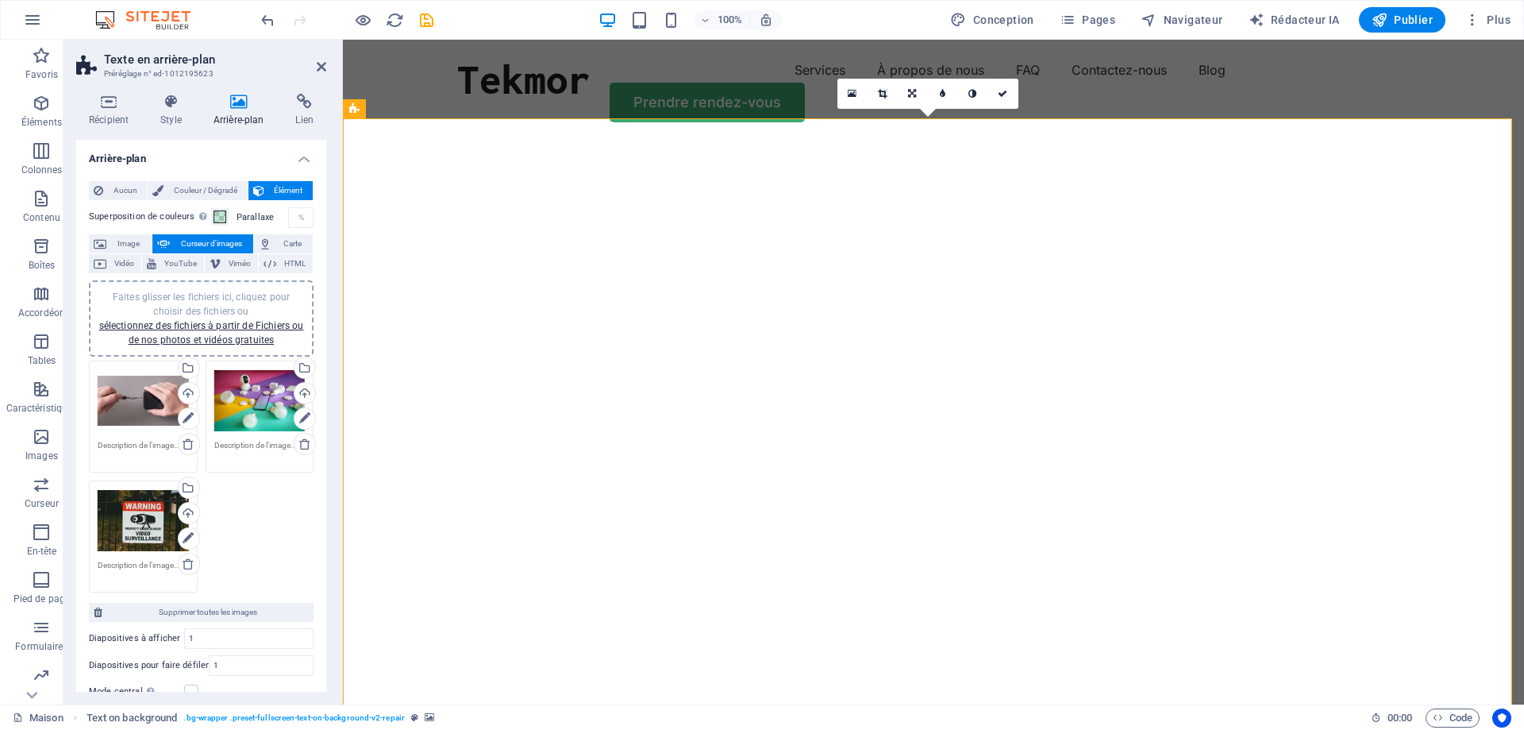
click at [149, 404] on div "Faites glisser les fichiers ici, cliquez pour choisir des fichiers ou sélection…" at bounding box center [143, 401] width 91 height 64
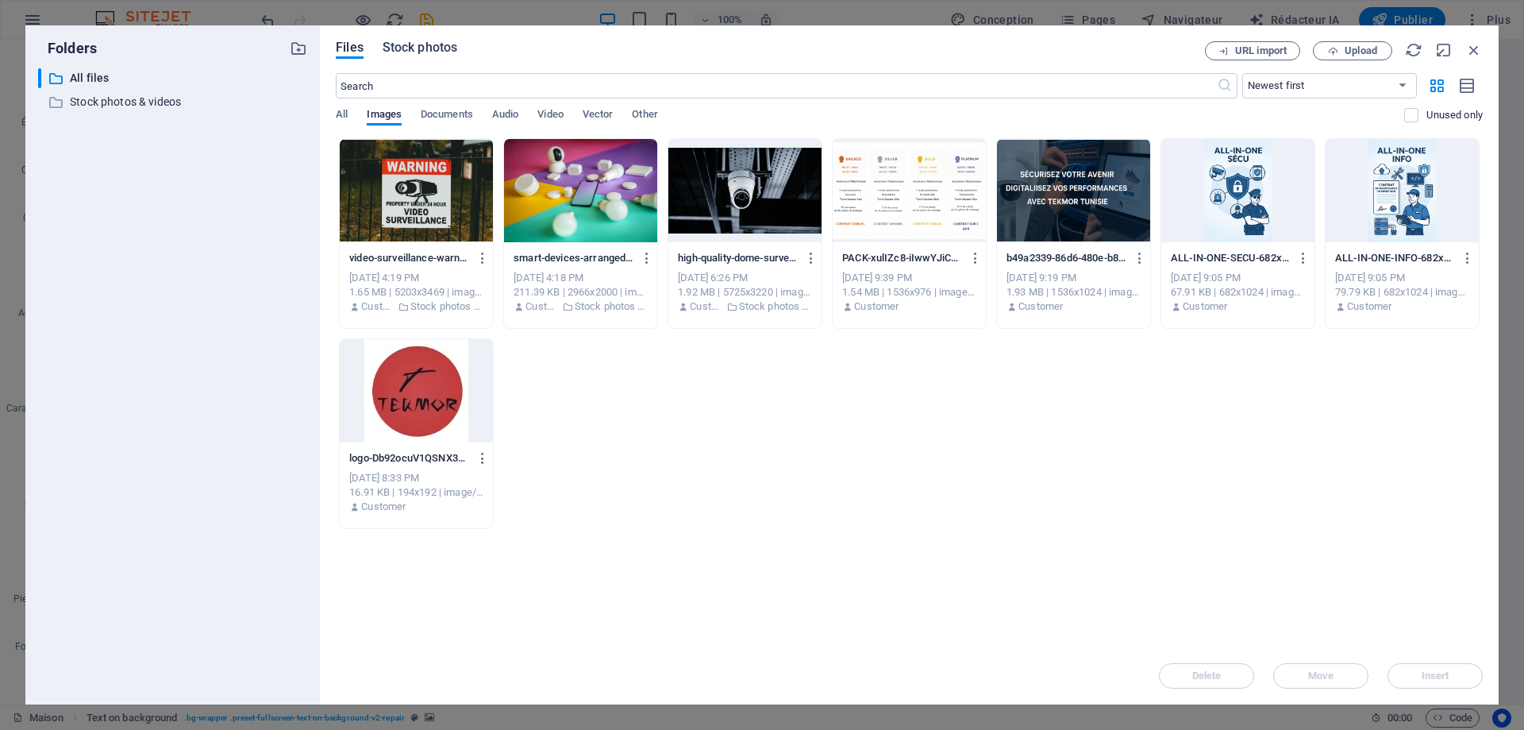
click at [424, 48] on span "Stock photos" at bounding box center [420, 47] width 75 height 19
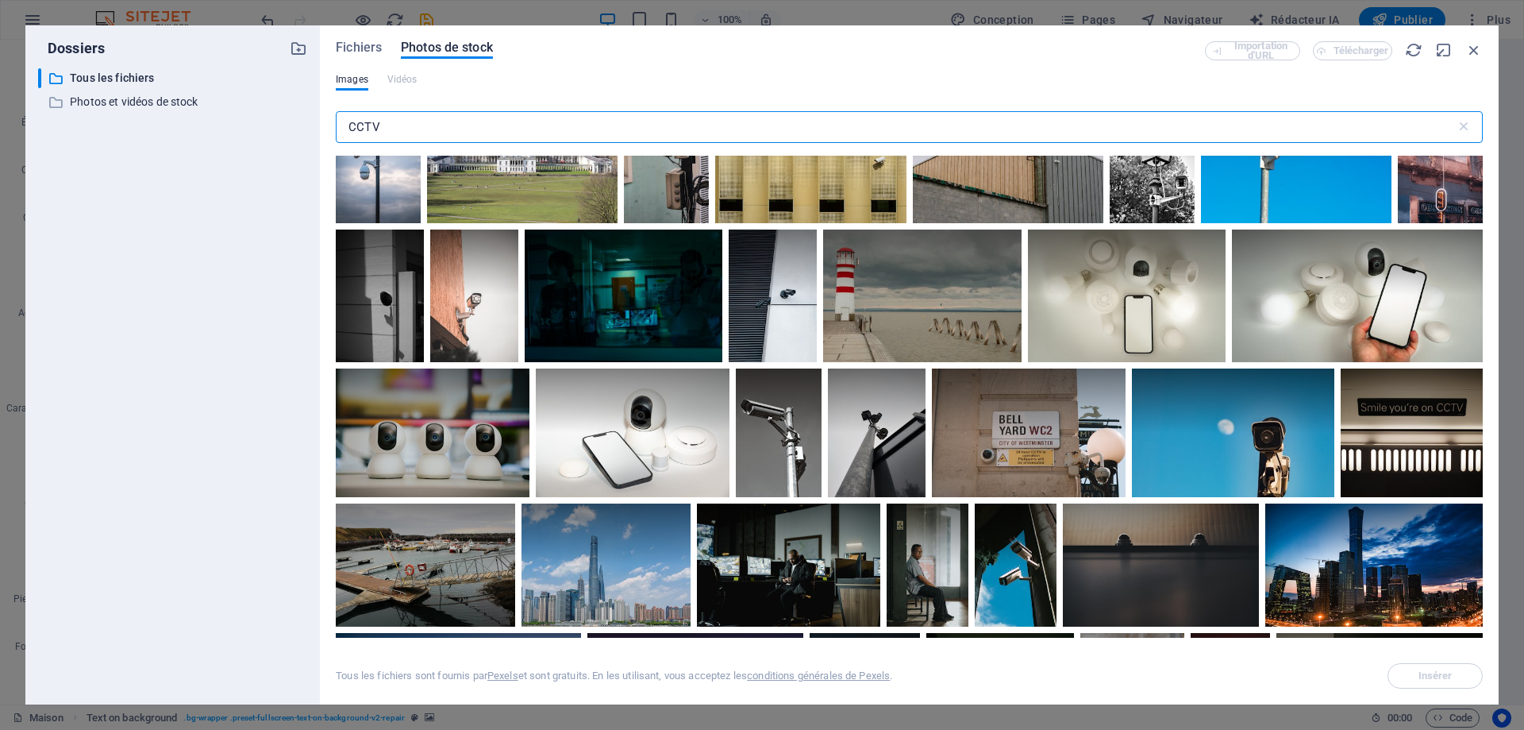
scroll to position [4340, 0]
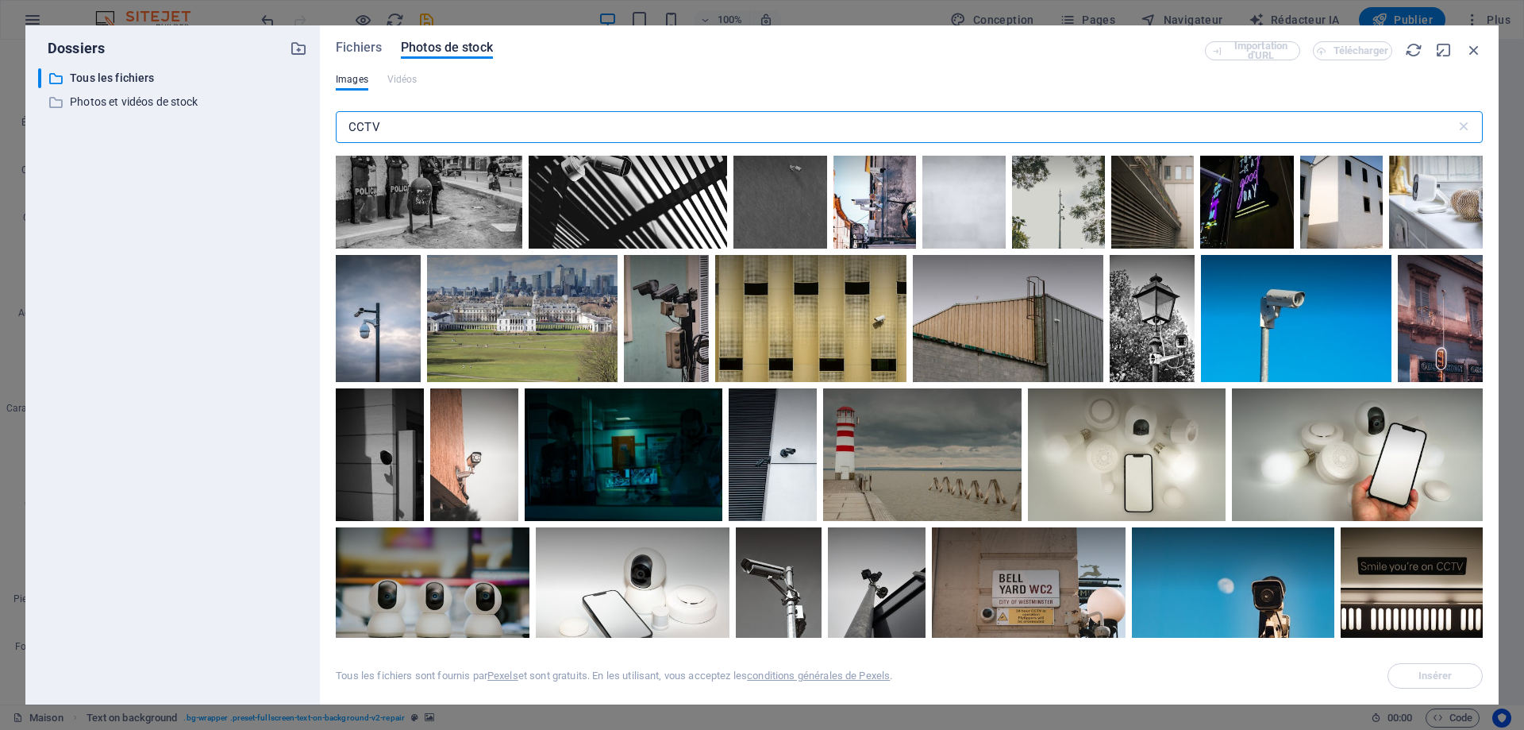
click at [187, 129] on div "Dossiers ​ All files Tous les fichiers ​ Stock photos & videos Photos et vidéos…" at bounding box center [761, 364] width 1473 height 679
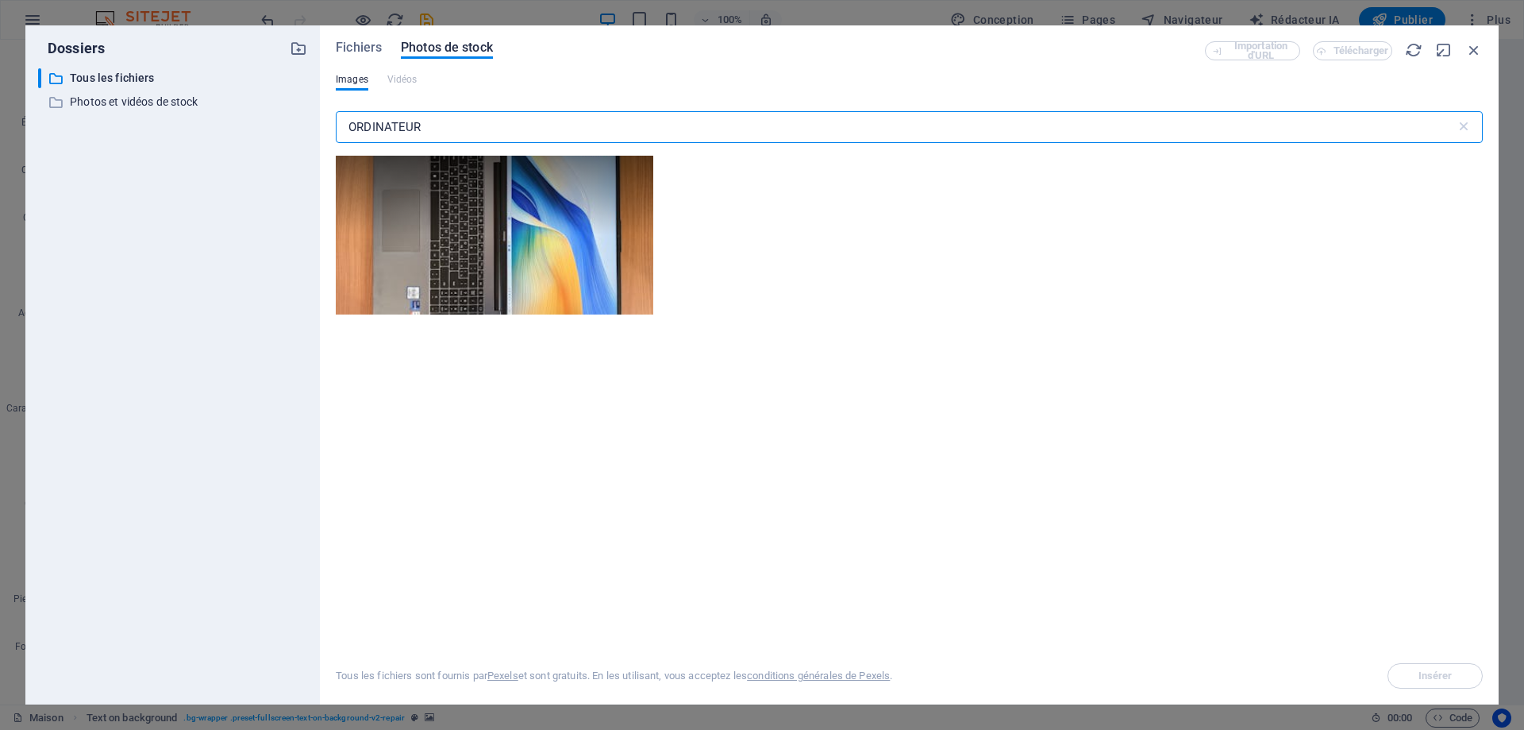
click at [448, 128] on input "ORDINATEUR" at bounding box center [896, 127] width 1120 height 32
type input "O"
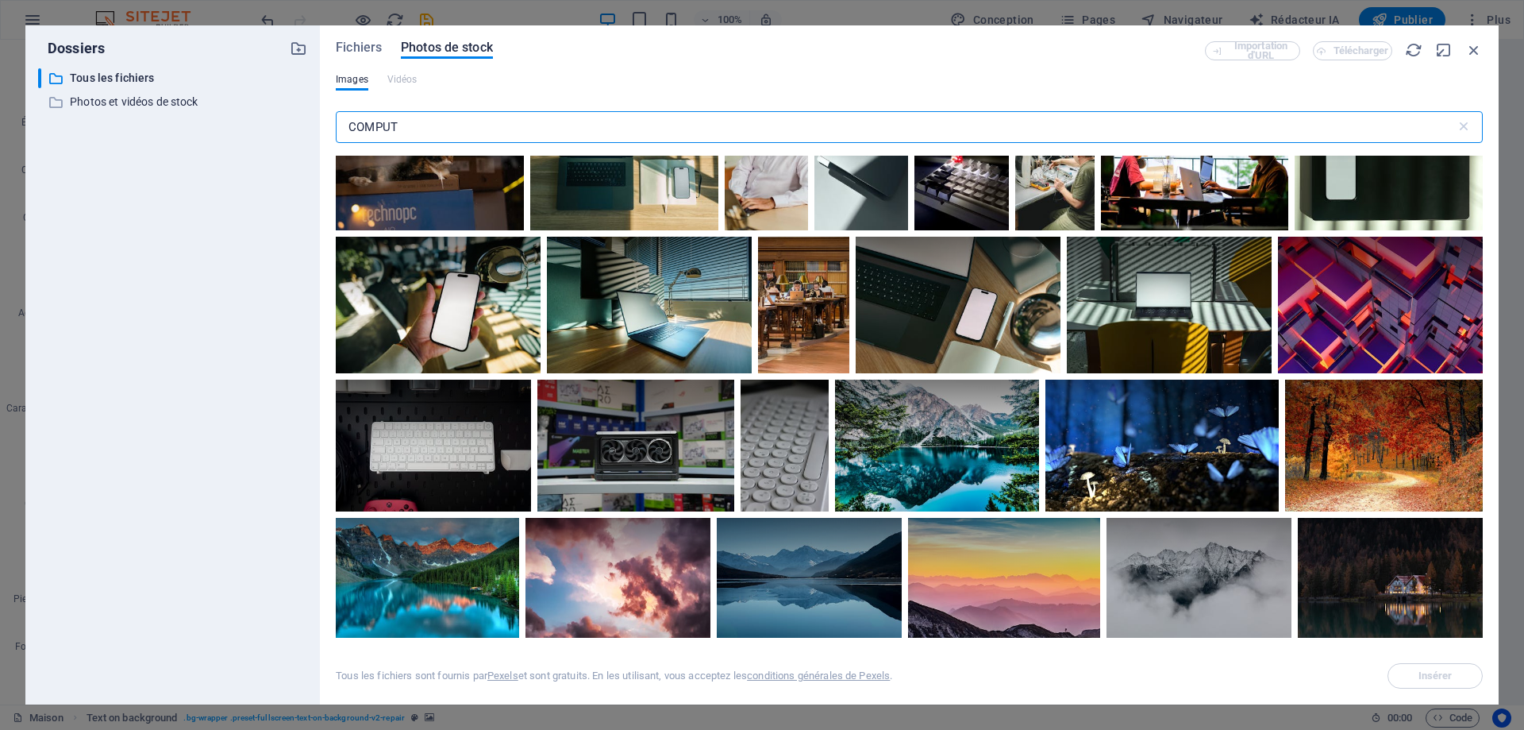
scroll to position [0, 0]
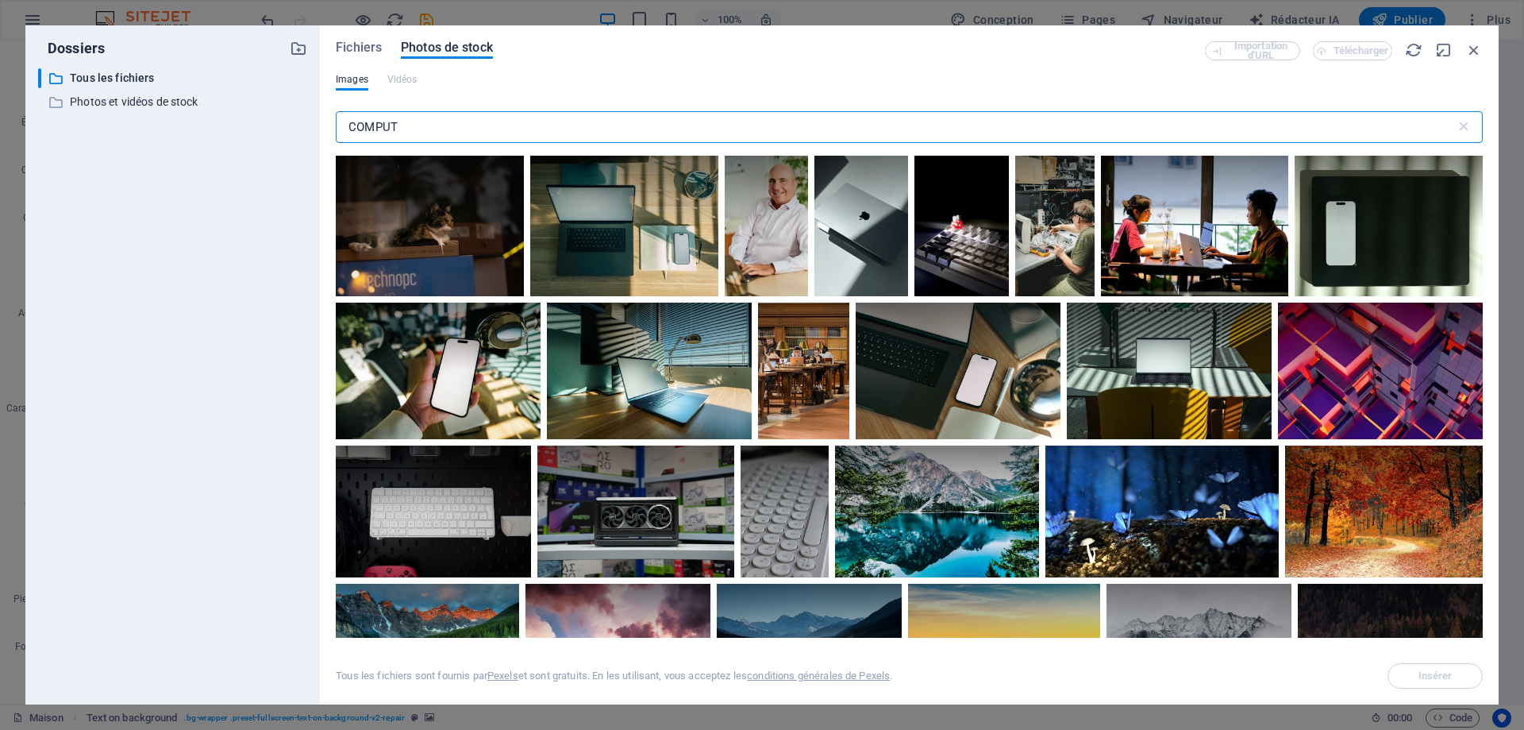
drag, startPoint x: 390, startPoint y: 130, endPoint x: 146, endPoint y: 130, distance: 243.7
click at [146, 130] on div "Dossiers ​ All files Tous les fichiers ​ Stock photos & videos Photos et vidéos…" at bounding box center [761, 364] width 1473 height 679
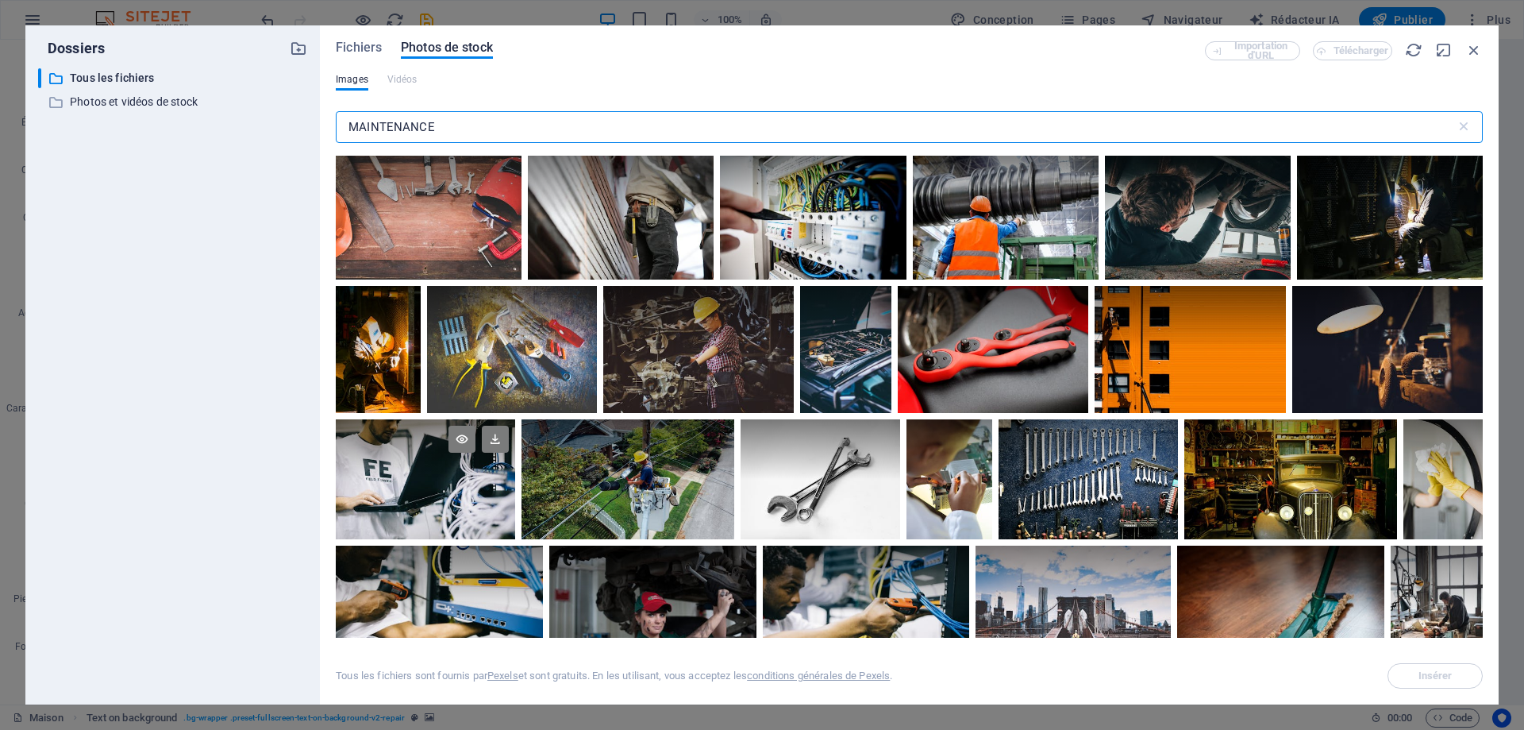
scroll to position [79, 0]
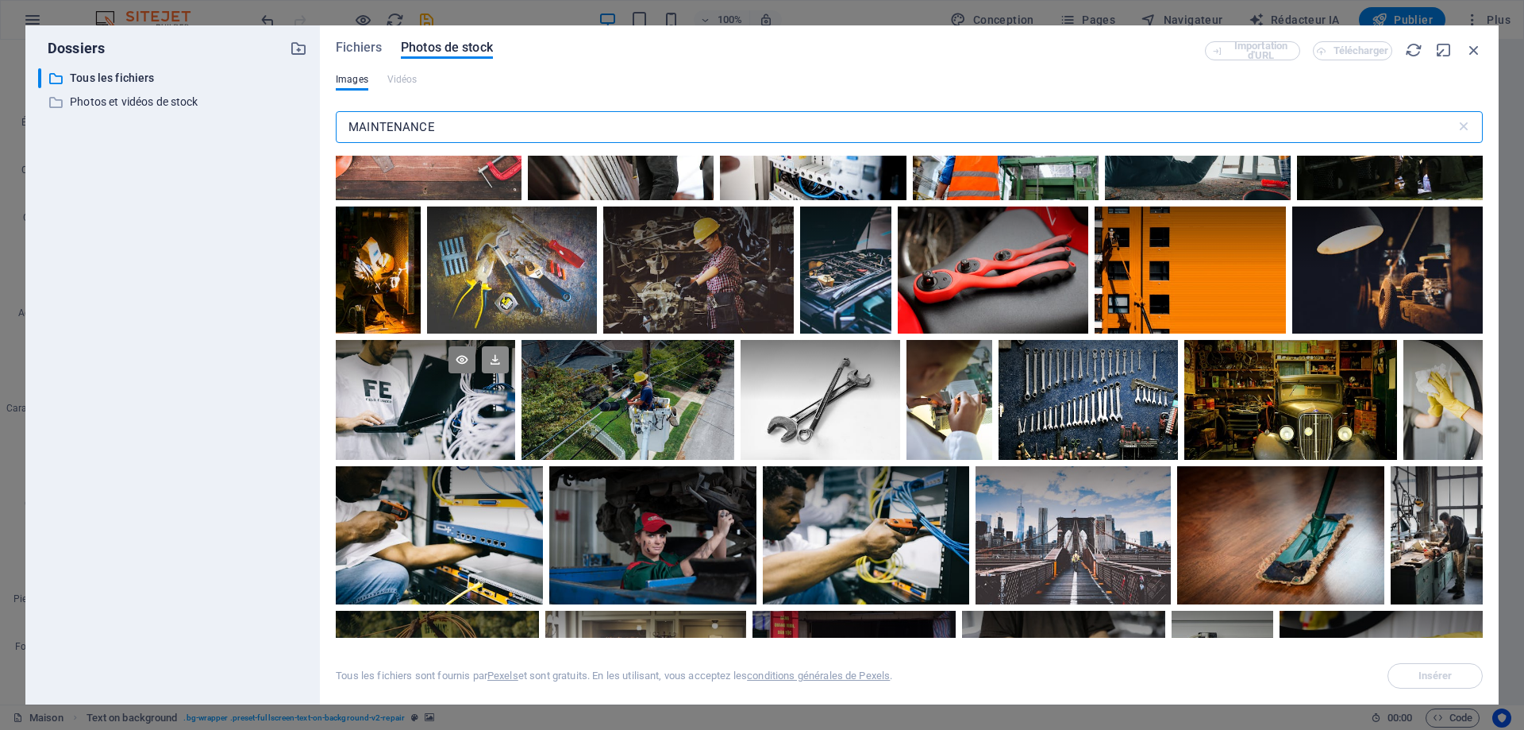
type input "MAINTENANCE"
click at [488, 355] on icon at bounding box center [495, 359] width 27 height 27
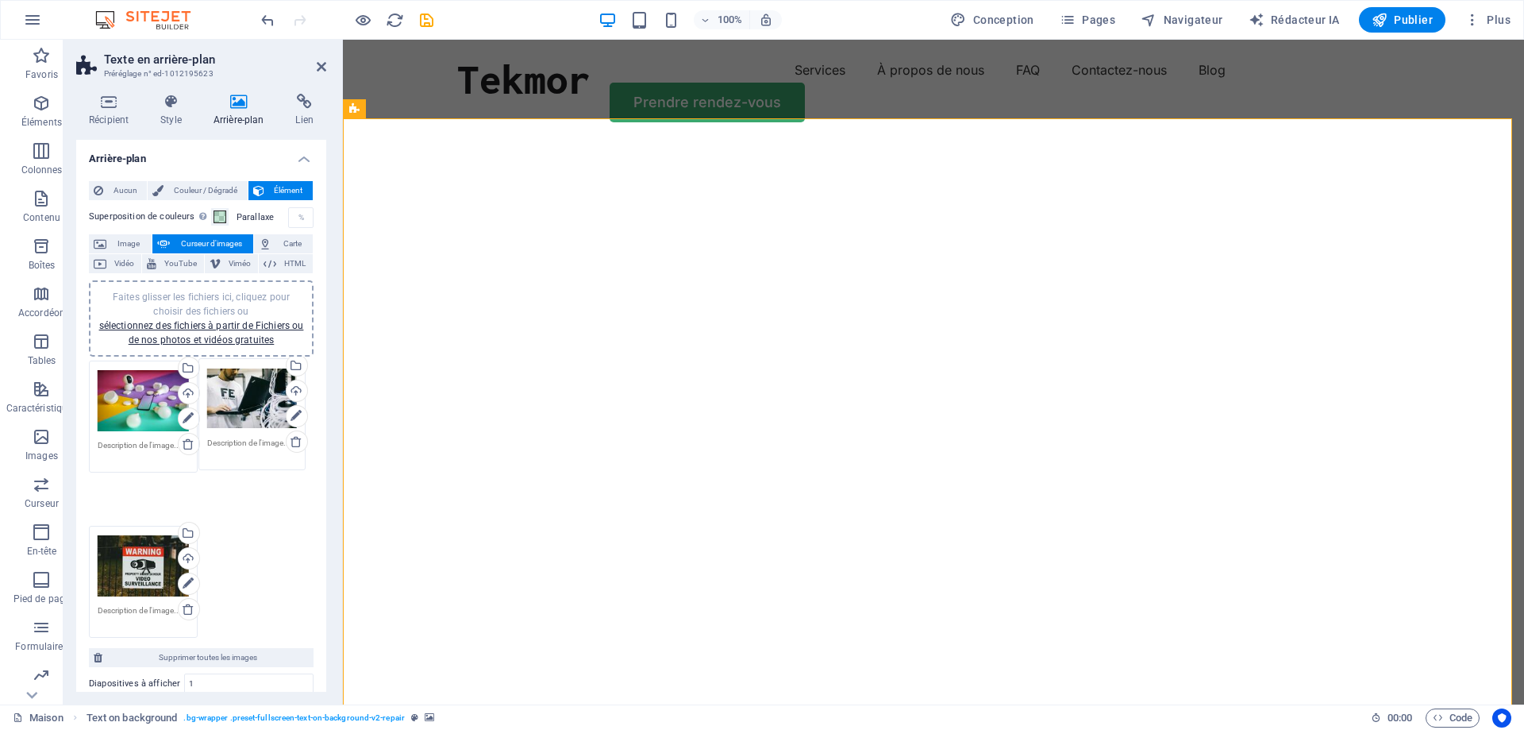
drag, startPoint x: 145, startPoint y: 402, endPoint x: 255, endPoint y: 399, distance: 109.6
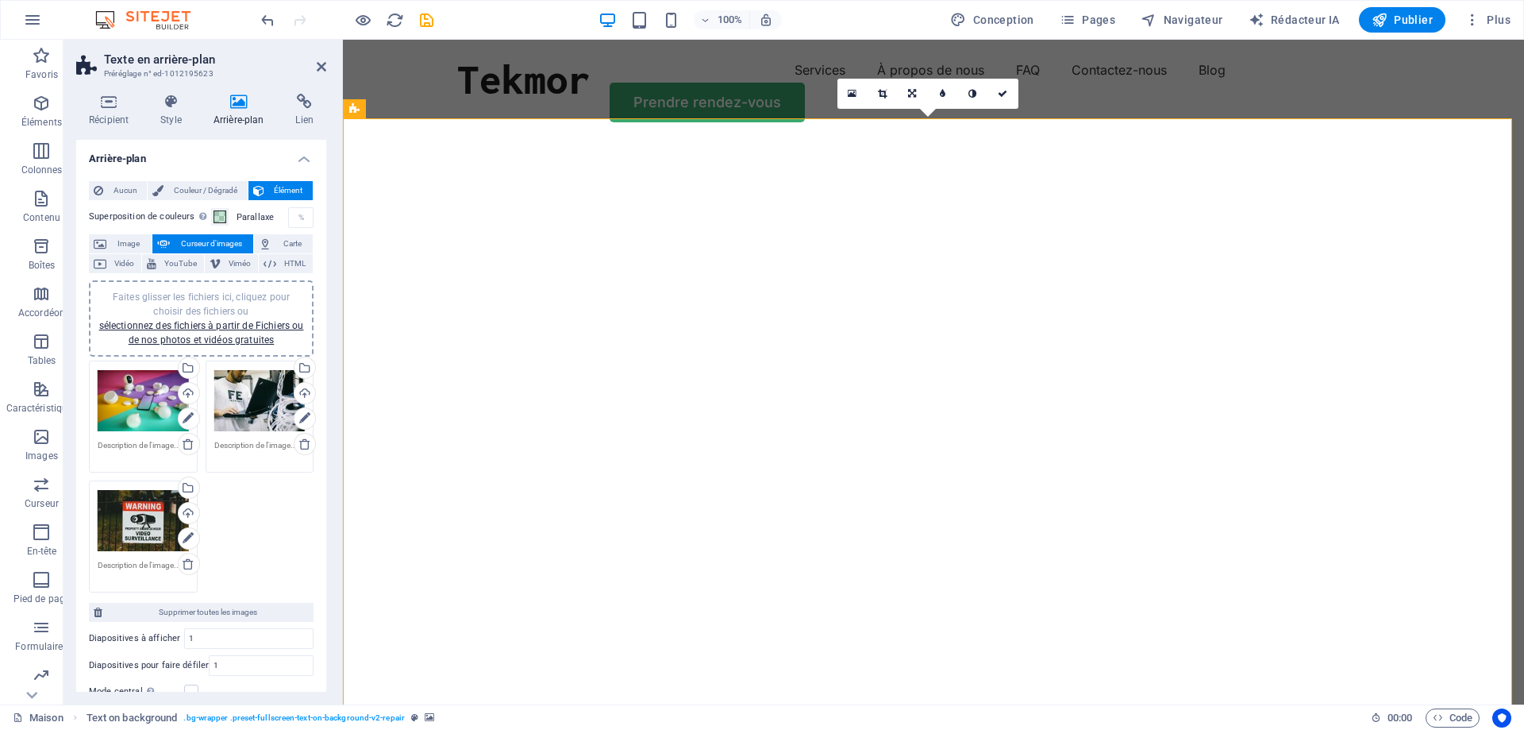
click at [319, 65] on icon at bounding box center [322, 66] width 10 height 13
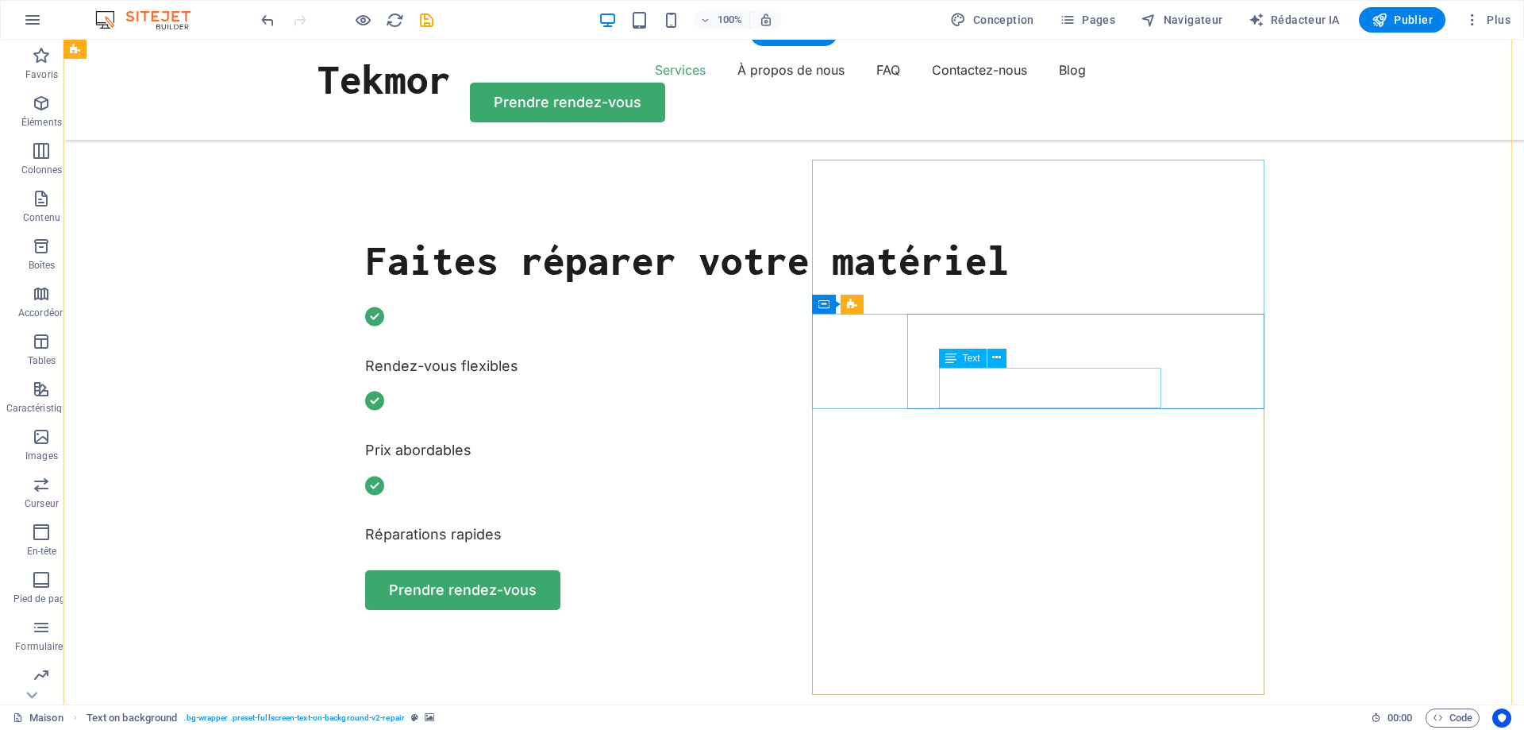
scroll to position [635, 0]
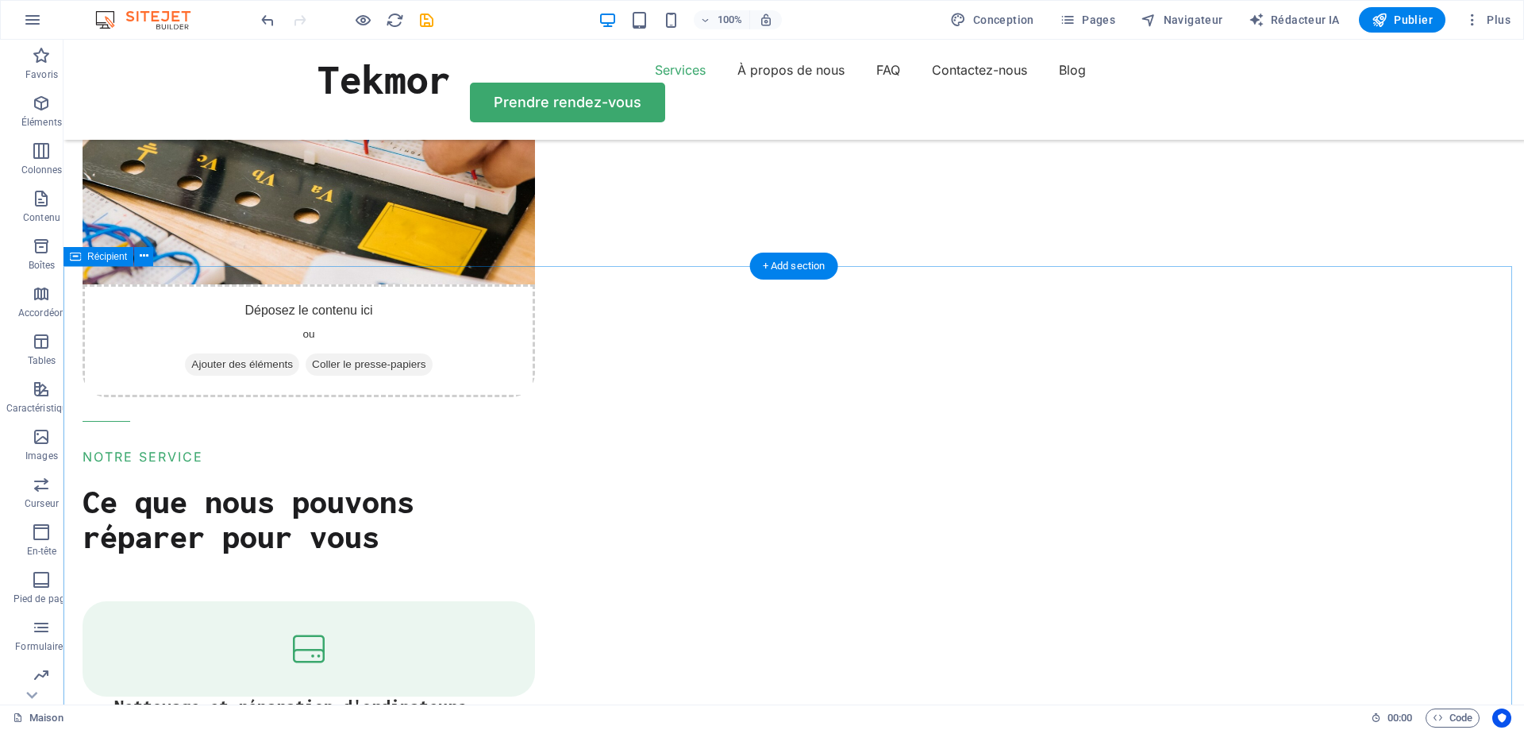
scroll to position [1746, 0]
